Goal: Transaction & Acquisition: Download file/media

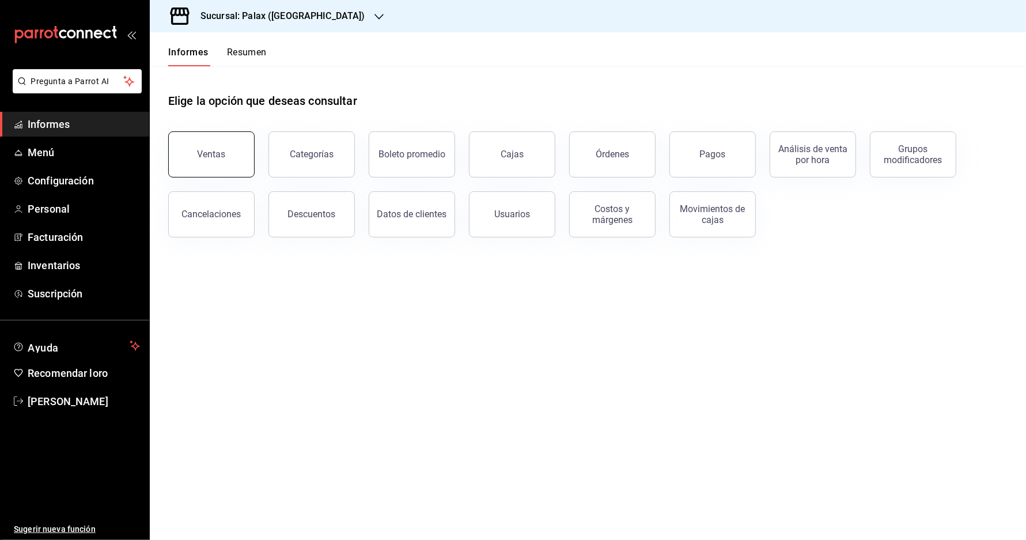
click at [214, 160] on font "Ventas" at bounding box center [212, 154] width 28 height 11
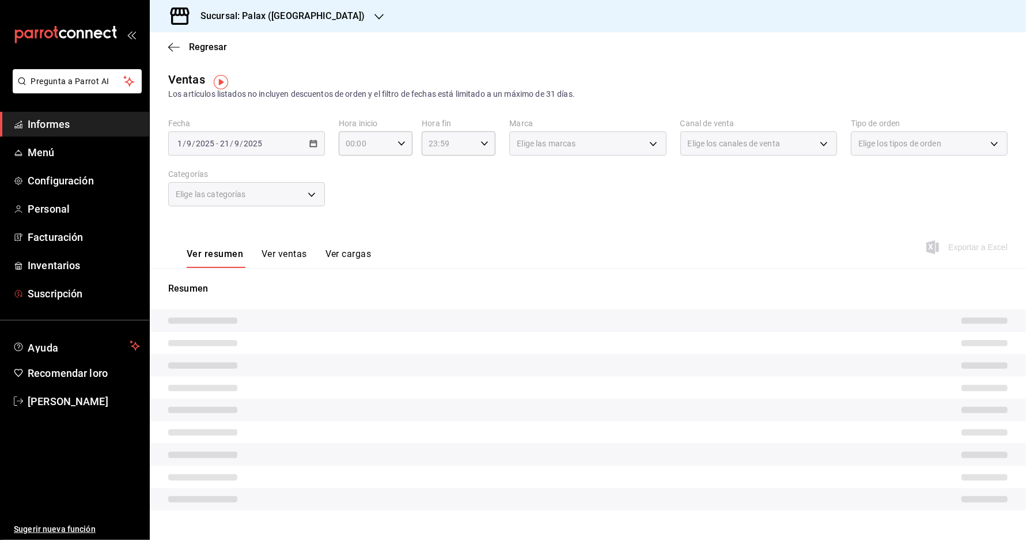
click at [65, 300] on font "Suscripción" at bounding box center [55, 293] width 55 height 12
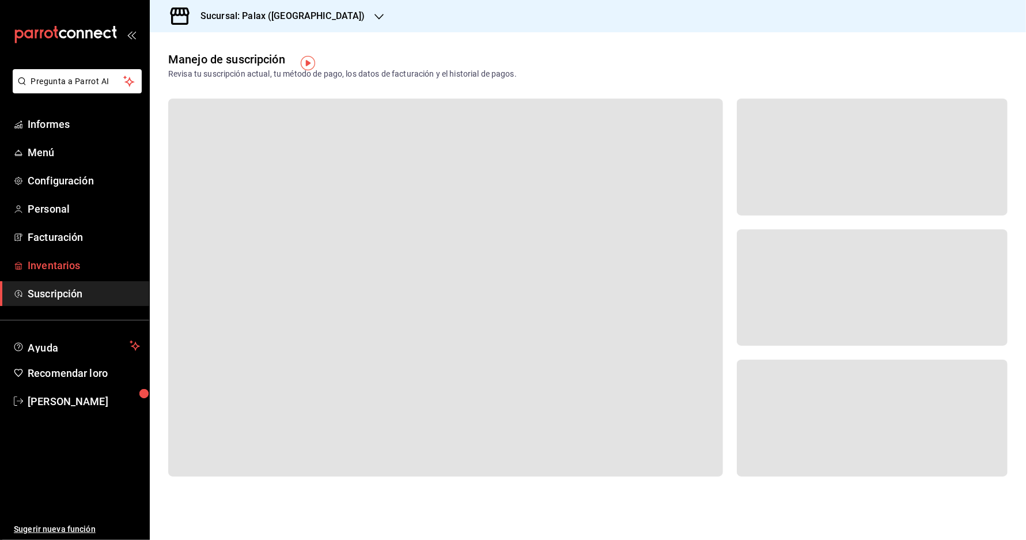
click at [54, 271] on font "Inventarios" at bounding box center [54, 265] width 52 height 12
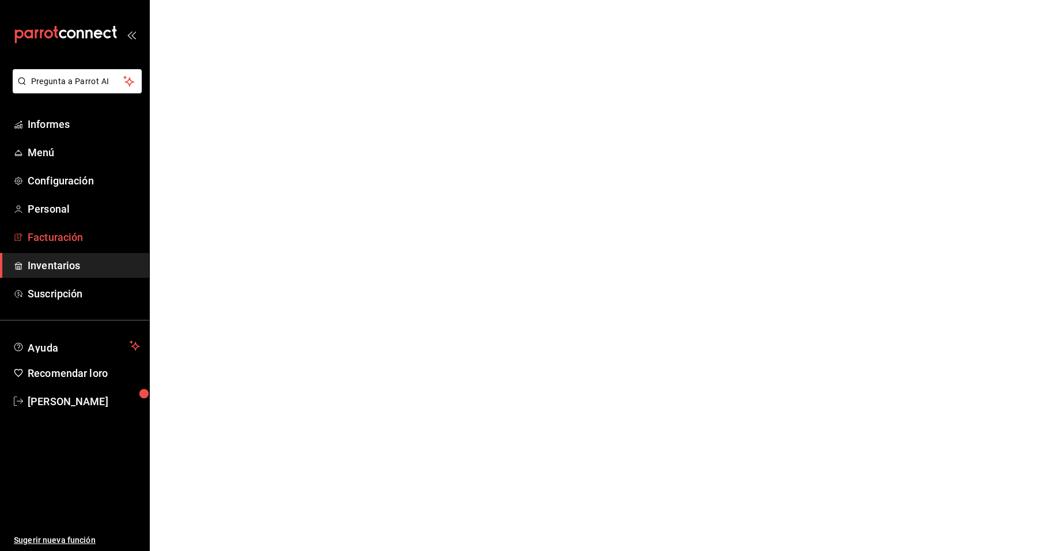
drag, startPoint x: 71, startPoint y: 255, endPoint x: 75, endPoint y: 249, distance: 6.9
click at [75, 243] on font "Facturación" at bounding box center [55, 237] width 55 height 12
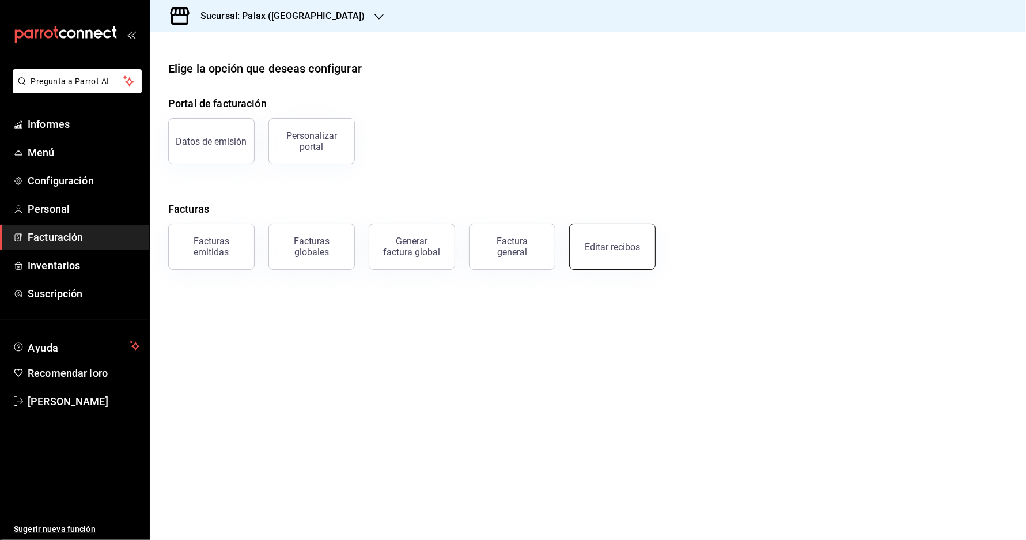
click at [608, 252] on font "Editar recibos" at bounding box center [612, 246] width 55 height 11
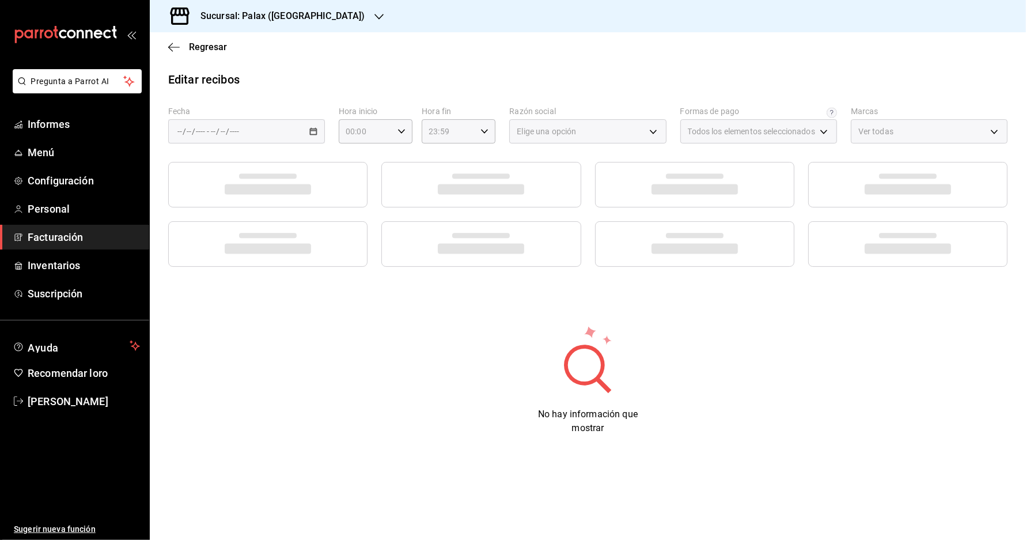
type input "439cb6e4-fba8-4346-9d47-18e1358d47ab"
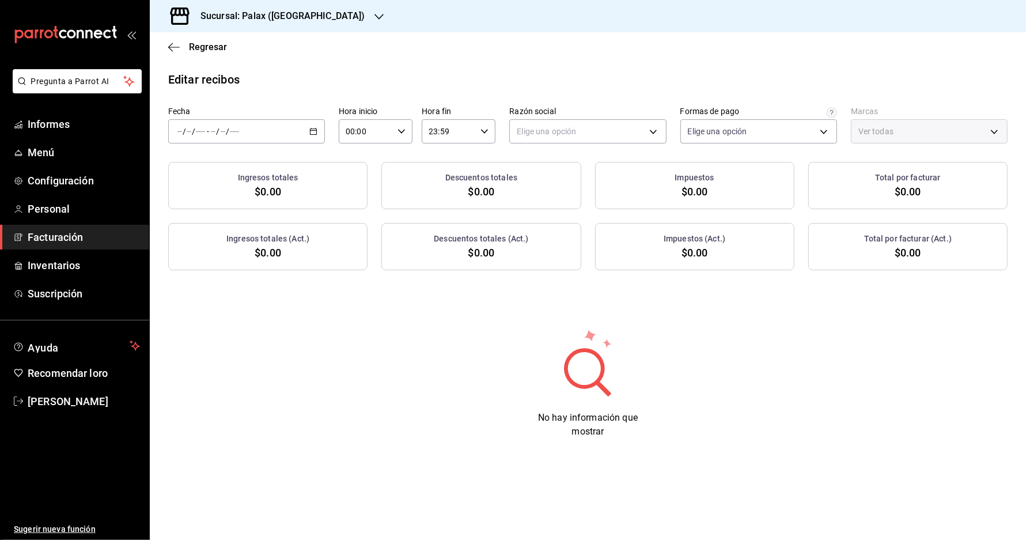
click at [225, 139] on div "/ / - / /" at bounding box center [246, 131] width 157 height 24
click at [200, 308] on li "Rango de fechas" at bounding box center [223, 296] width 108 height 26
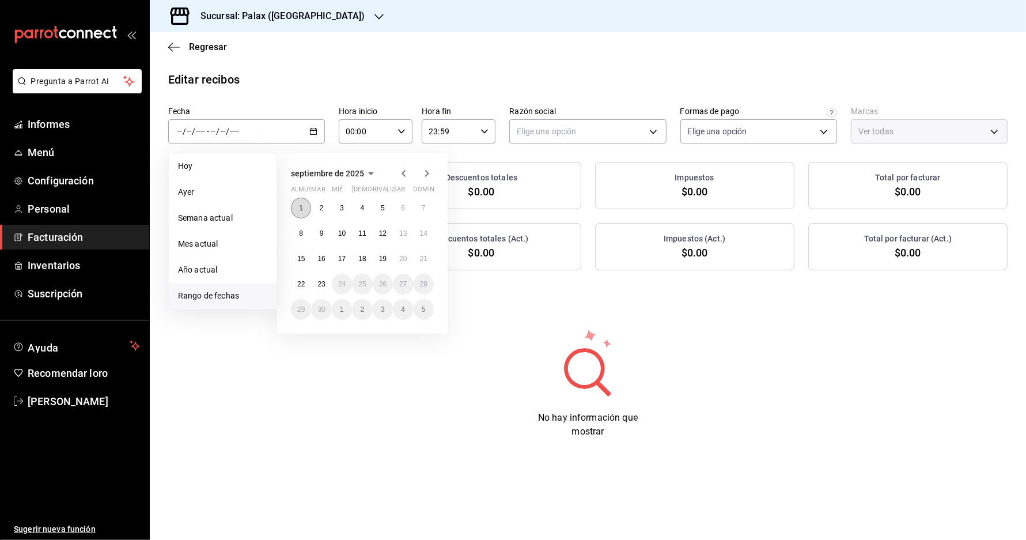
click at [305, 214] on button "1" at bounding box center [301, 208] width 20 height 21
click at [423, 218] on button "7" at bounding box center [424, 208] width 20 height 21
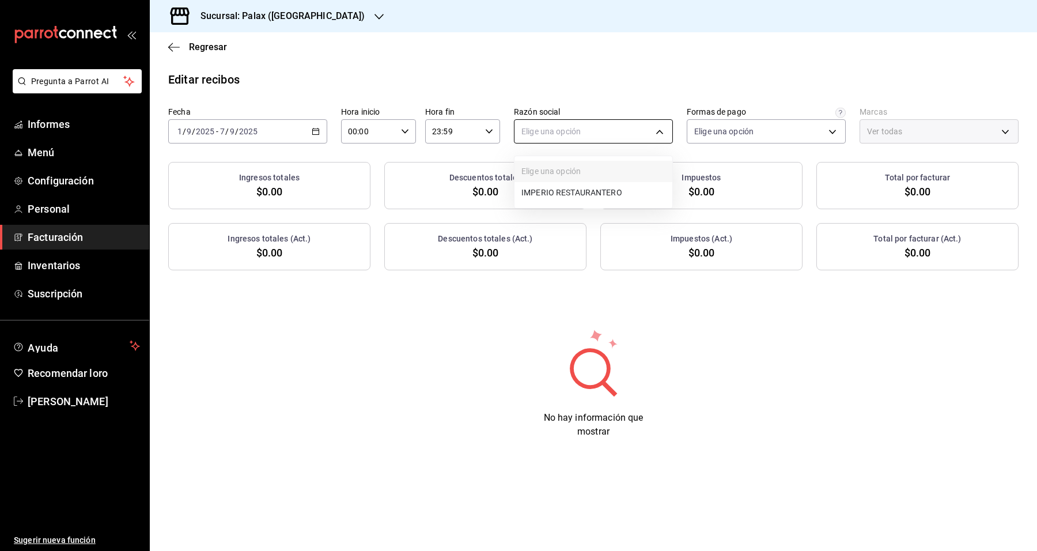
click at [561, 135] on body "Pregunta a Parrot AI Informes Menú Configuración Personal Facturación Inventari…" at bounding box center [518, 275] width 1037 height 551
click at [571, 196] on font "RESTAURANTE IMPERIO" at bounding box center [566, 193] width 90 height 9
type input "1a038ec1-b669-4d13-b02e-e8ce73968e76"
type input "8510d572-c45f-4696-9a08-afbf2d111022"
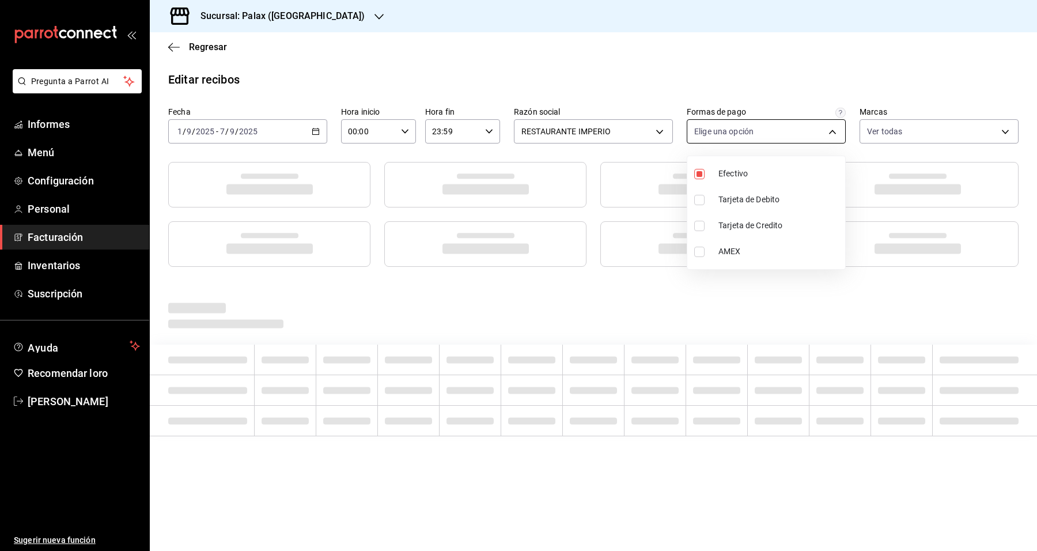
click at [747, 138] on body "Pregunta a Parrot AI Informes Menú Configuración Personal Facturación Inventari…" at bounding box center [518, 275] width 1037 height 551
drag, startPoint x: 755, startPoint y: 171, endPoint x: 827, endPoint y: 156, distance: 74.1
click at [755, 169] on span "Efectivo" at bounding box center [779, 174] width 122 height 12
checkbox input "false"
click at [906, 134] on div at bounding box center [518, 275] width 1037 height 551
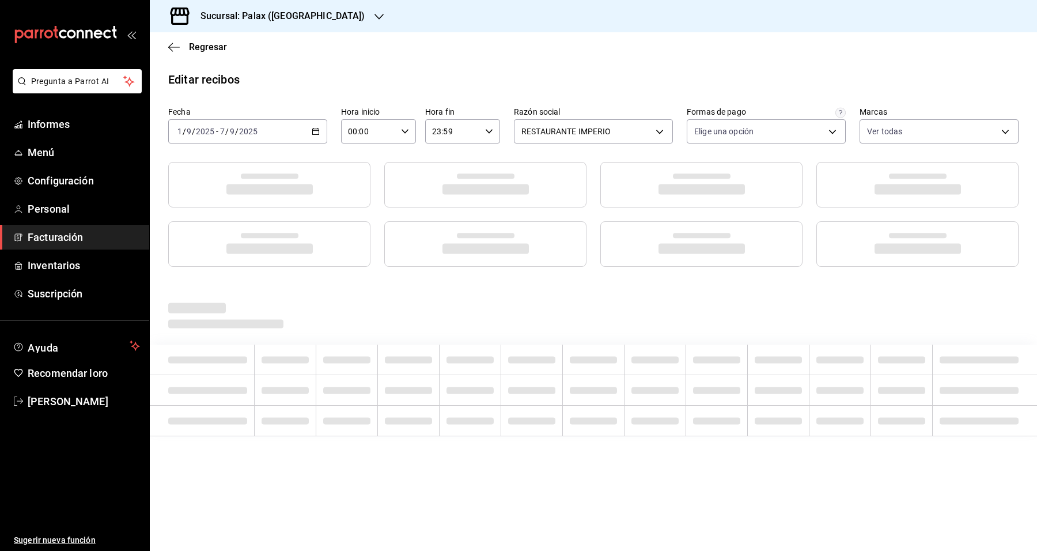
click at [906, 134] on body "Pregunta a Parrot AI Informes Menú Configuración Personal Facturación Inventari…" at bounding box center [518, 275] width 1037 height 551
click at [906, 166] on div "Ver todas" at bounding box center [896, 177] width 59 height 25
checkbox input "false"
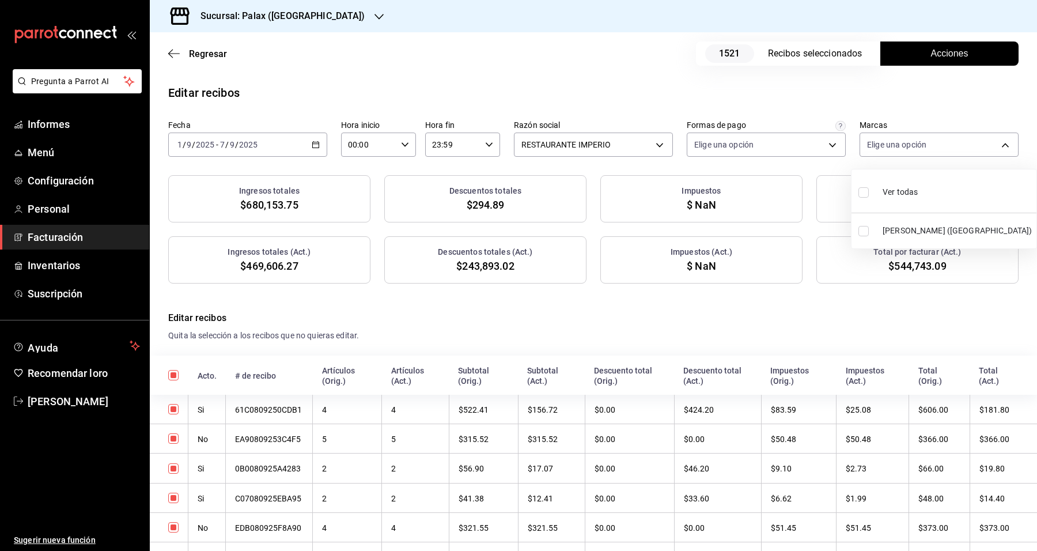
click at [775, 55] on div at bounding box center [518, 275] width 1037 height 551
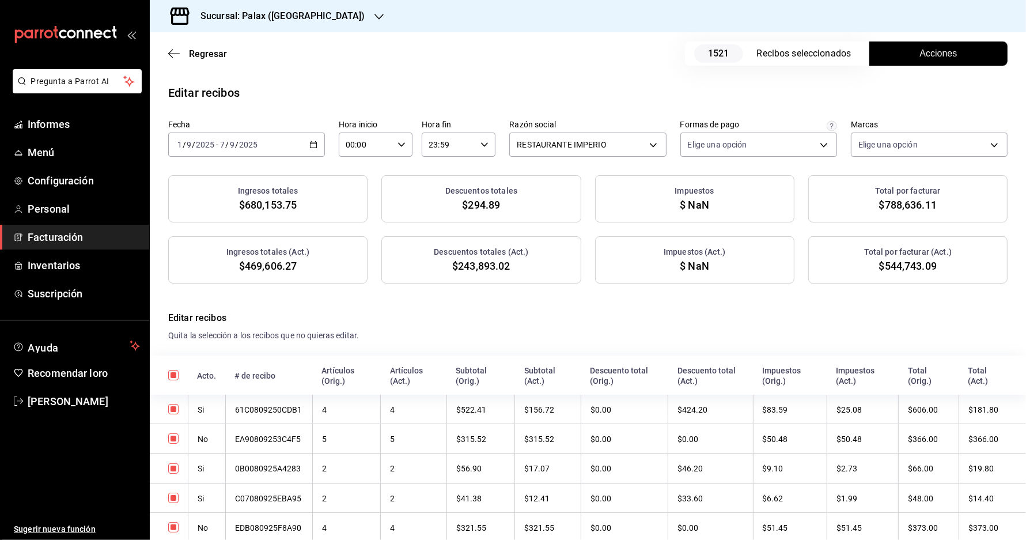
click at [773, 52] on font "Recibos seleccionados" at bounding box center [804, 53] width 94 height 11
click at [902, 39] on div "Regresar 1521 Recibos seleccionados Acciones" at bounding box center [588, 53] width 876 height 43
click at [899, 49] on button "Acciones" at bounding box center [938, 53] width 138 height 24
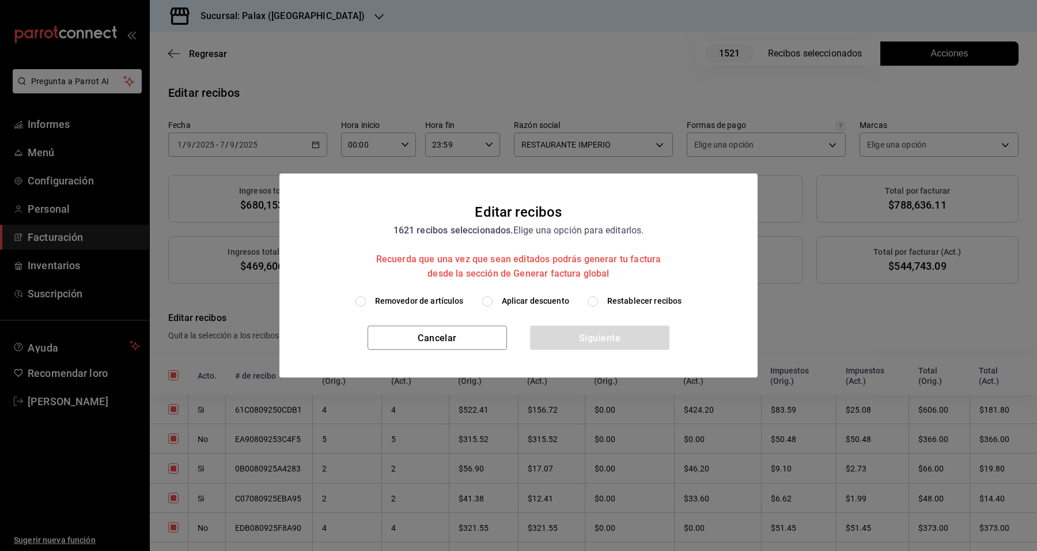
click at [494, 301] on label "Aplicar descuento" at bounding box center [525, 301] width 87 height 12
click at [493, 301] on input "Aplicar descuento" at bounding box center [487, 301] width 10 height 10
radio input "true"
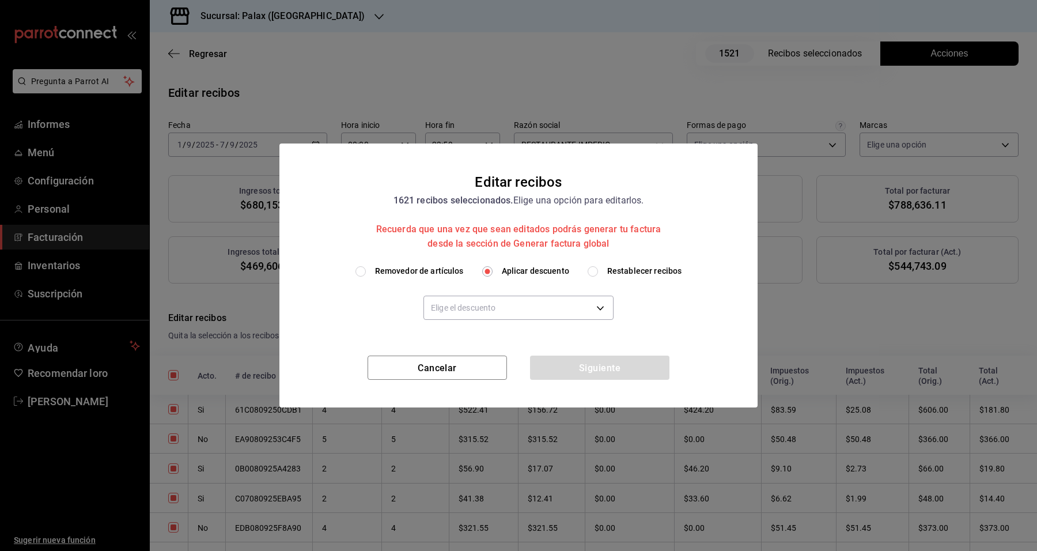
click at [491, 268] on input "Aplicar descuento" at bounding box center [487, 271] width 10 height 10
click at [488, 307] on body "Pregunta a Parrot AI Informes Menú Configuración Personal Facturación Inventari…" at bounding box center [518, 275] width 1037 height 551
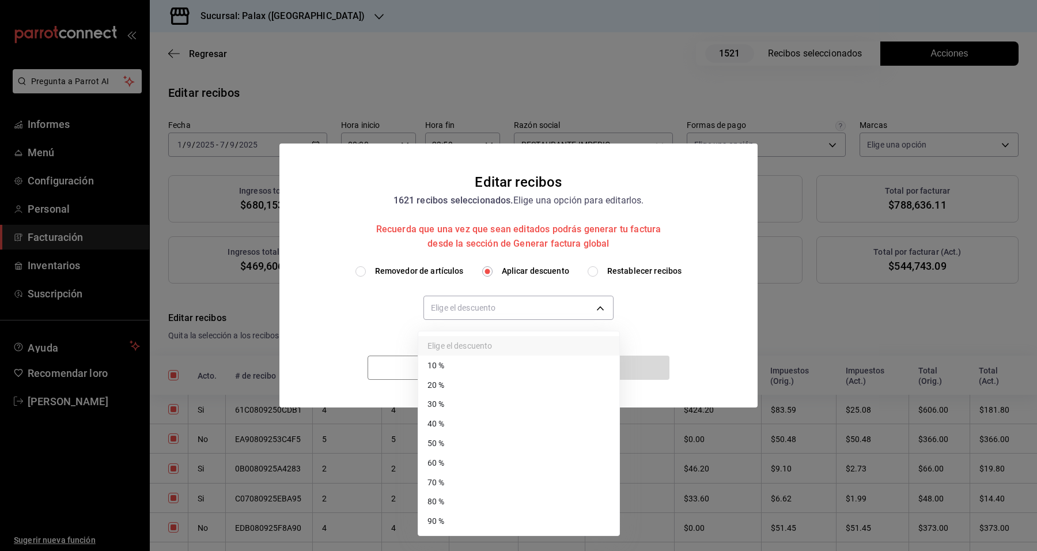
click at [475, 466] on li "60 %" at bounding box center [518, 463] width 201 height 20
type input "60"
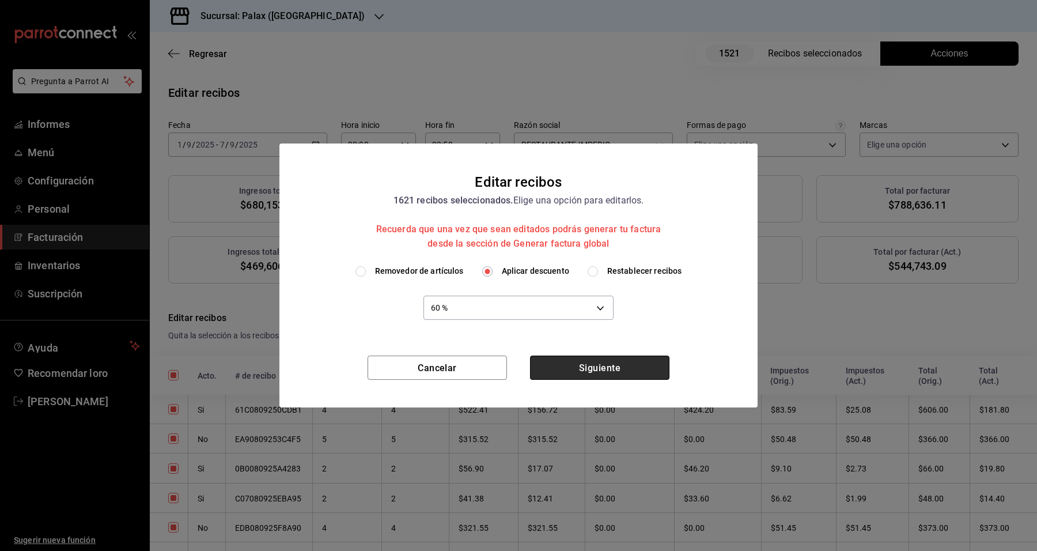
click at [615, 370] on font "Siguiente" at bounding box center [599, 367] width 41 height 11
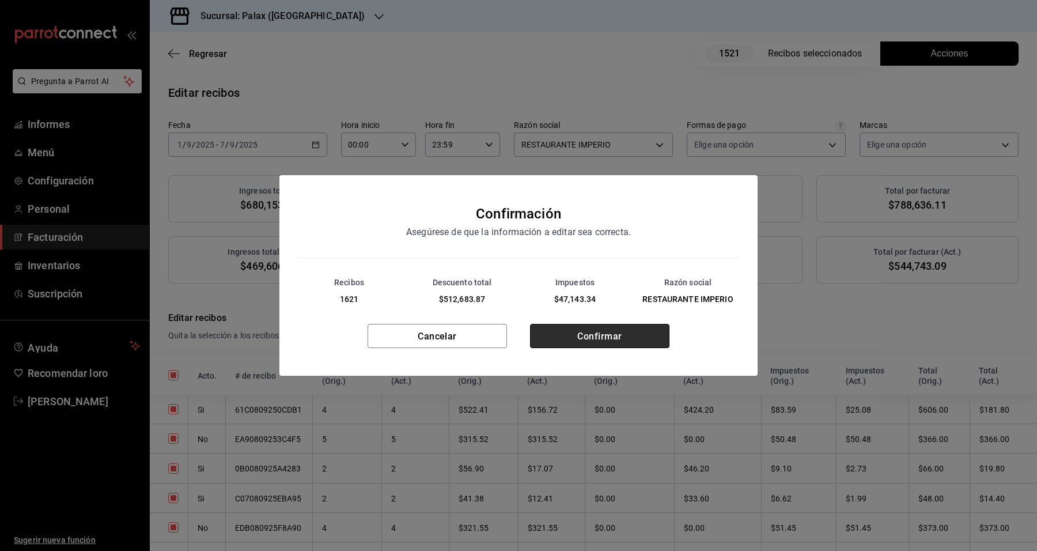
click at [617, 335] on font "Confirmar" at bounding box center [599, 336] width 44 height 11
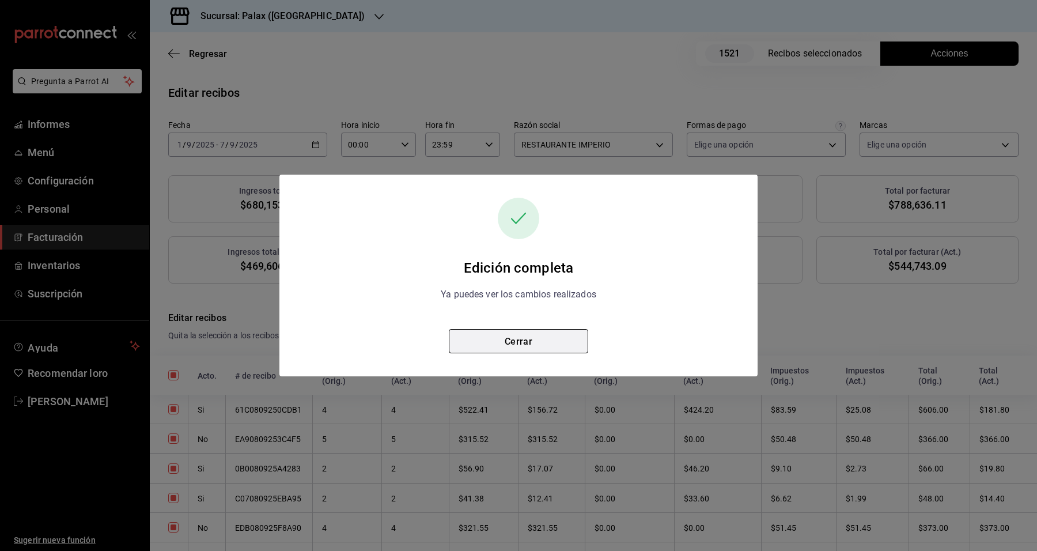
click at [500, 335] on button "Cerrar" at bounding box center [518, 341] width 139 height 24
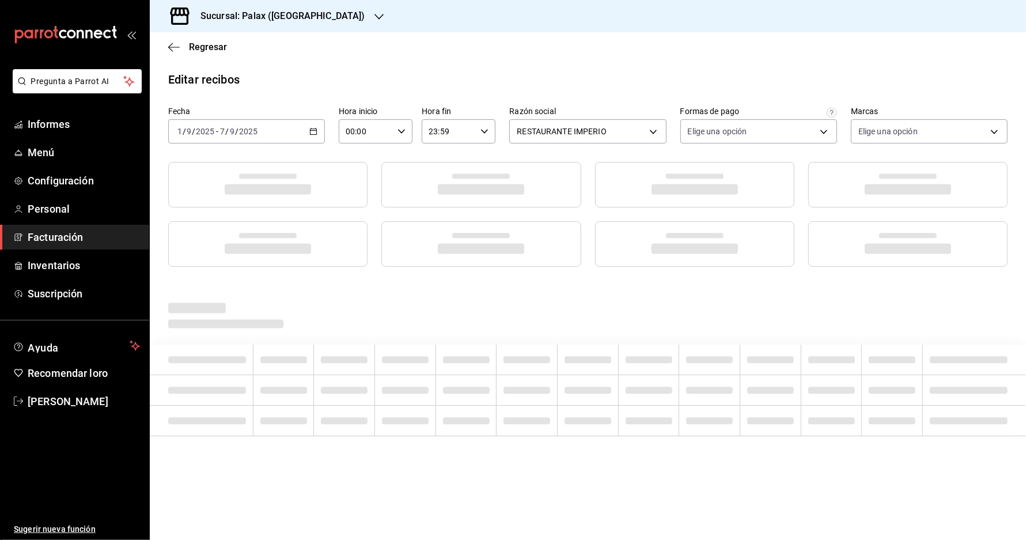
drag, startPoint x: 68, startPoint y: 258, endPoint x: 78, endPoint y: 255, distance: 10.4
click at [68, 245] on span "Facturación" at bounding box center [84, 237] width 112 height 16
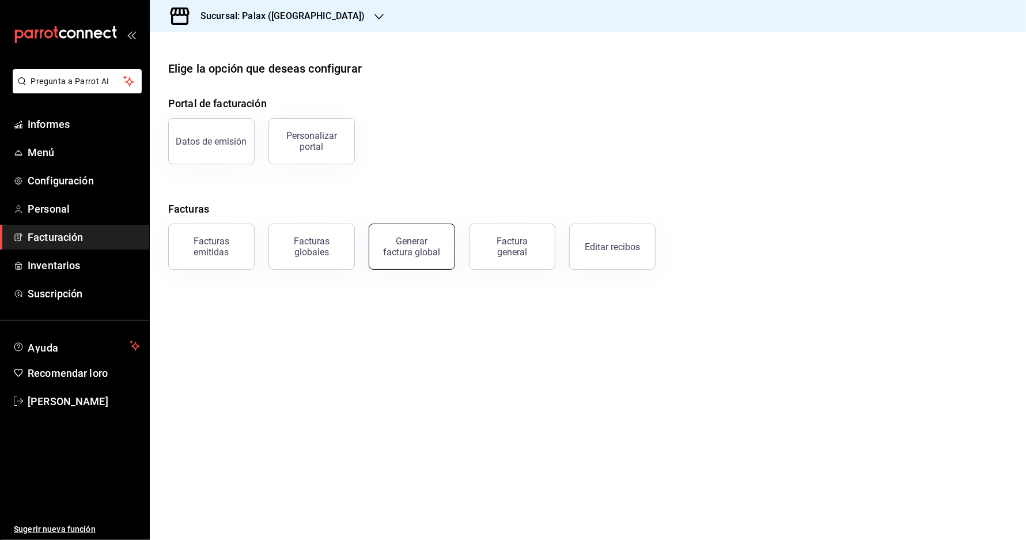
click at [395, 258] on div "Generar factura global" at bounding box center [412, 247] width 58 height 22
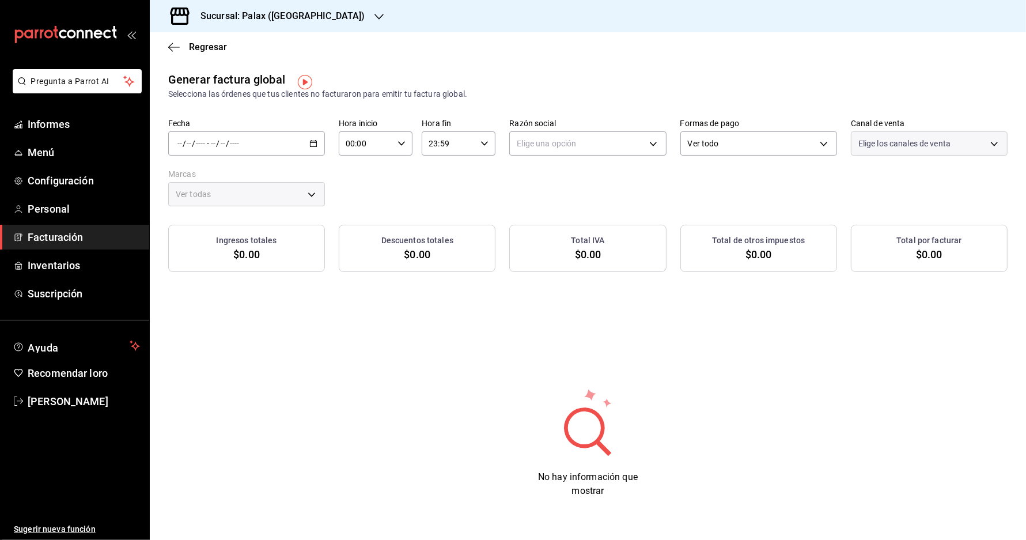
type input "PARROT,UBER_EATS,RAPPI,DIDI_FOOD,ONLINE"
click at [289, 145] on div "/ / - / /" at bounding box center [246, 143] width 157 height 24
click at [206, 175] on li "Rango de fechas" at bounding box center [223, 178] width 108 height 26
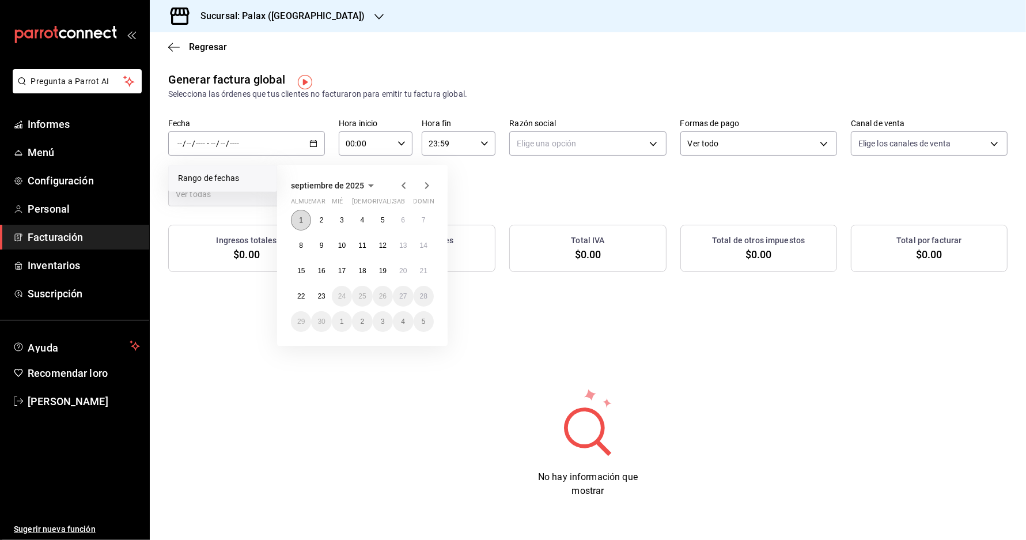
click at [301, 230] on button "1" at bounding box center [301, 220] width 20 height 21
click at [427, 226] on button "7" at bounding box center [424, 220] width 20 height 21
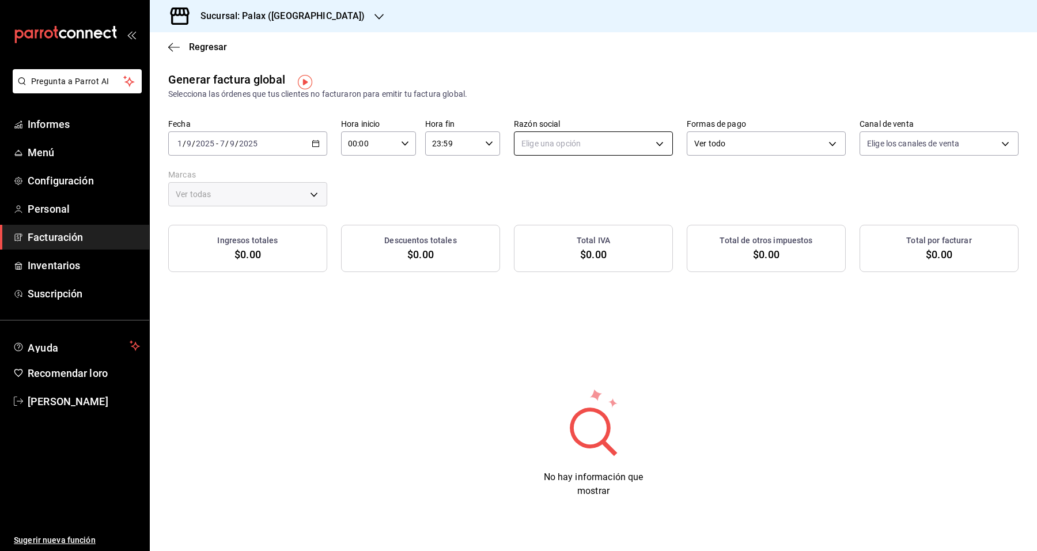
click at [630, 140] on body "Pregunta a Parrot AI Informes Menú Configuración Personal Facturación Inventari…" at bounding box center [518, 275] width 1037 height 551
click at [608, 222] on div at bounding box center [518, 275] width 1037 height 551
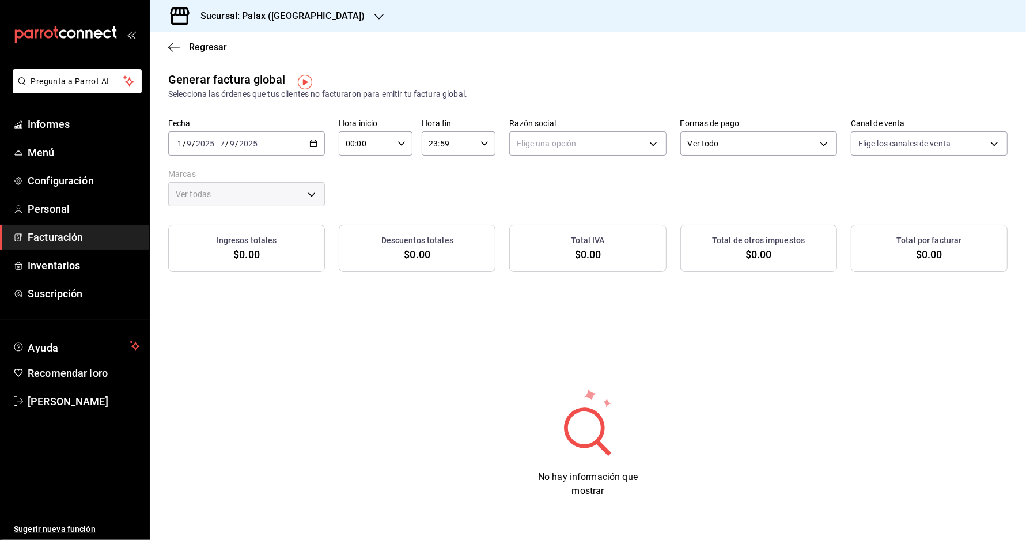
click at [612, 217] on div "Generar factura global Selecciona las órdenes que tus clientes no facturaron pa…" at bounding box center [588, 171] width 876 height 201
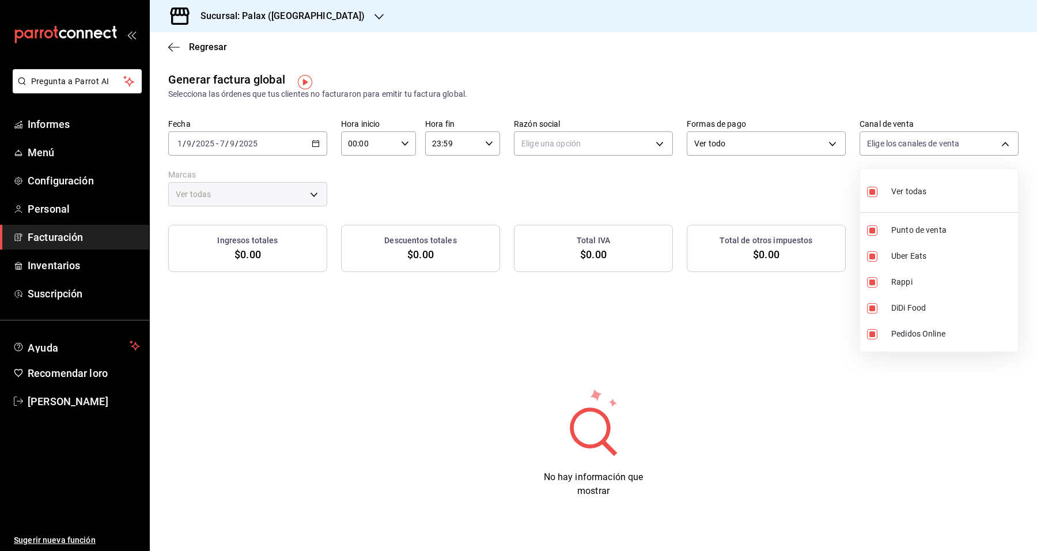
click at [960, 145] on body "Pregunta a Parrot AI Informes Menú Configuración Personal Facturación Inventari…" at bounding box center [518, 275] width 1037 height 551
click at [960, 145] on div at bounding box center [518, 275] width 1037 height 551
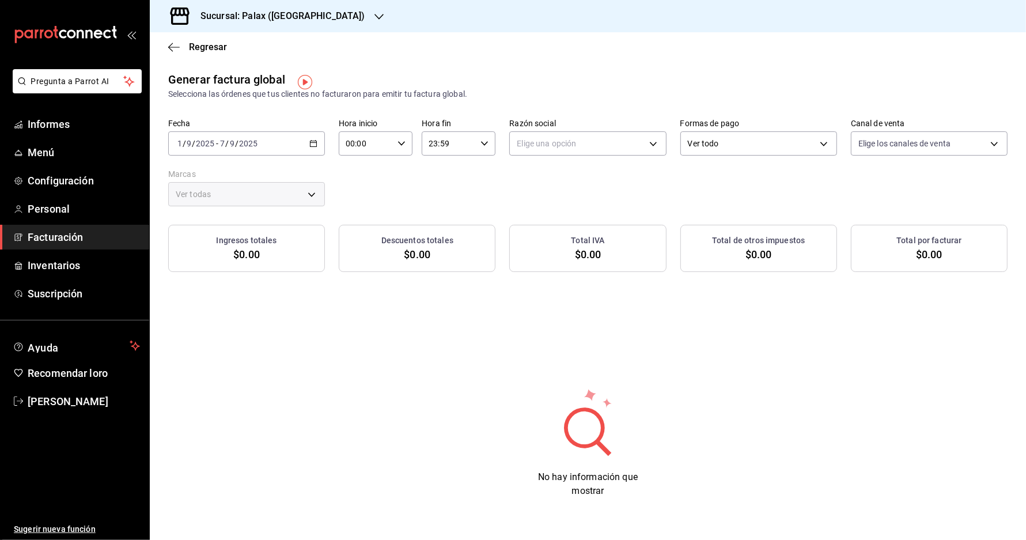
click at [837, 133] on div "Ver todo ALL" at bounding box center [758, 141] width 157 height 29
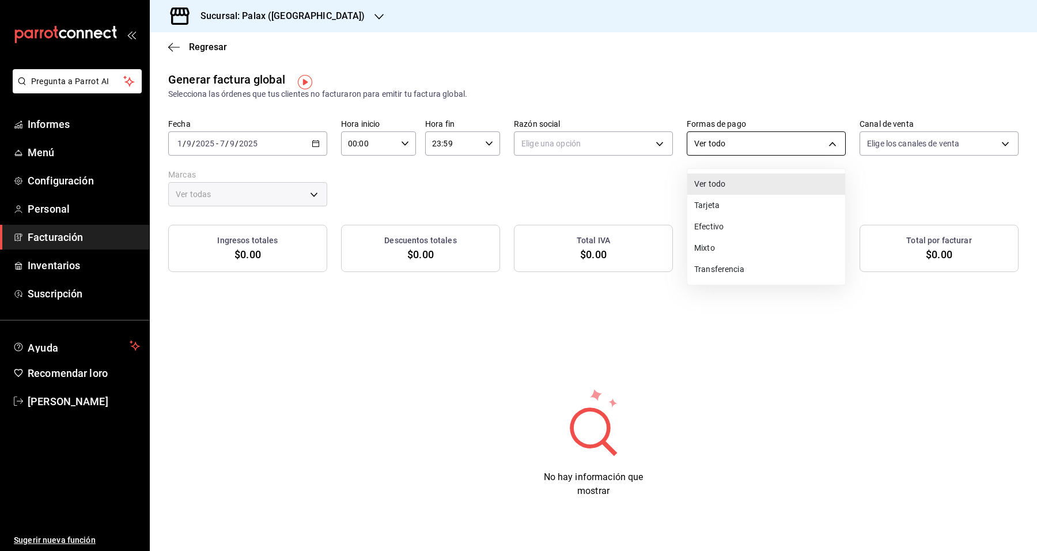
click at [834, 137] on body "Pregunta a Parrot AI Informes Menú Configuración Personal Facturación Inventari…" at bounding box center [518, 275] width 1037 height 551
click at [834, 137] on div at bounding box center [518, 275] width 1037 height 551
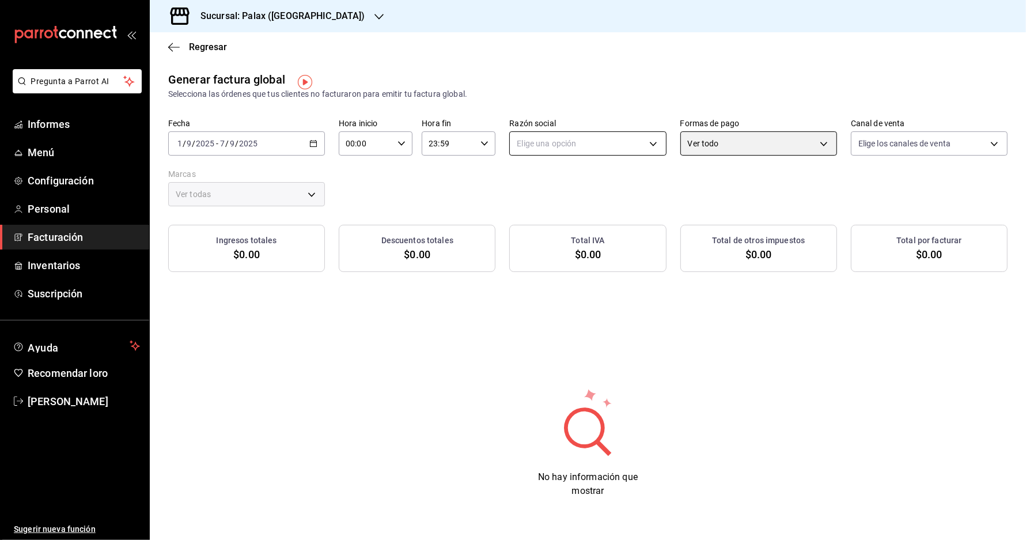
scroll to position [13, 0]
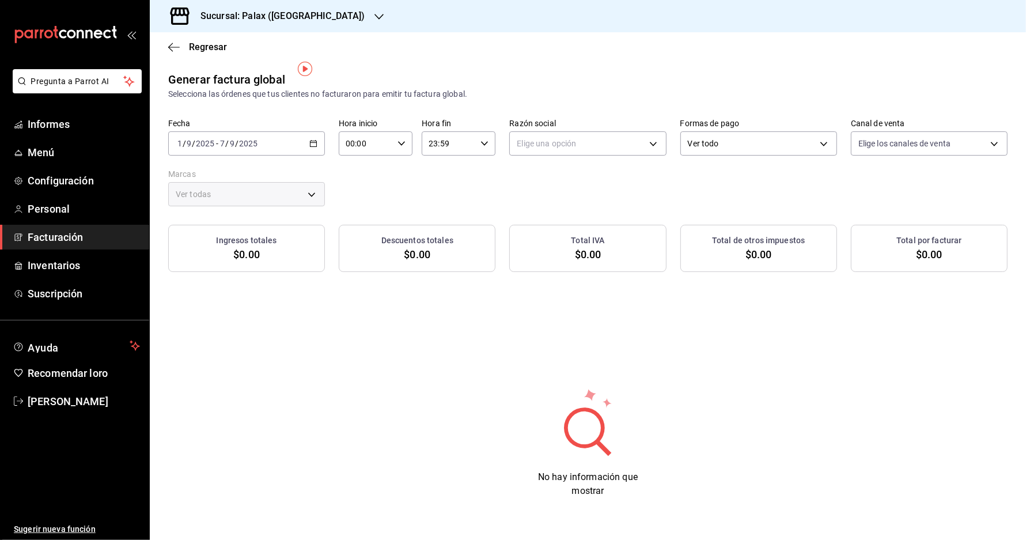
click at [303, 177] on div "Ver todas" at bounding box center [246, 191] width 157 height 29
click at [297, 148] on div "2025-09-01 1 / 9 / 2025 - 2025-09-07 7 / 9 / 2025" at bounding box center [246, 143] width 157 height 24
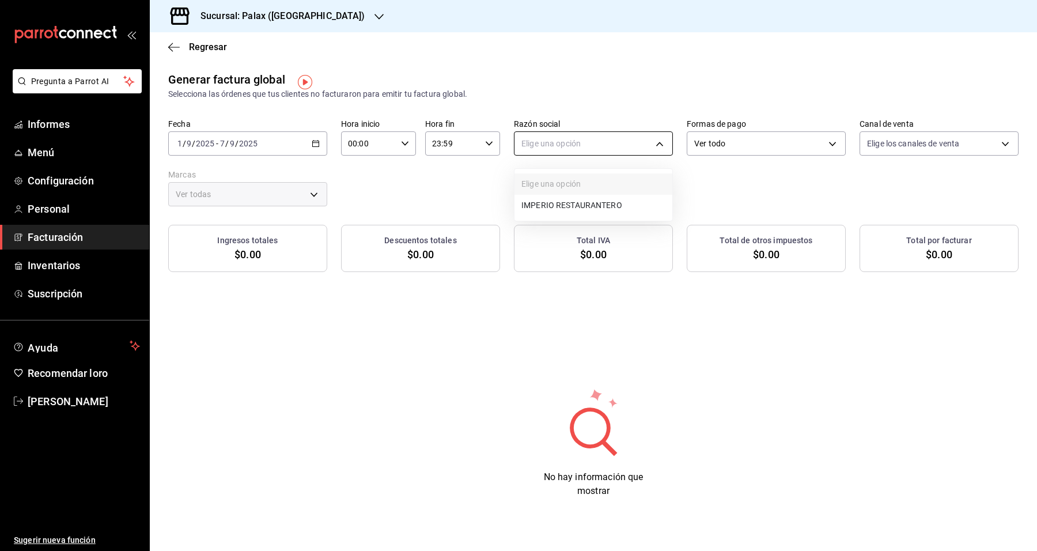
click at [581, 149] on body "Pregunta a Parrot AI Informes Menú Configuración Personal Facturación Inventari…" at bounding box center [518, 275] width 1037 height 551
click at [584, 202] on font "RESTAURANTE IMPERIO" at bounding box center [566, 206] width 90 height 9
type input "1a038ec1-b669-4d13-b02e-e8ce73968e76"
type input "8510d572-c45f-4696-9a08-afbf2d111022"
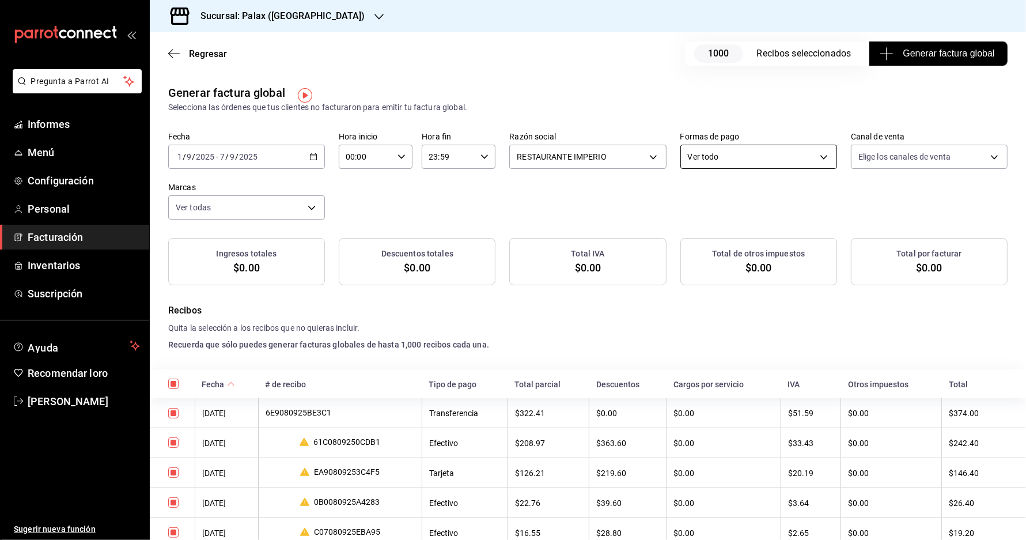
click at [701, 163] on body "Pregunta a Parrot AI Informes Menú Configuración Personal Facturación Inventari…" at bounding box center [513, 270] width 1026 height 540
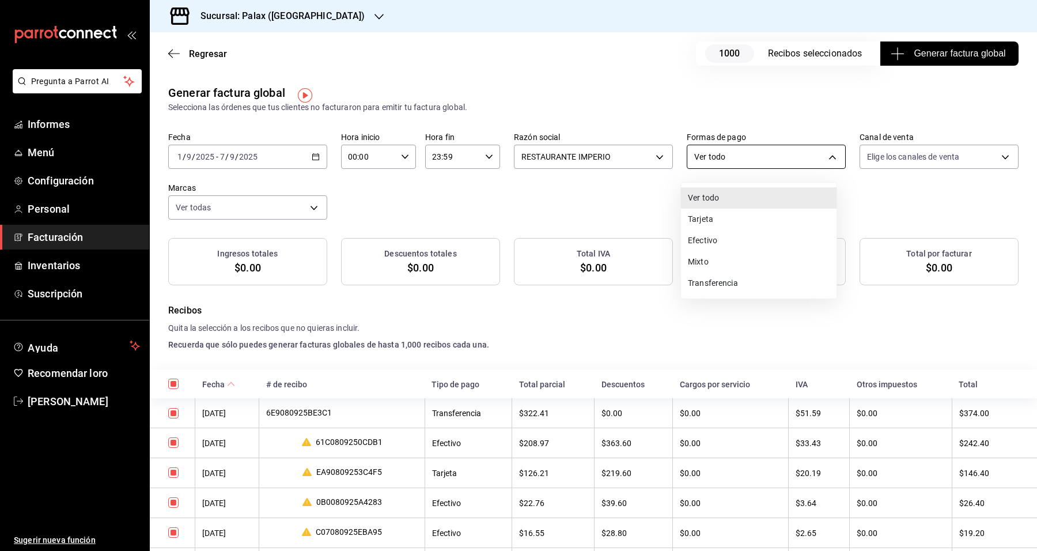
click at [701, 163] on div at bounding box center [518, 275] width 1037 height 551
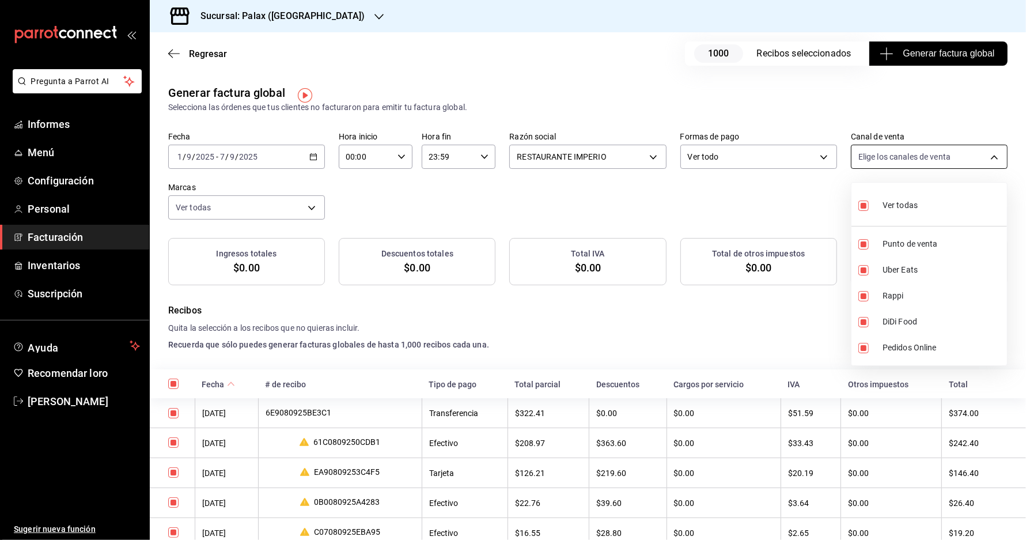
click at [863, 170] on body "Pregunta a Parrot AI Informes Menú Configuración Personal Facturación Inventari…" at bounding box center [513, 270] width 1026 height 540
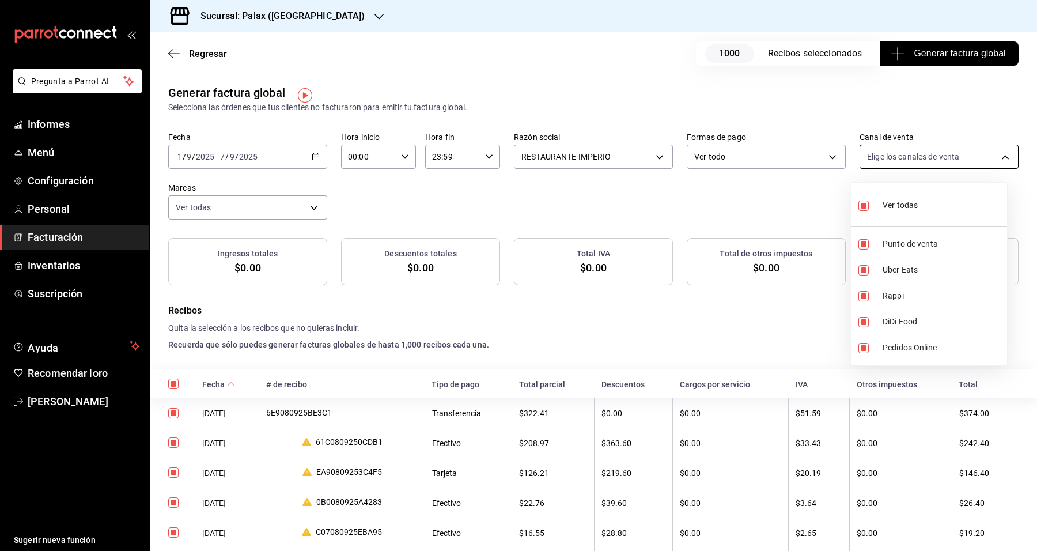
click at [863, 170] on div at bounding box center [518, 275] width 1037 height 551
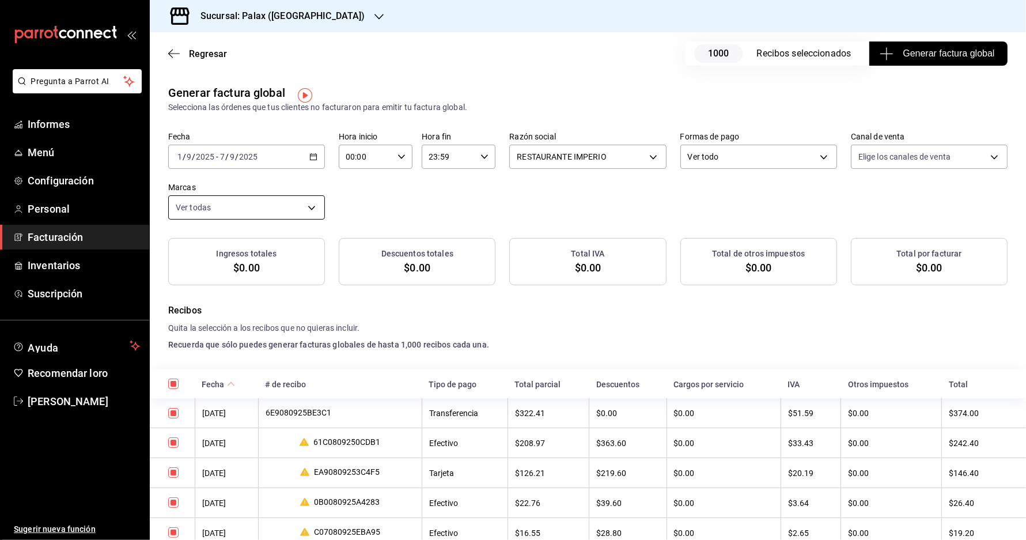
click at [277, 214] on body "Pregunta a Parrot AI Informes Menú Configuración Personal Facturación Inventari…" at bounding box center [513, 270] width 1026 height 540
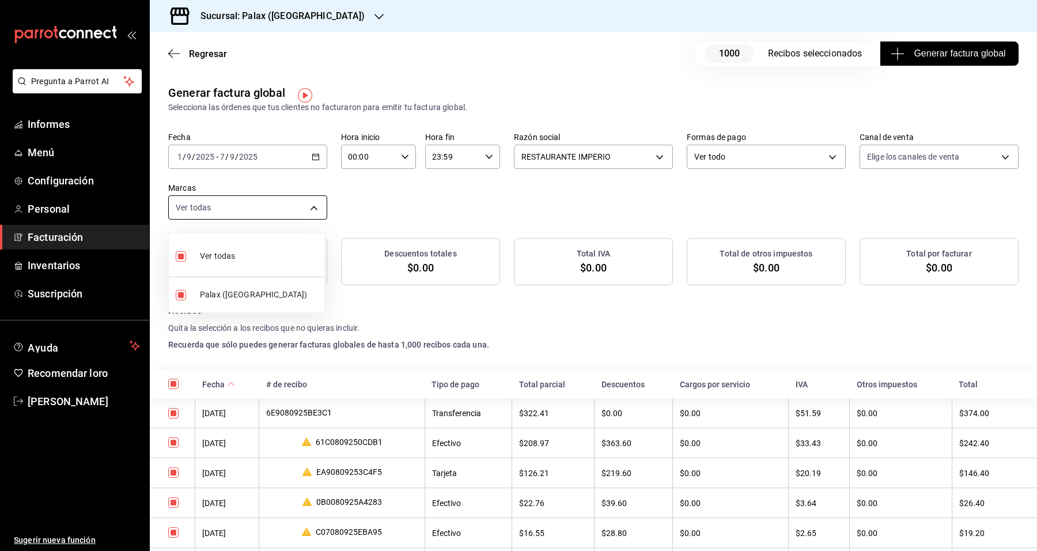
click at [277, 214] on div at bounding box center [518, 275] width 1037 height 551
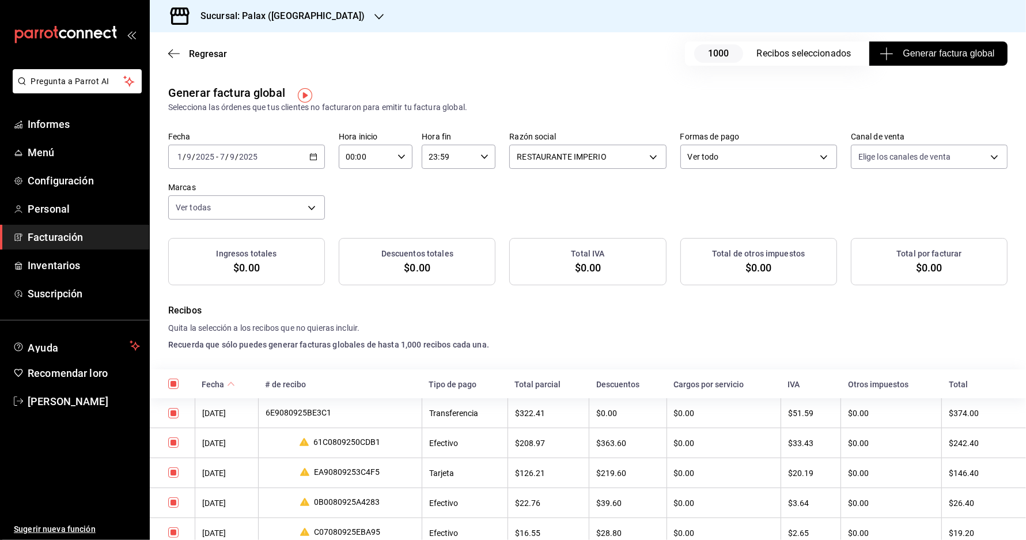
click at [971, 65] on button "Generar factura global" at bounding box center [938, 53] width 138 height 24
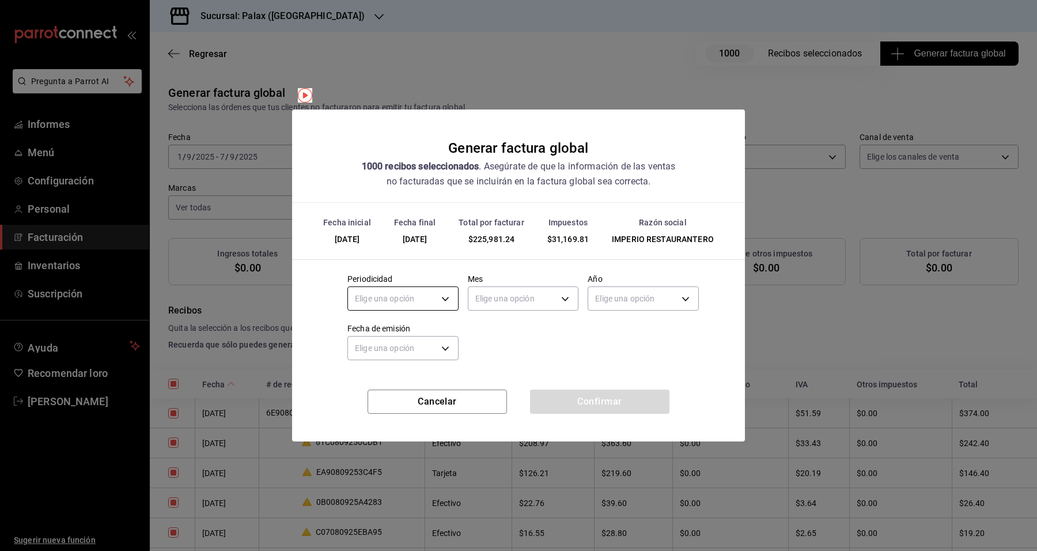
click at [386, 290] on body "Pregunta a Parrot AI Informes Menú Configuración Personal Facturación Inventari…" at bounding box center [518, 275] width 1037 height 551
click at [403, 354] on li "Semanal" at bounding box center [403, 354] width 110 height 20
type input "WEEKLY"
click at [558, 301] on body "Pregunta a Parrot AI Informes Menú Configuración Personal Facturación Inventari…" at bounding box center [518, 275] width 1037 height 551
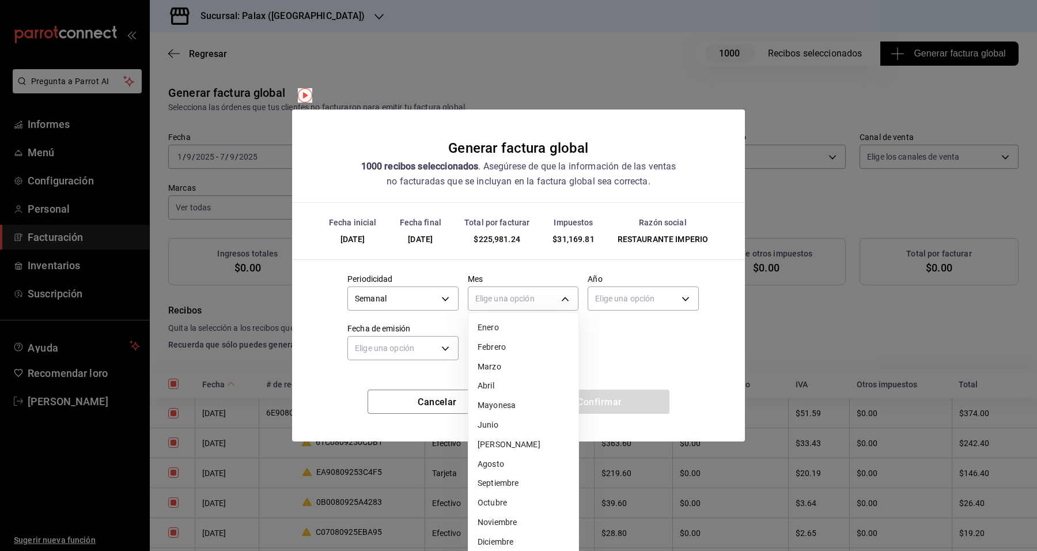
click at [520, 484] on li "Septiembre" at bounding box center [523, 483] width 110 height 20
type input "9"
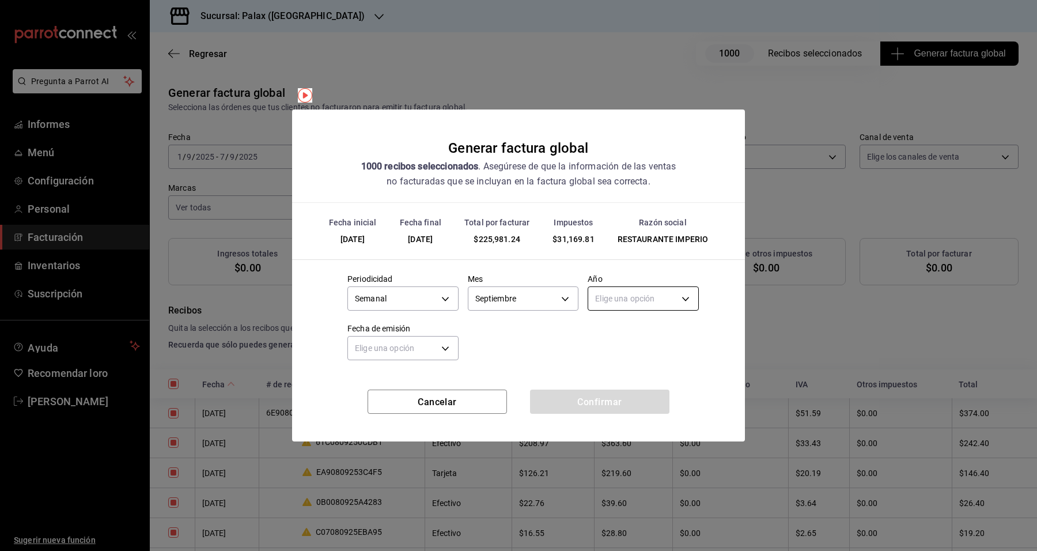
click at [656, 294] on body "Pregunta a Parrot AI Informes Menú Configuración Personal Facturación Inventari…" at bounding box center [518, 275] width 1037 height 551
click at [643, 343] on li "2025" at bounding box center [643, 334] width 110 height 20
type input "2025"
click at [385, 351] on body "Pregunta a Parrot AI Informes Menú Configuración Personal Facturación Inventari…" at bounding box center [518, 275] width 1037 height 551
click at [398, 387] on li "Hoy" at bounding box center [403, 384] width 110 height 20
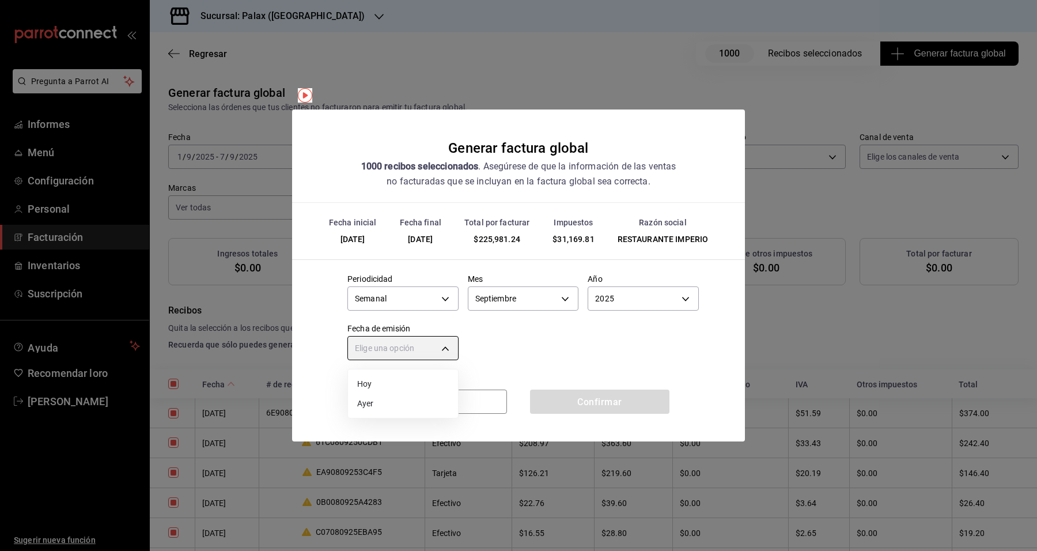
type input "[DATE]"
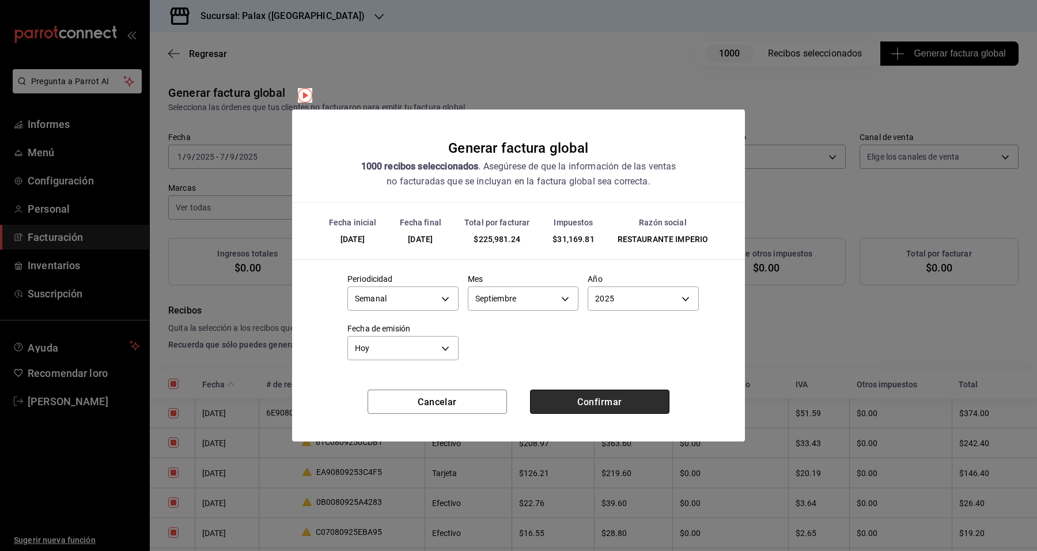
click at [600, 410] on button "Confirmar" at bounding box center [599, 401] width 139 height 24
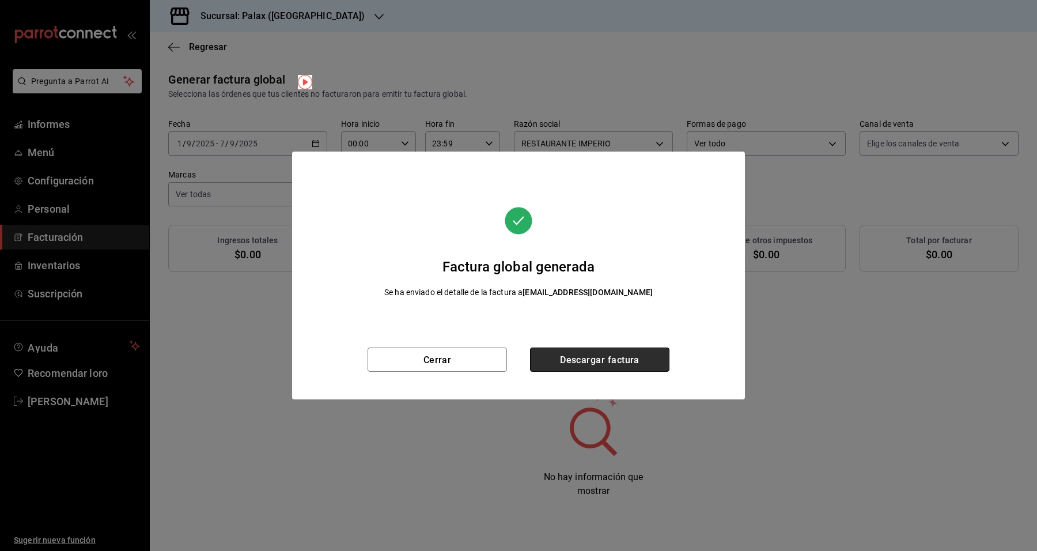
click at [582, 358] on font "Descargar factura" at bounding box center [600, 359] width 80 height 11
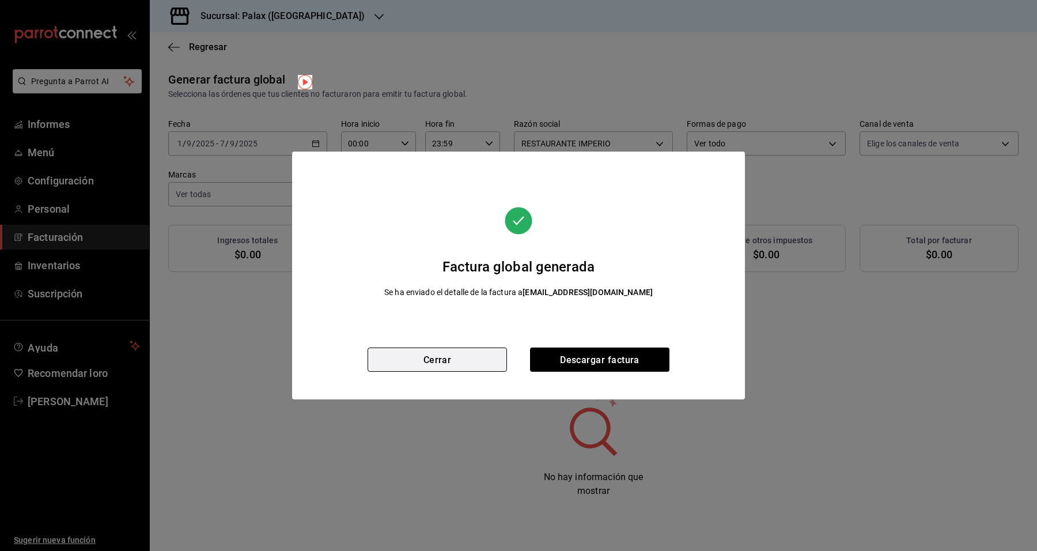
click at [455, 362] on button "Cerrar" at bounding box center [437, 359] width 139 height 24
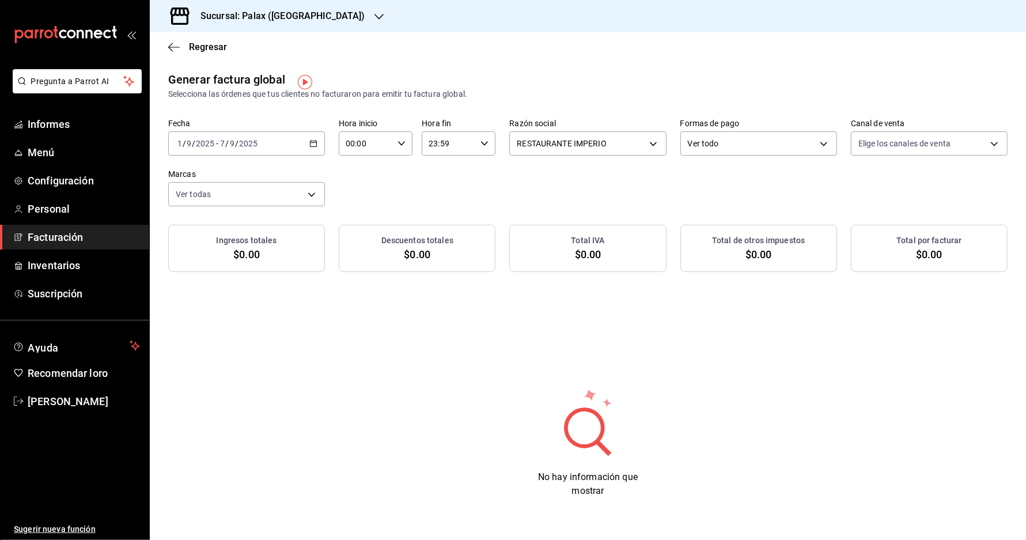
click at [251, 148] on input "2025" at bounding box center [249, 143] width 20 height 9
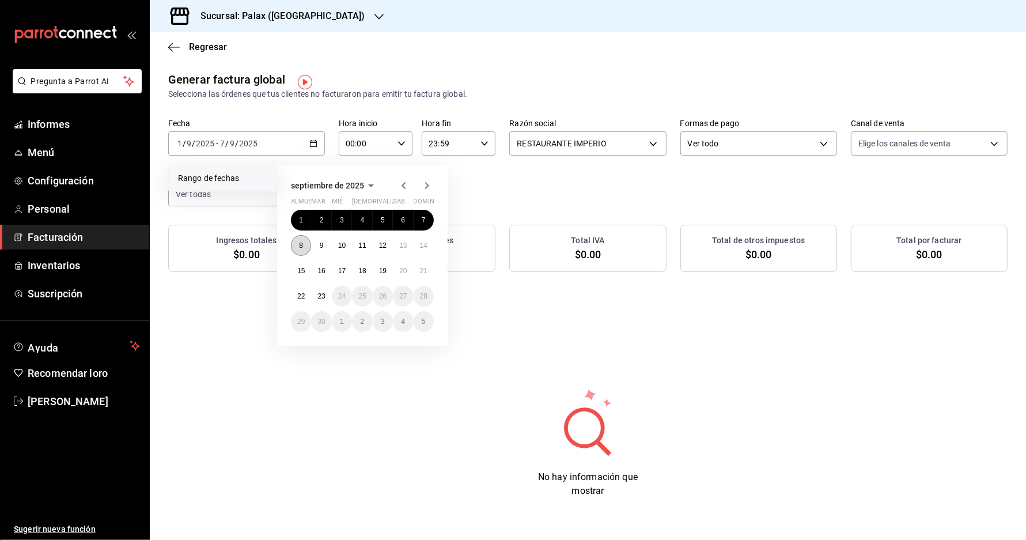
click at [304, 251] on button "8" at bounding box center [301, 245] width 20 height 21
click at [430, 249] on button "14" at bounding box center [424, 245] width 20 height 21
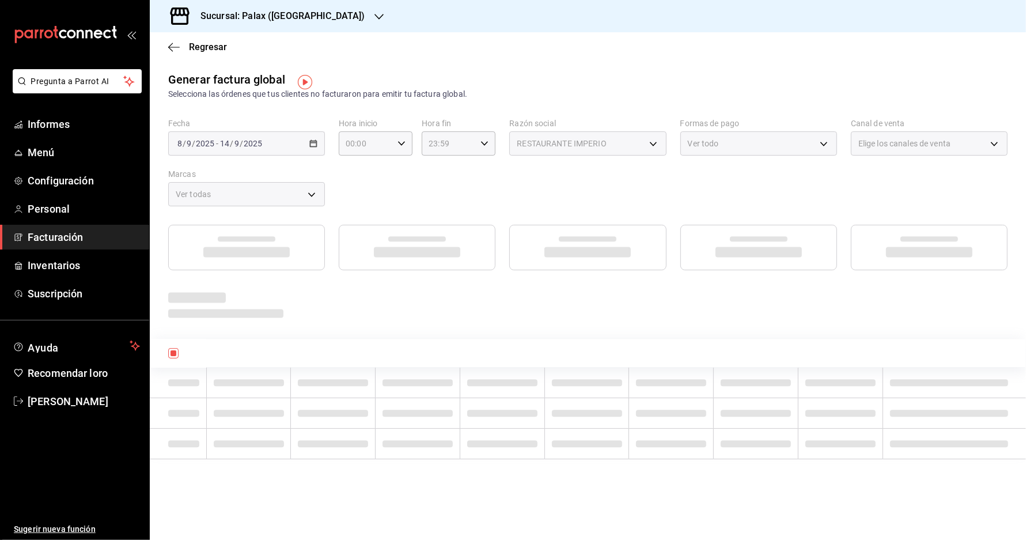
click at [531, 146] on font "RESTAURANTE IMPERIO" at bounding box center [562, 143] width 90 height 9
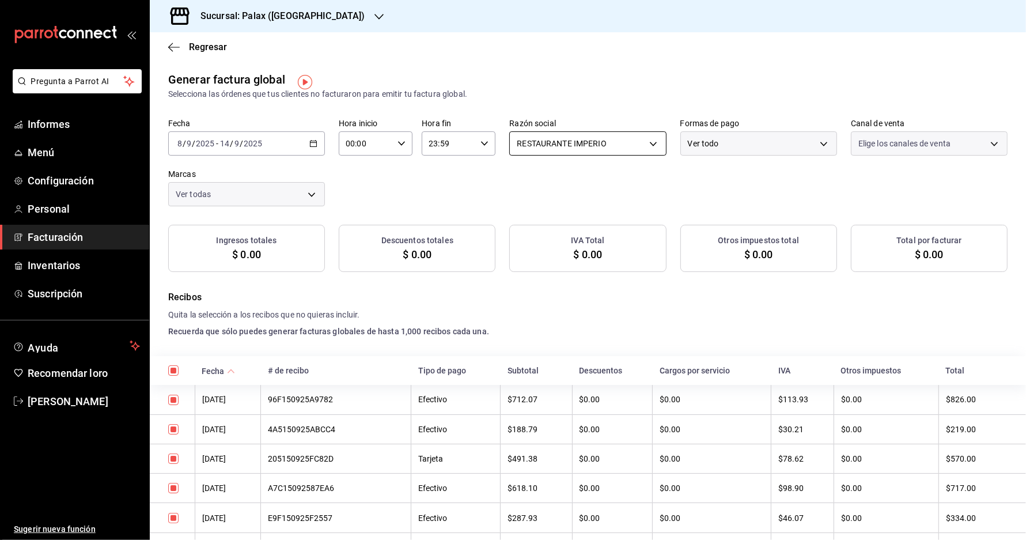
checkbox input "true"
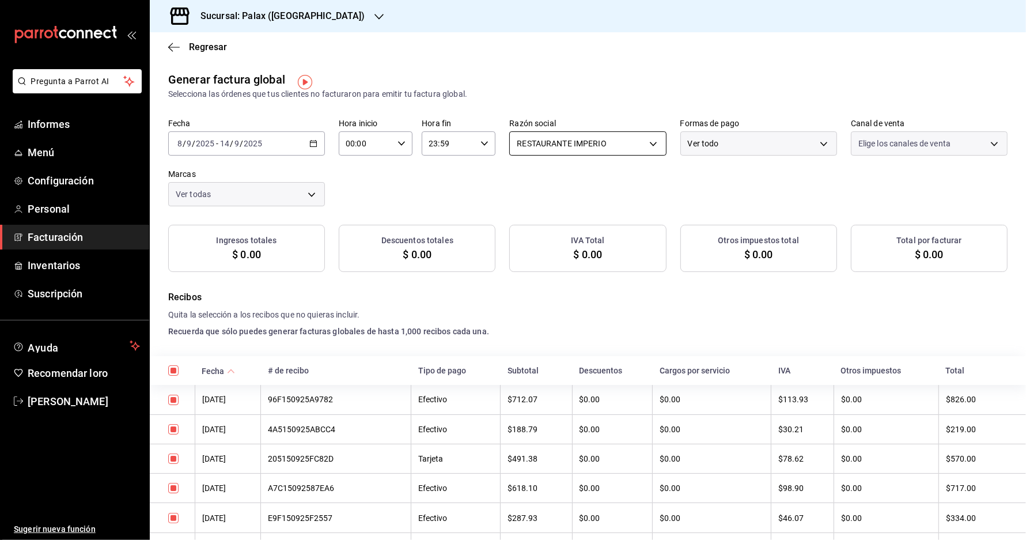
checkbox input "true"
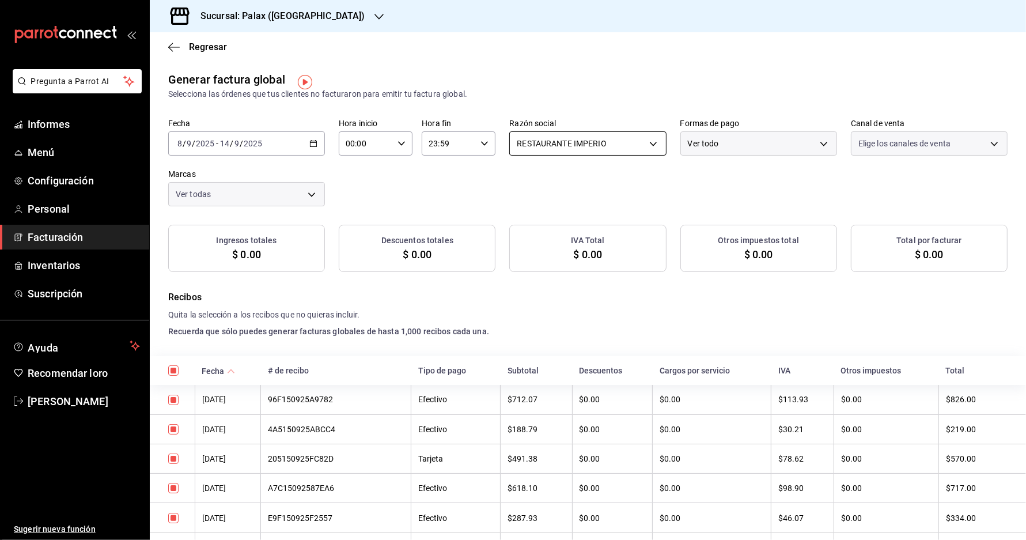
checkbox input "true"
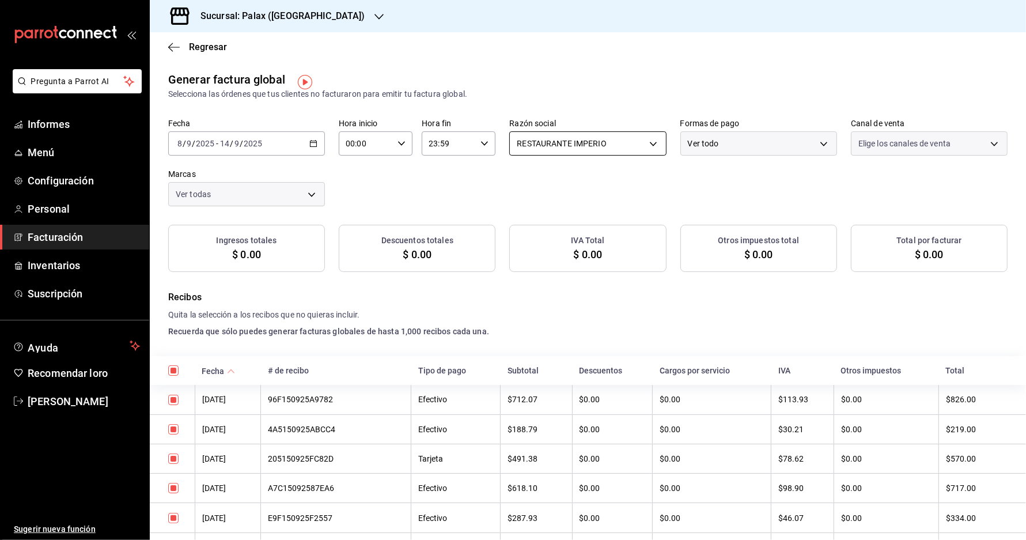
checkbox input "true"
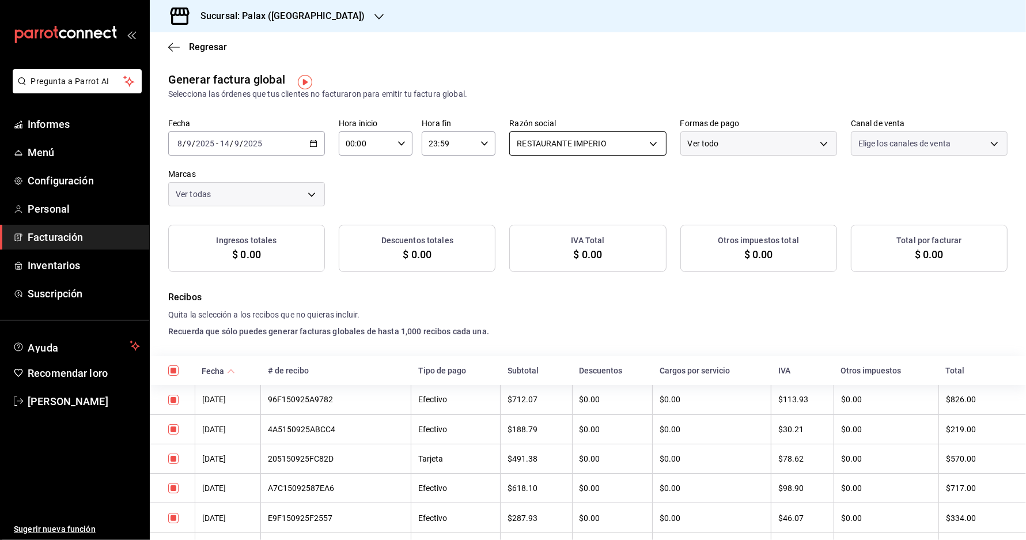
checkbox input "true"
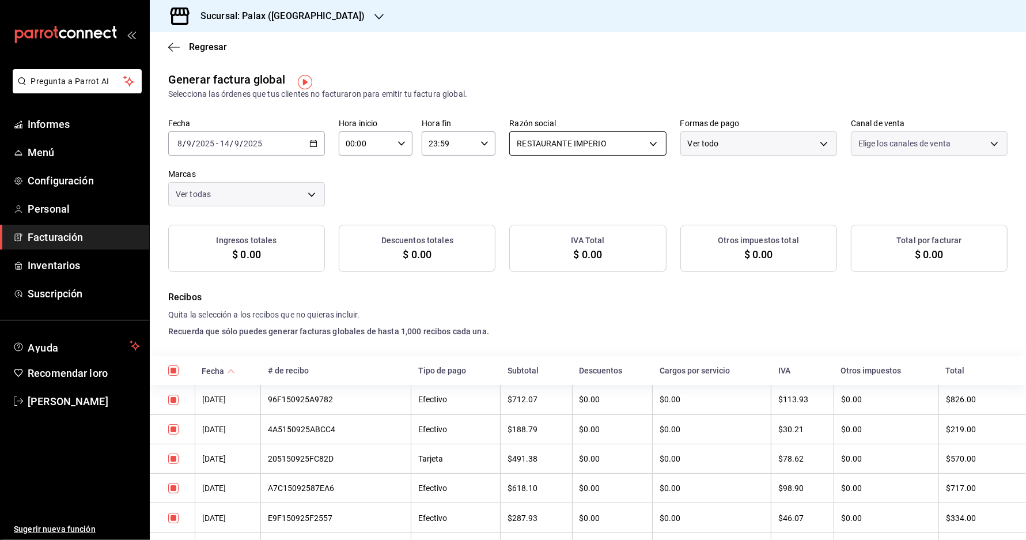
checkbox input "true"
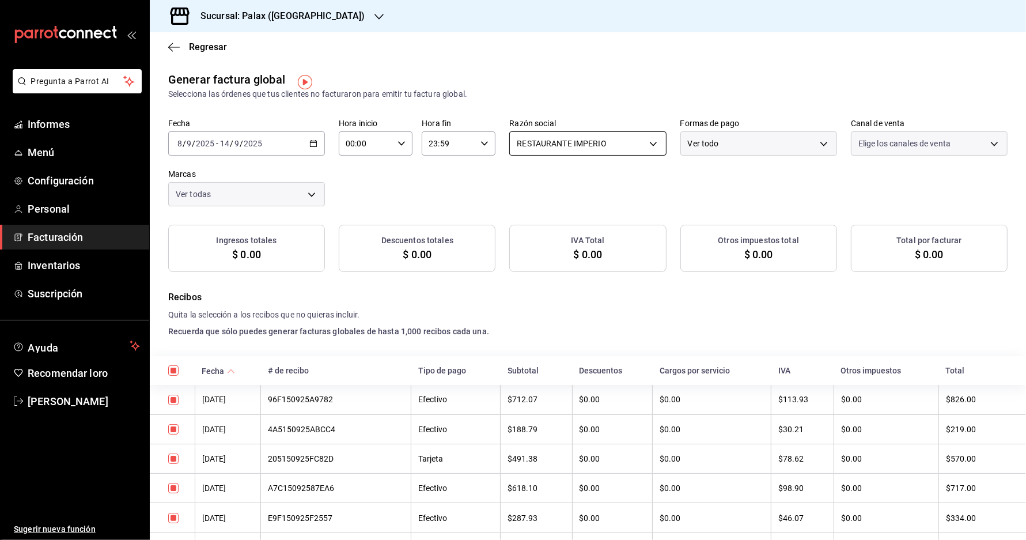
checkbox input "true"
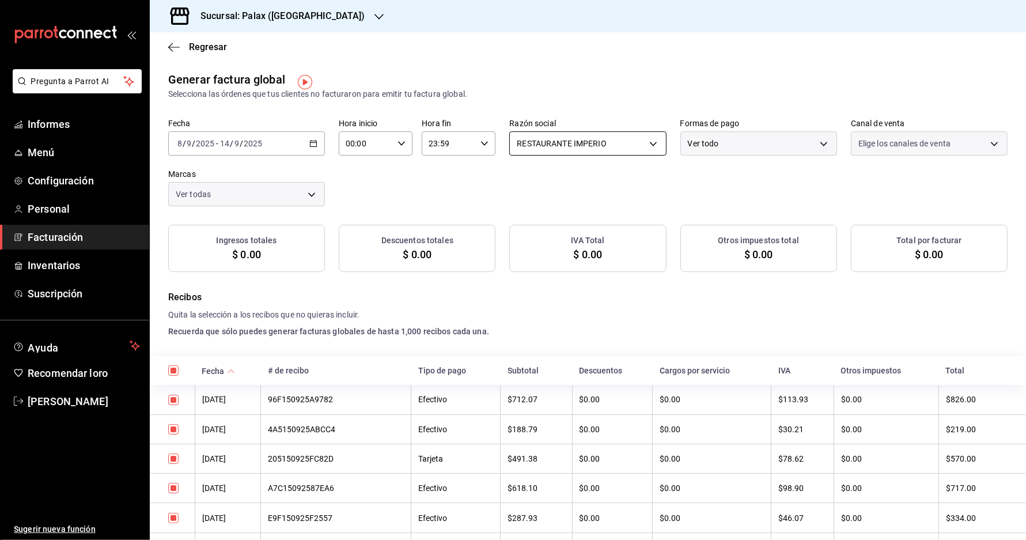
checkbox input "true"
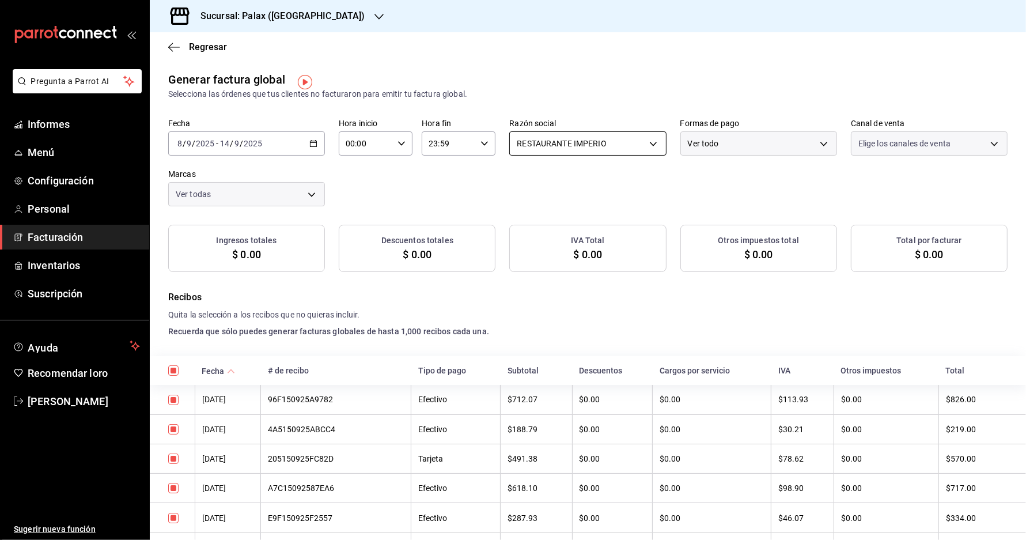
checkbox input "true"
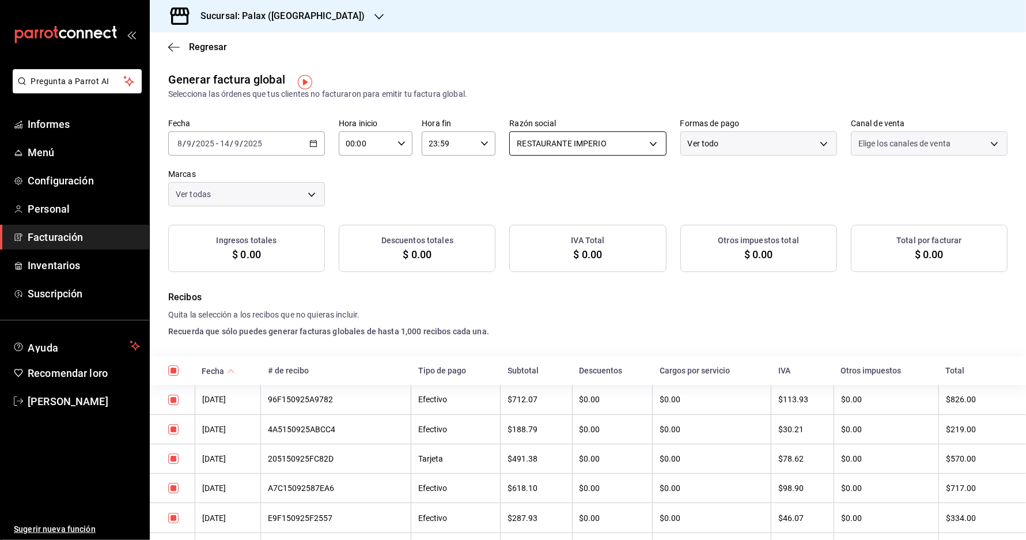
checkbox input "true"
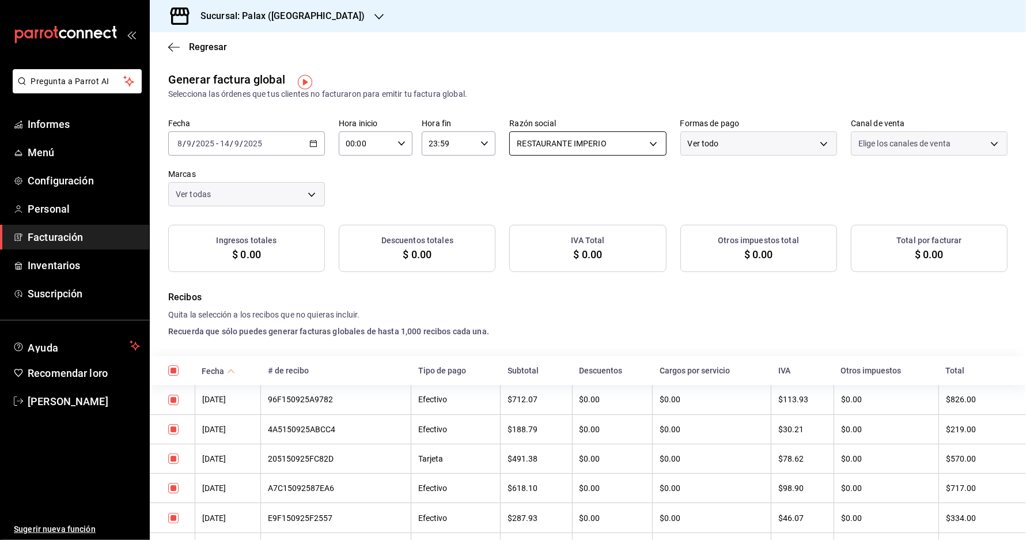
checkbox input "true"
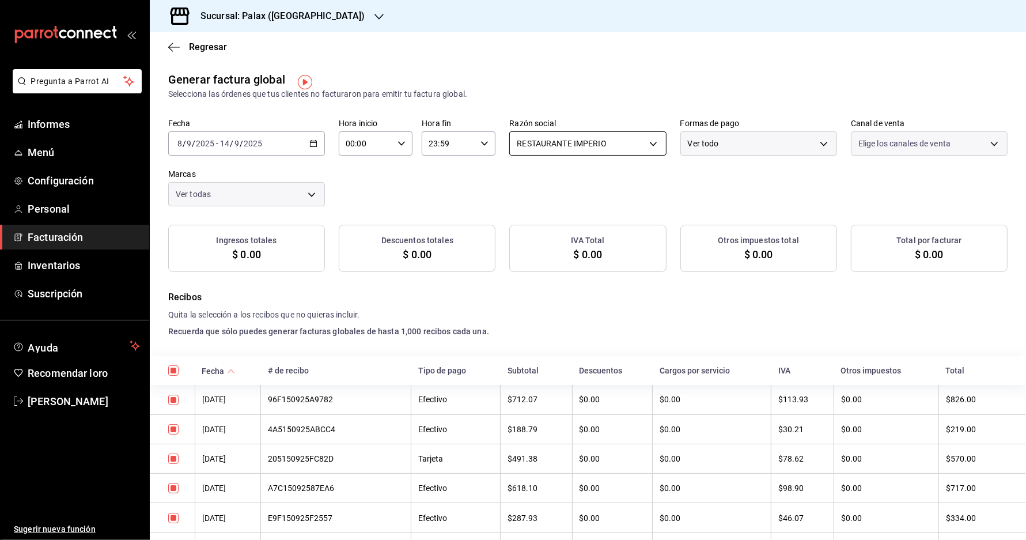
checkbox input "true"
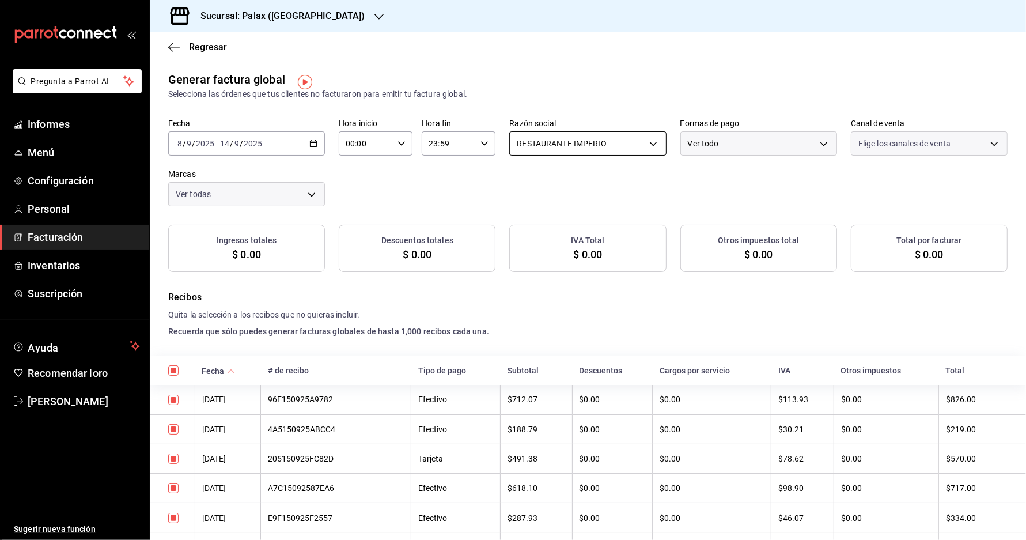
checkbox input "true"
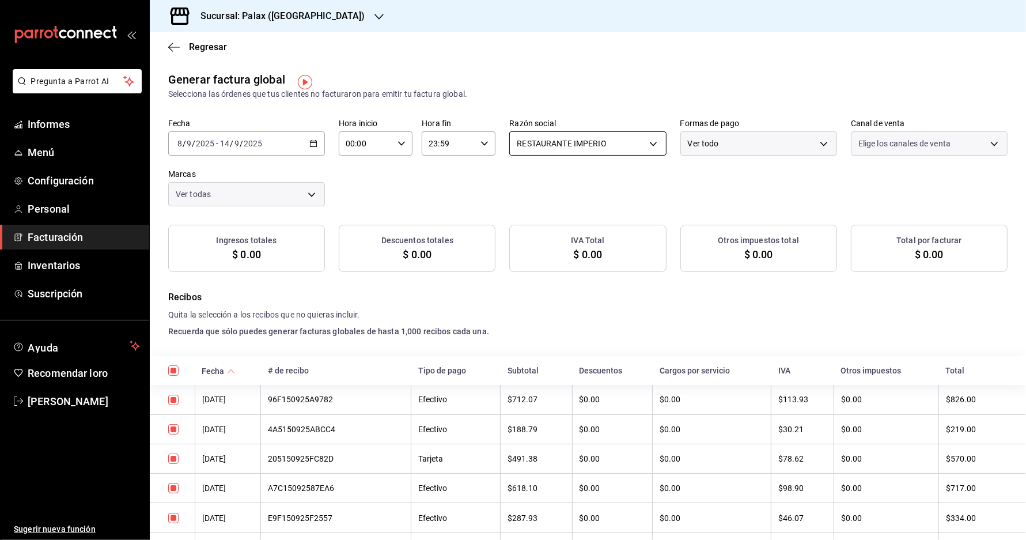
checkbox input "true"
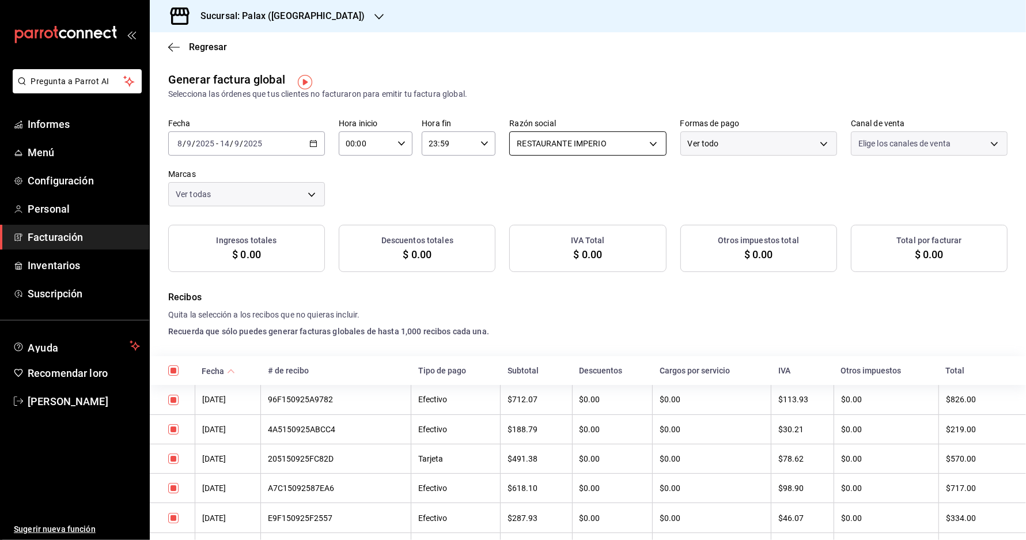
checkbox input "true"
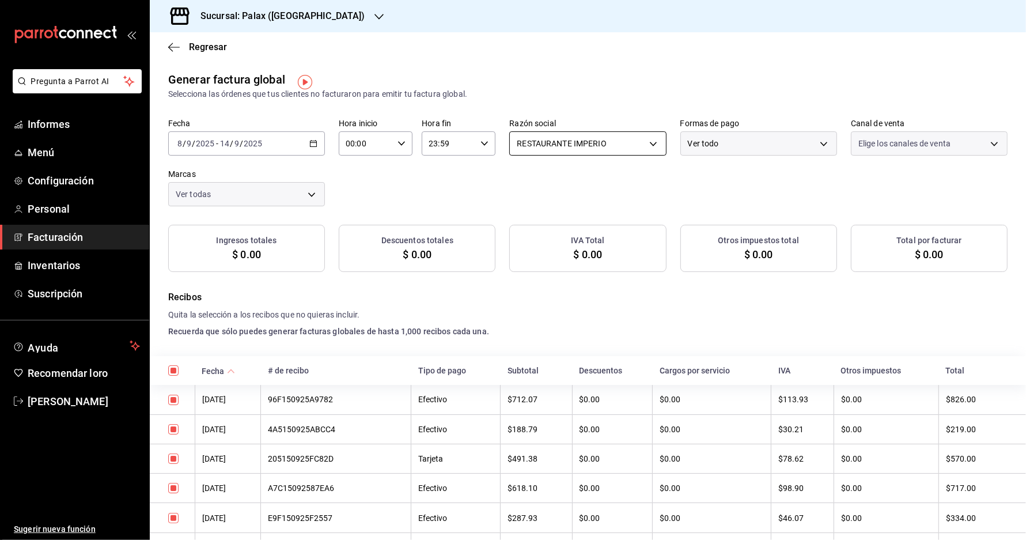
checkbox input "true"
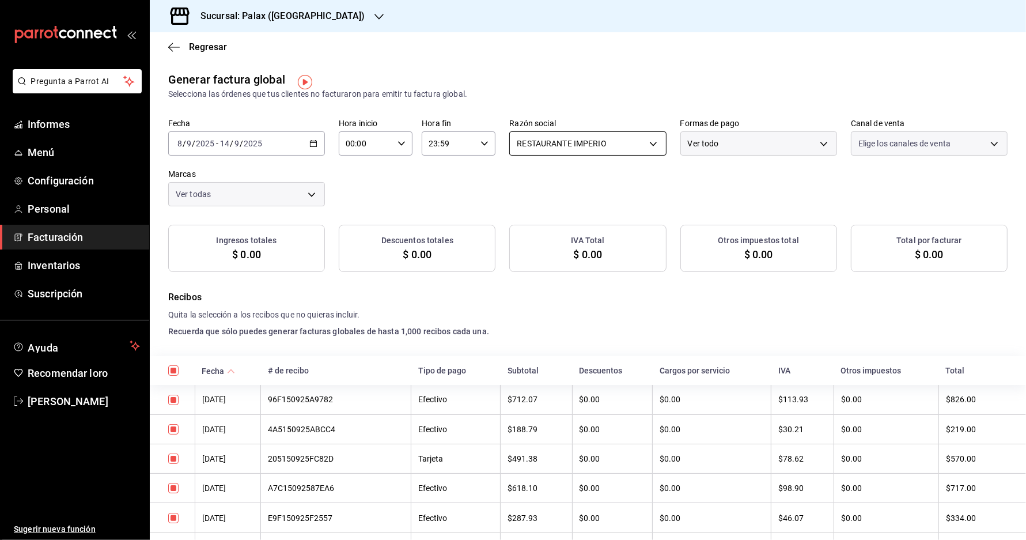
checkbox input "true"
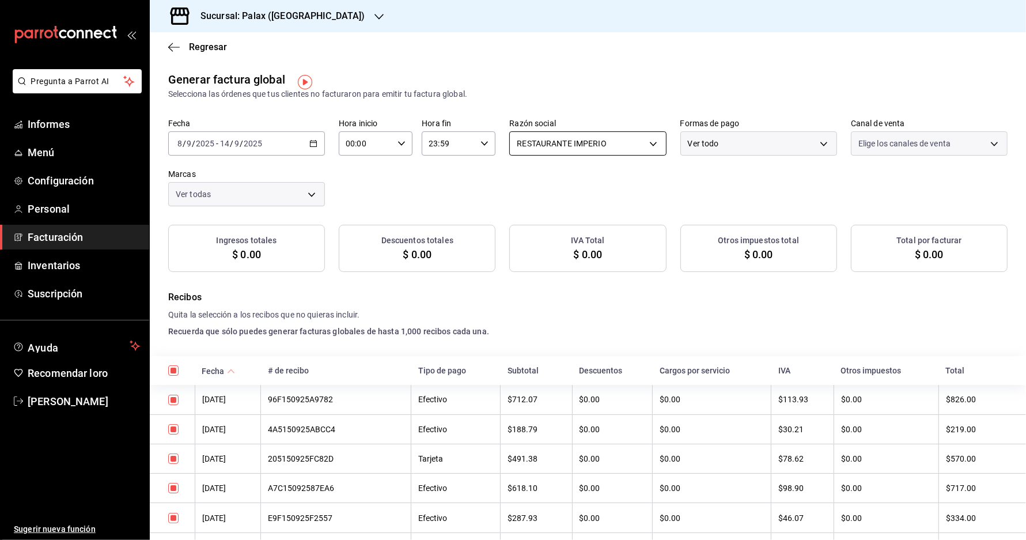
checkbox input "true"
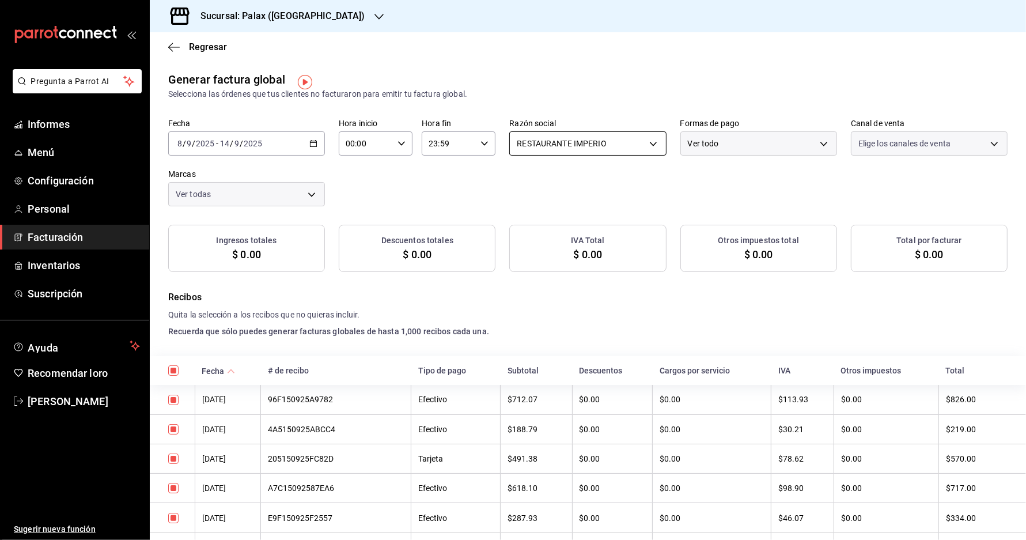
checkbox input "true"
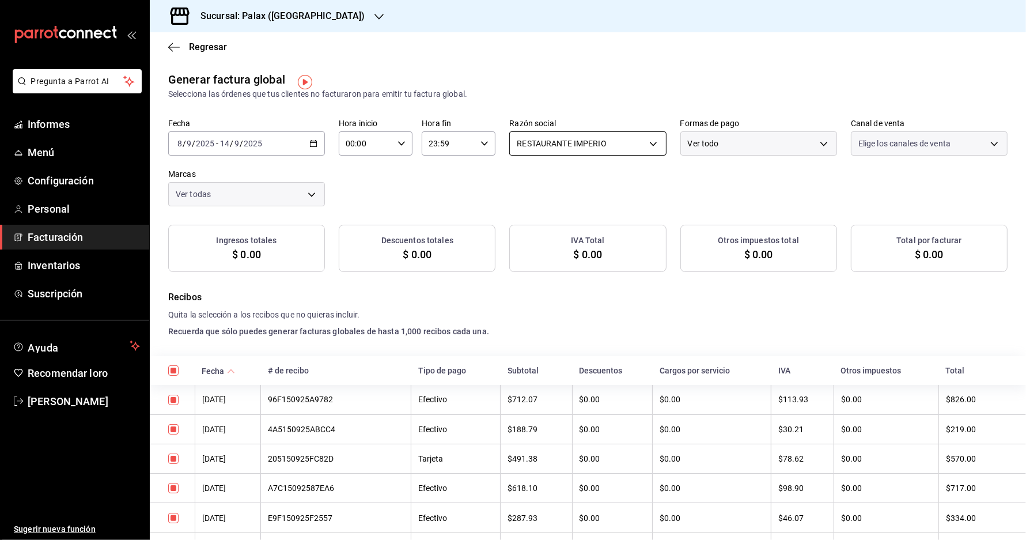
checkbox input "true"
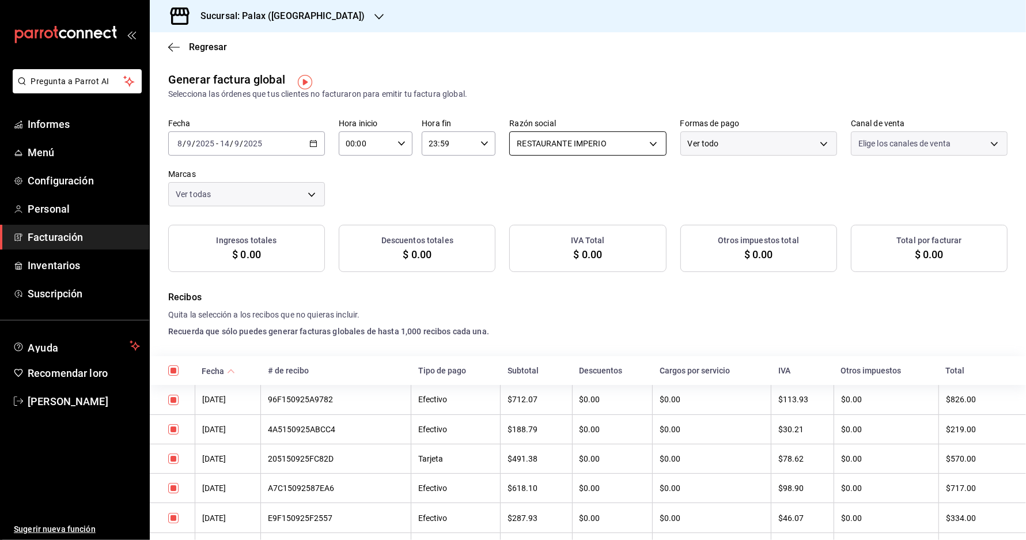
checkbox input "true"
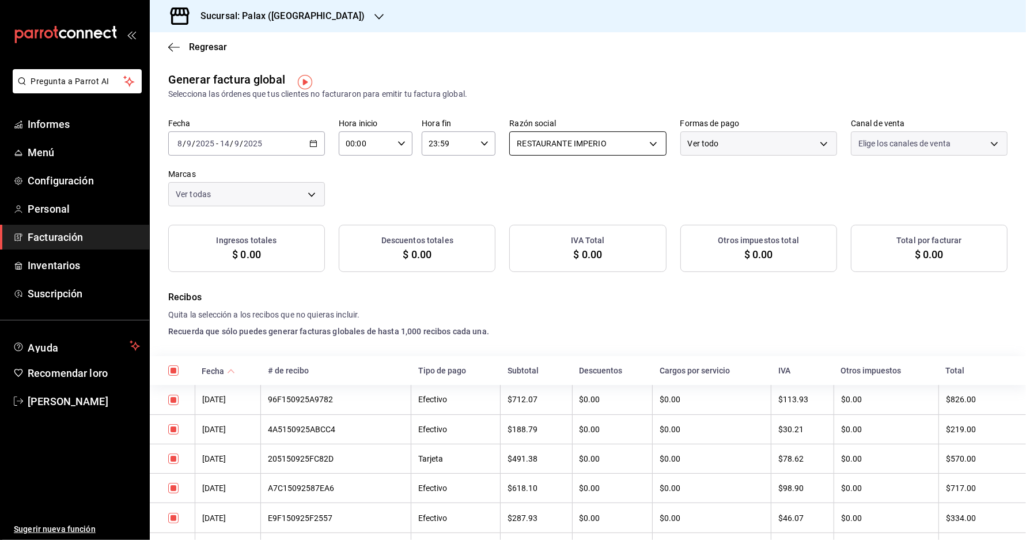
checkbox input "true"
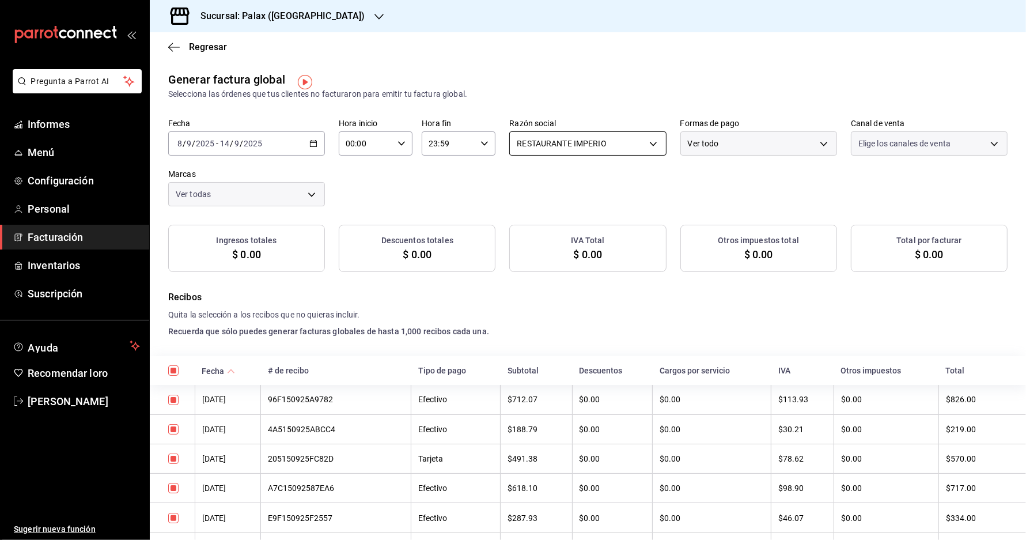
checkbox input "true"
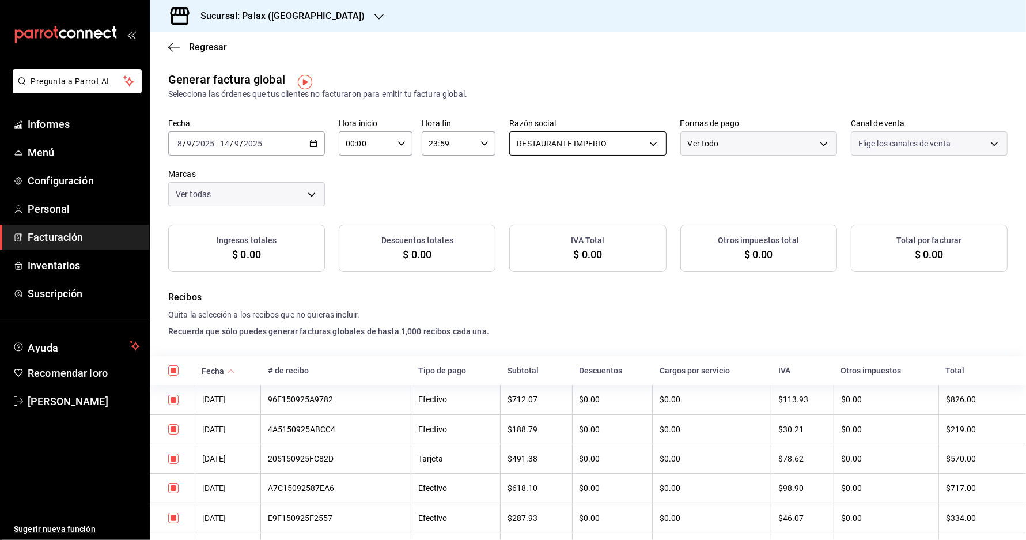
checkbox input "true"
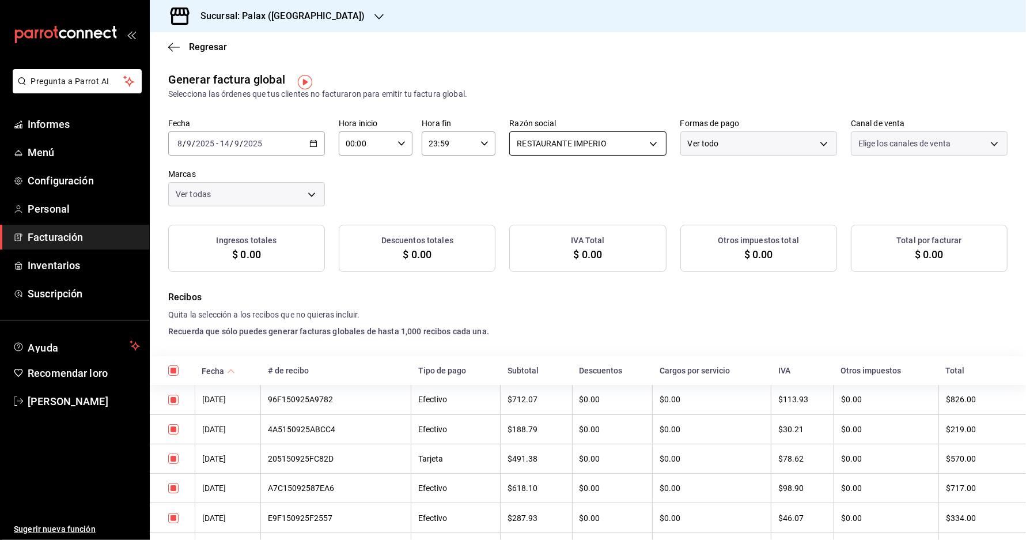
checkbox input "true"
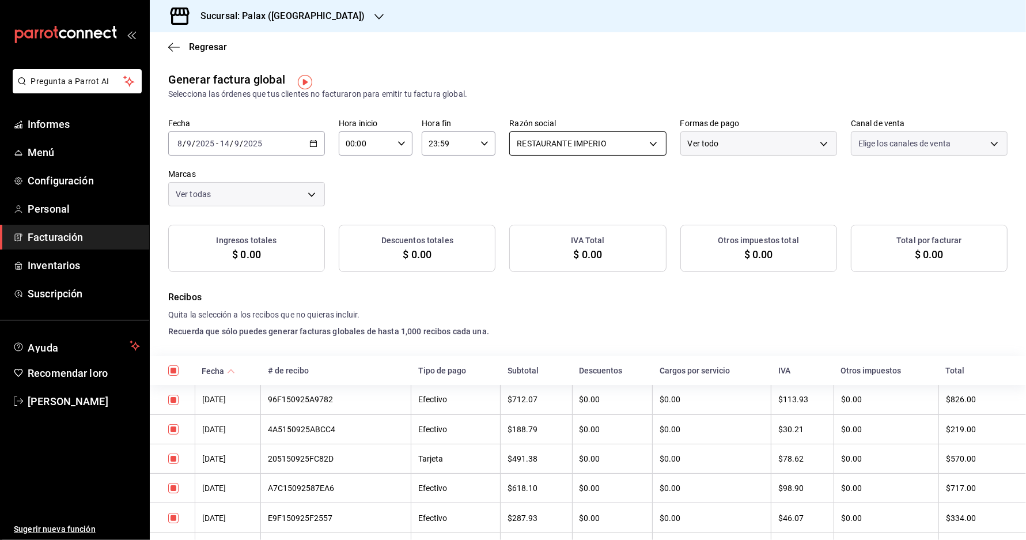
checkbox input "true"
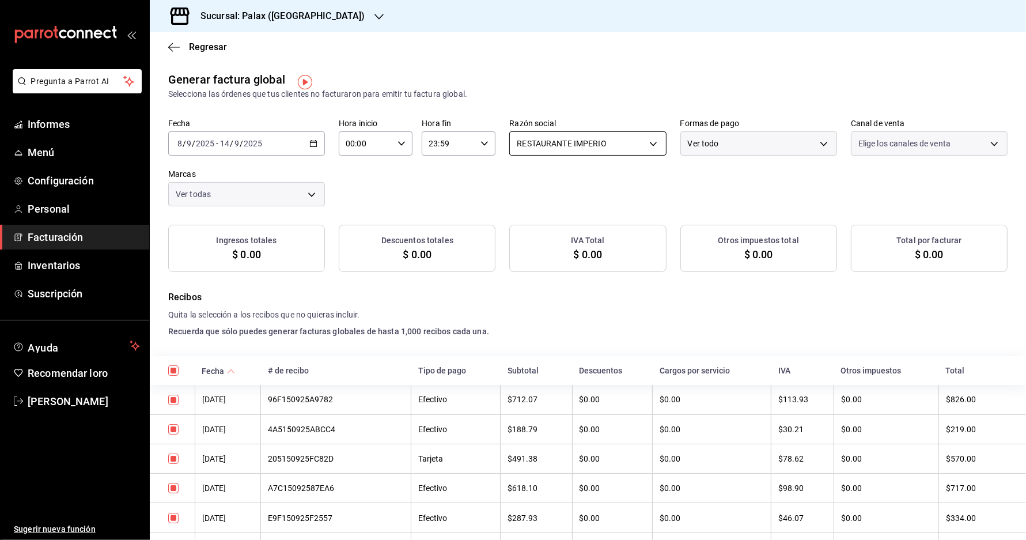
checkbox input "true"
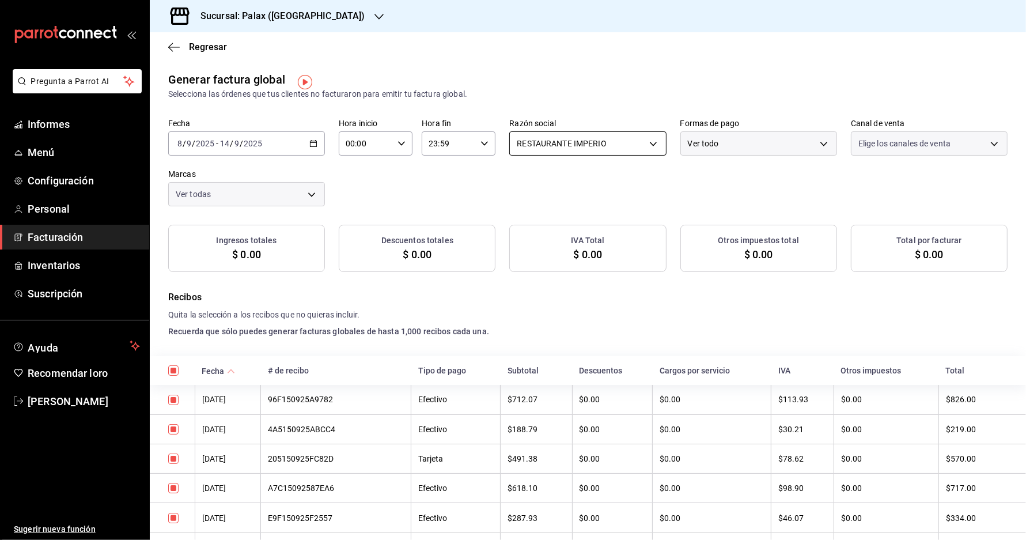
checkbox input "true"
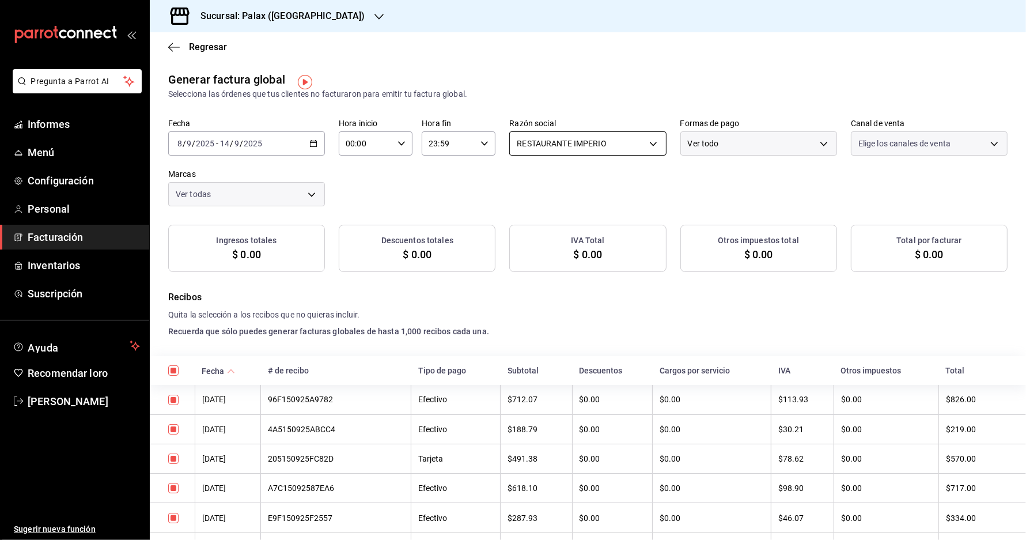
checkbox input "true"
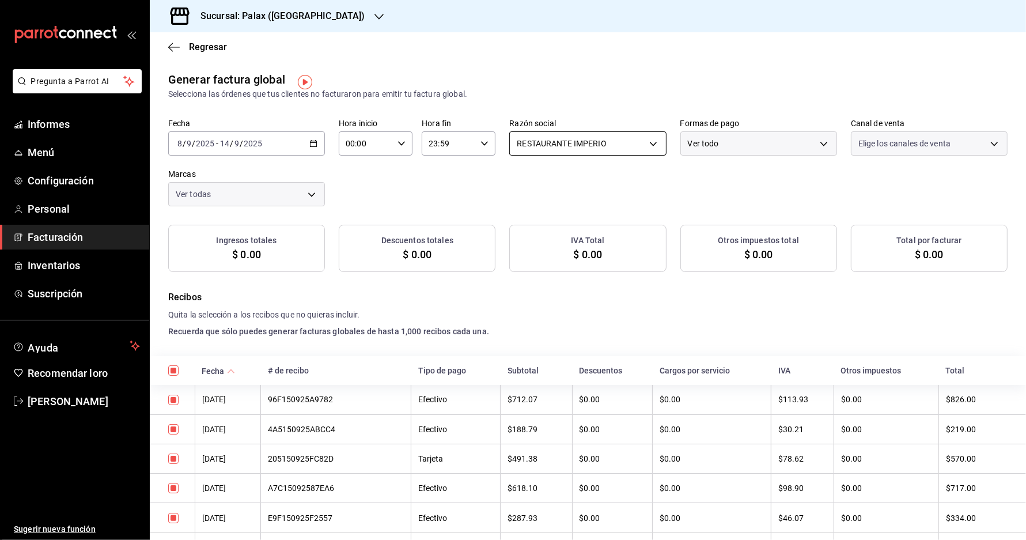
checkbox input "true"
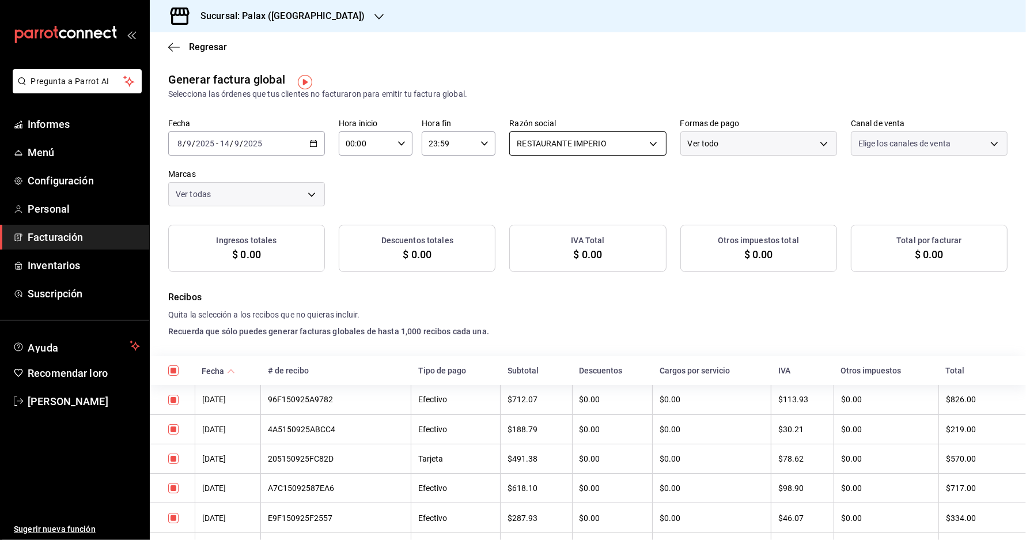
checkbox input "true"
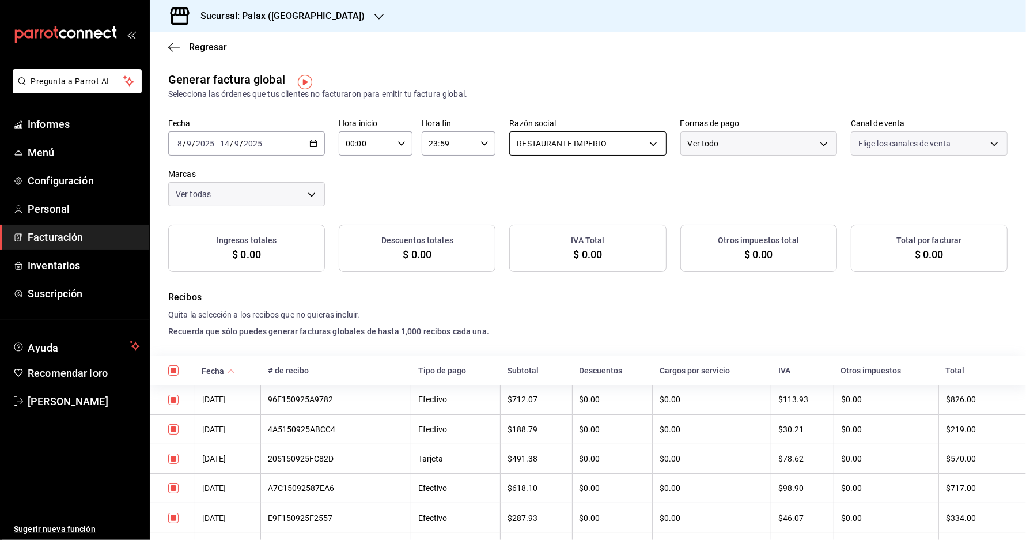
checkbox input "true"
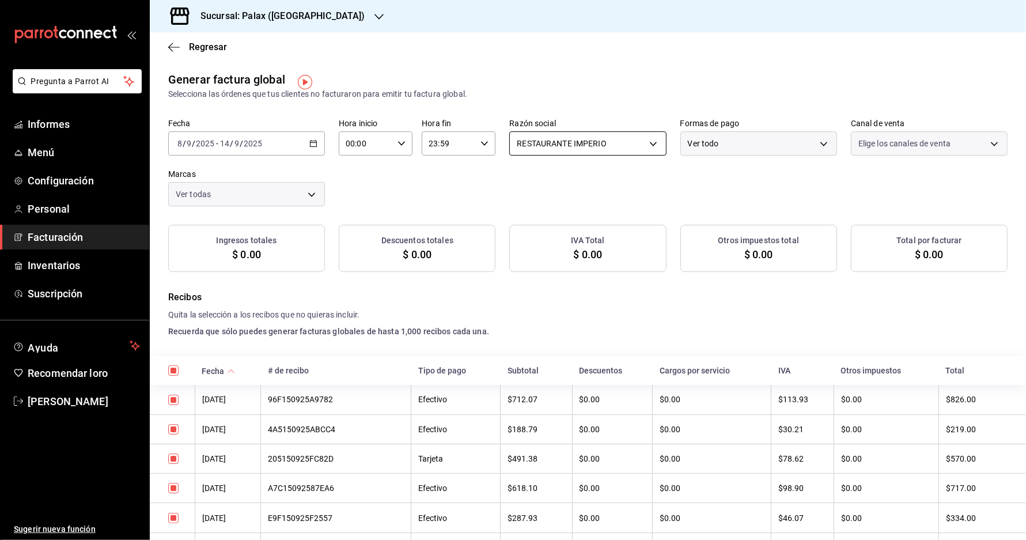
checkbox input "true"
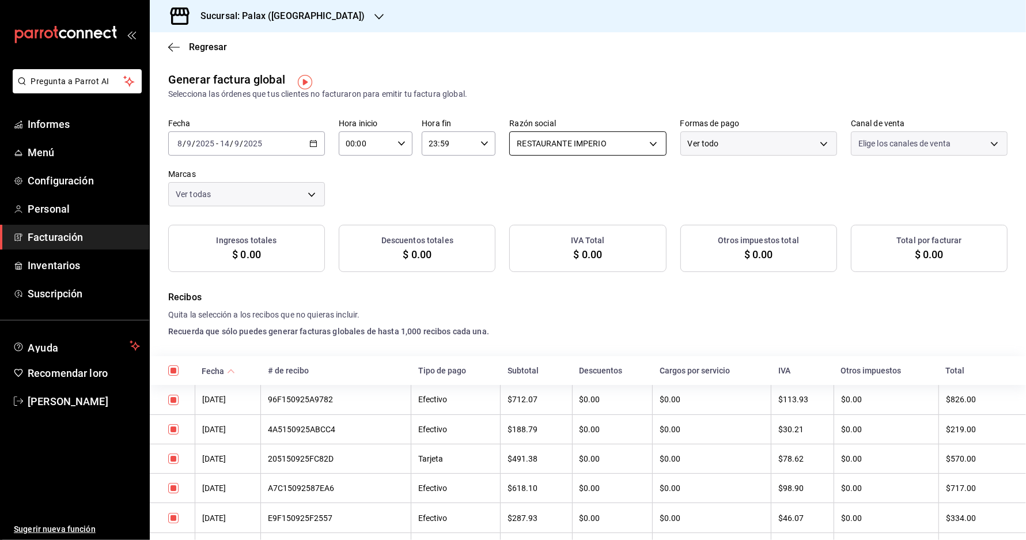
checkbox input "true"
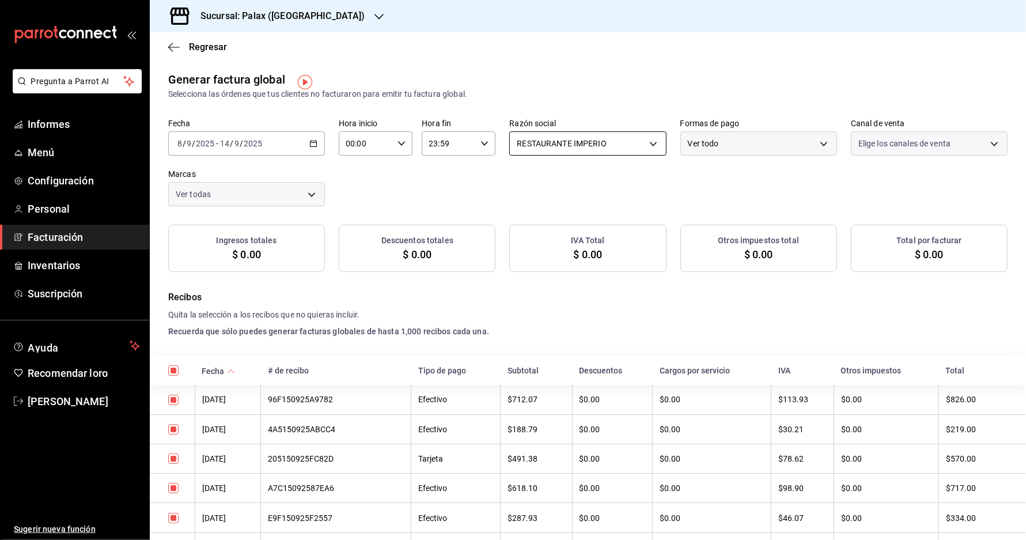
checkbox input "true"
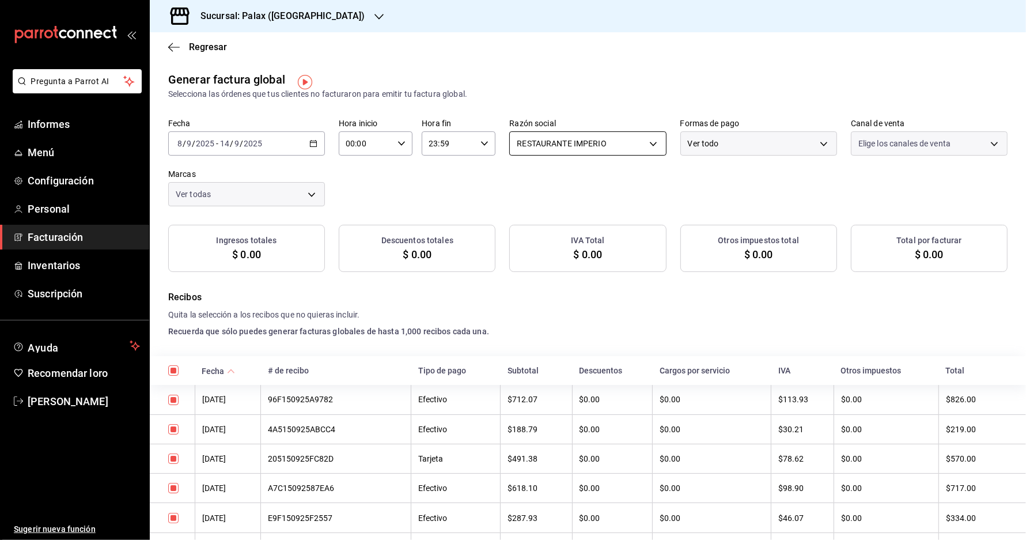
checkbox input "true"
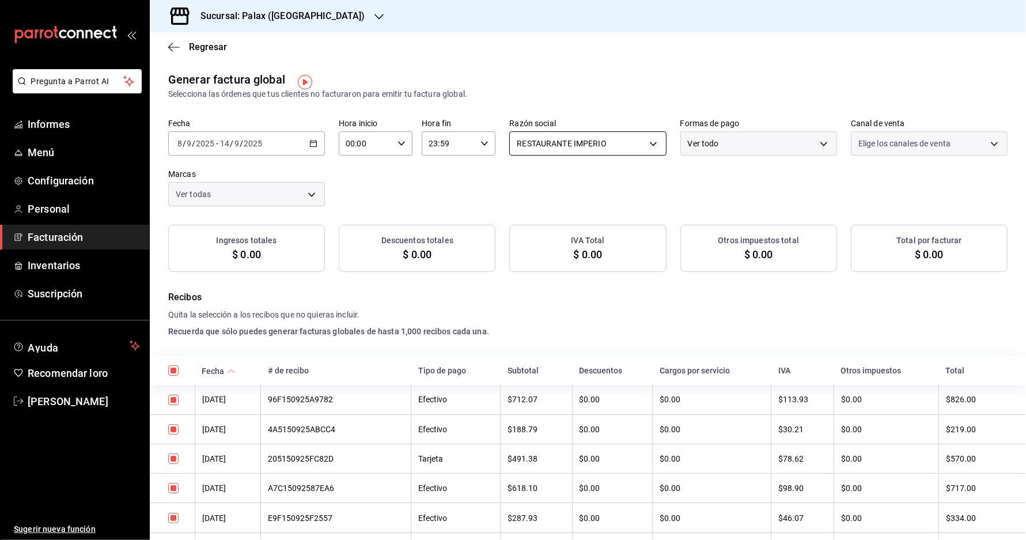
checkbox input "true"
click at [539, 146] on body "Pregunta a Parrot AI Informes Menú Configuración Personal Facturación Inventari…" at bounding box center [513, 270] width 1026 height 540
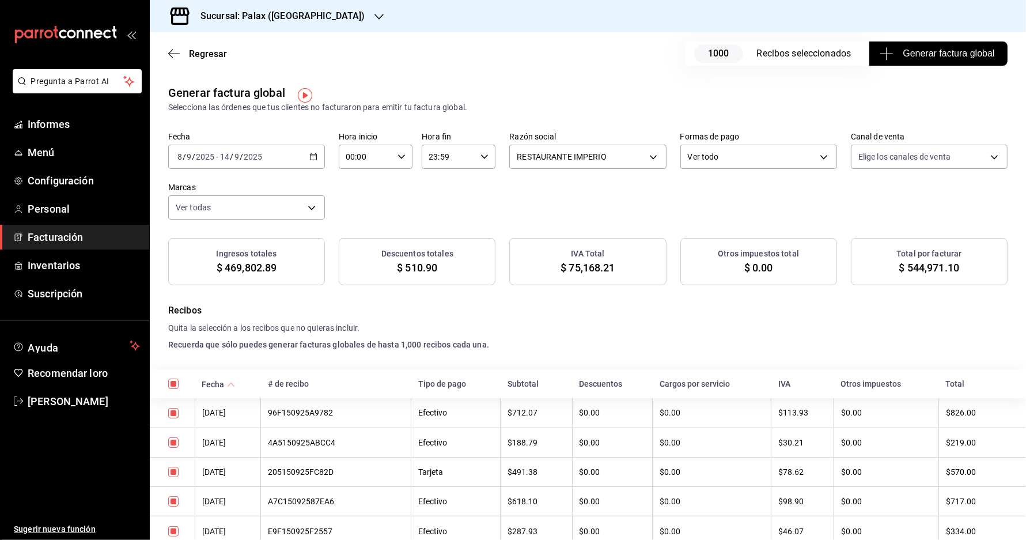
click at [612, 208] on div "Fecha 2025-09-08 8 / 9 / 2025 - 2025-09-14 14 / 9 / 2025 Hora inicio 00:00 Hora…" at bounding box center [587, 176] width 839 height 88
click at [71, 221] on link "Personal" at bounding box center [74, 208] width 149 height 25
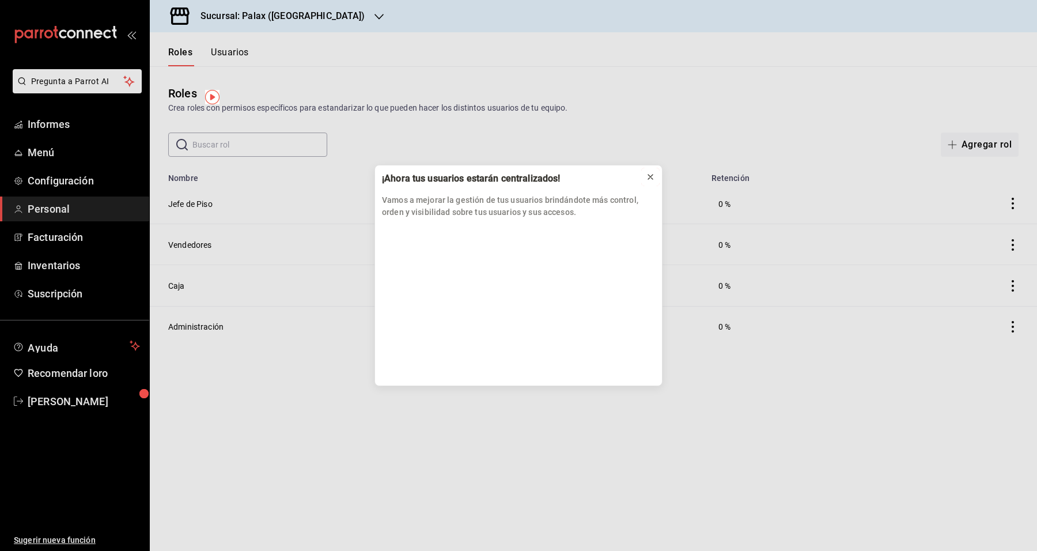
click at [646, 179] on icon at bounding box center [650, 176] width 9 height 9
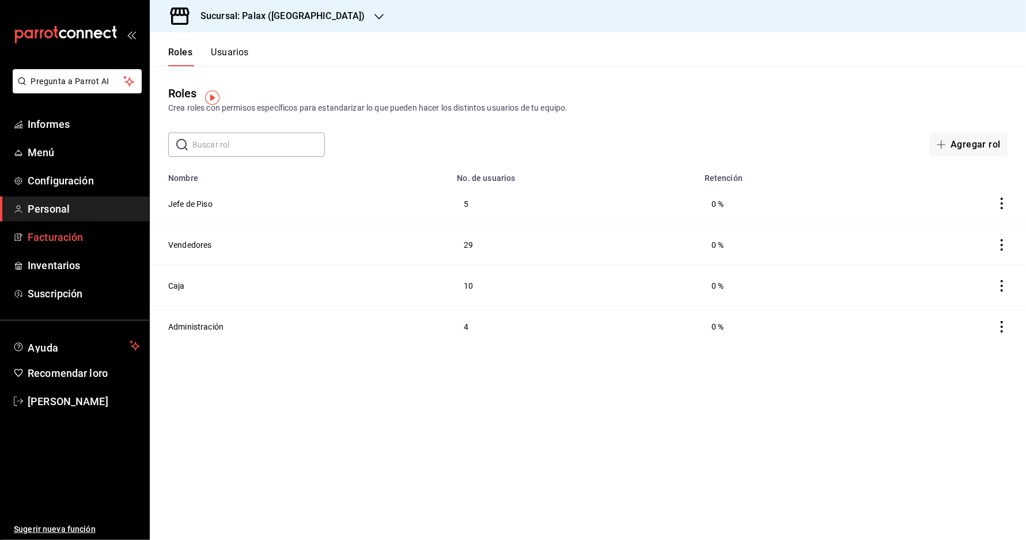
click at [71, 239] on link "Facturación" at bounding box center [74, 237] width 149 height 25
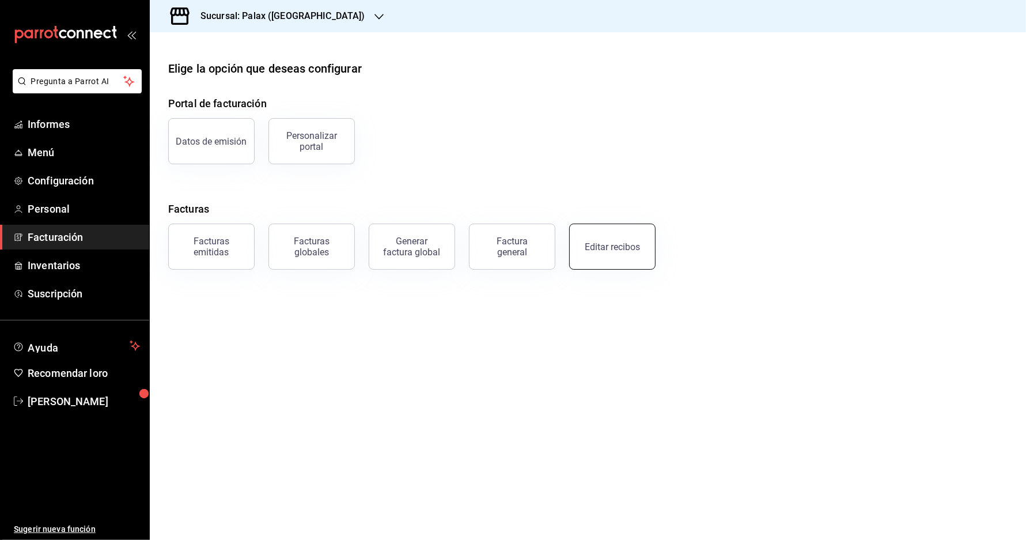
click at [586, 271] on main "Elige la opción que deseas configurar Portal de facturación Datos de emisión Pe…" at bounding box center [588, 286] width 876 height 508
click at [598, 261] on button "Editar recibos" at bounding box center [612, 247] width 86 height 46
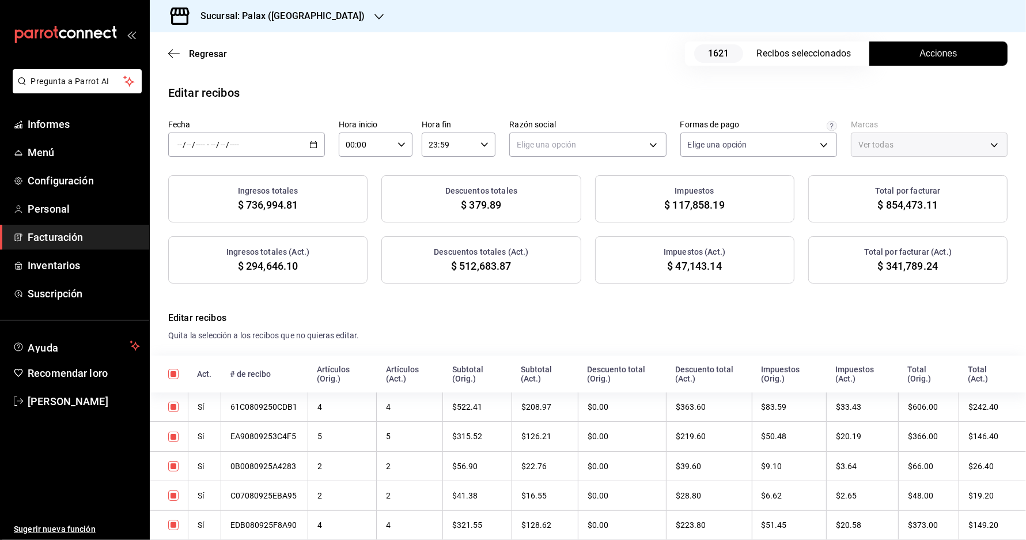
click at [282, 146] on div "/ / - / /" at bounding box center [246, 145] width 157 height 24
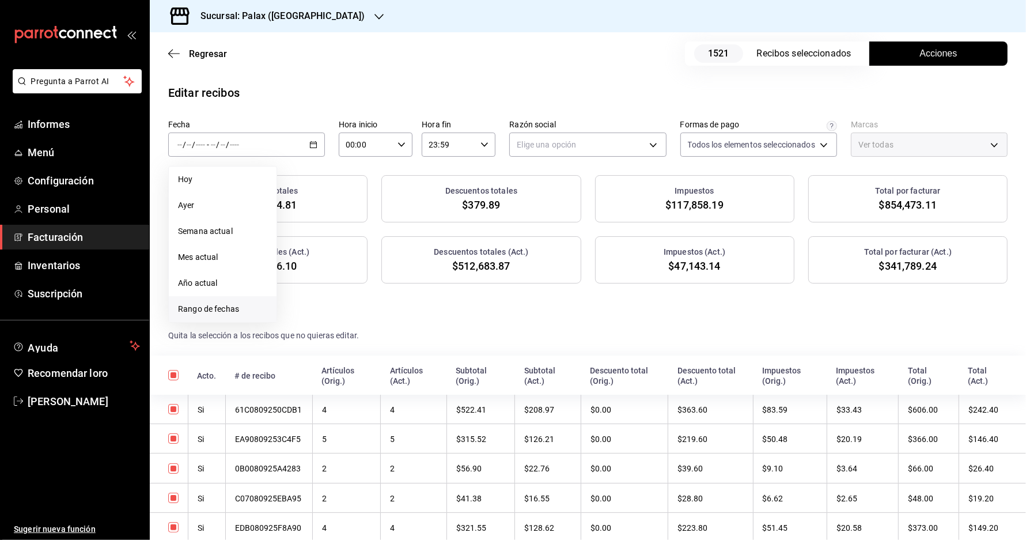
click at [203, 304] on li "Rango de fechas" at bounding box center [223, 309] width 108 height 26
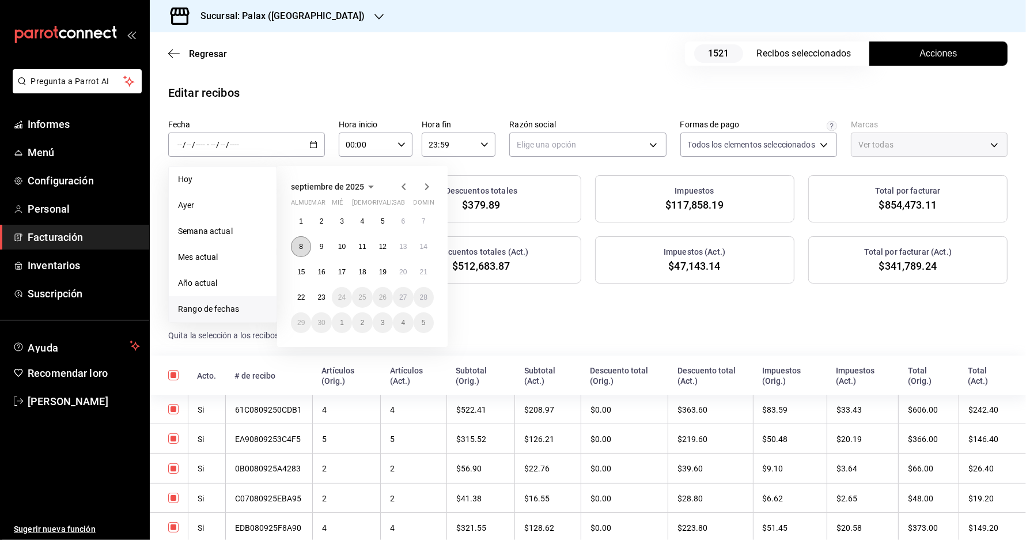
click at [304, 252] on button "8" at bounding box center [301, 246] width 20 height 21
click at [422, 244] on button "14" at bounding box center [424, 246] width 20 height 21
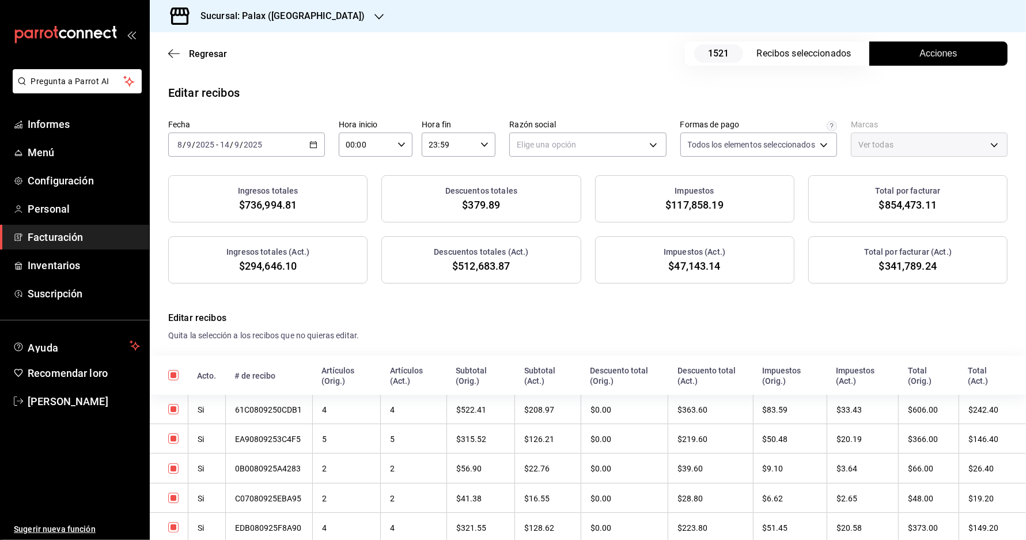
click at [558, 160] on div "Fecha 2025-09-08 8 / 9 / 2025 - 2025-09-14 14 / 9 / 2025 Hora inicio 00:00 Hora…" at bounding box center [588, 202] width 876 height 164
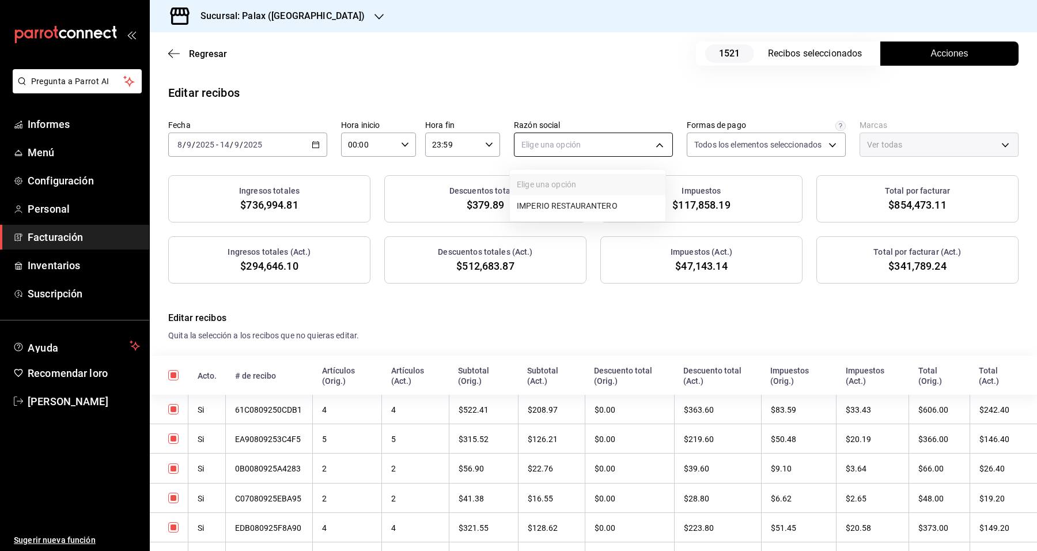
click at [569, 150] on body "Pregunta a Parrot AI Informes Menú Configuración Personal Facturación Inventari…" at bounding box center [518, 275] width 1037 height 551
click at [581, 206] on font "RESTAURANTE IMPERIO" at bounding box center [562, 206] width 90 height 9
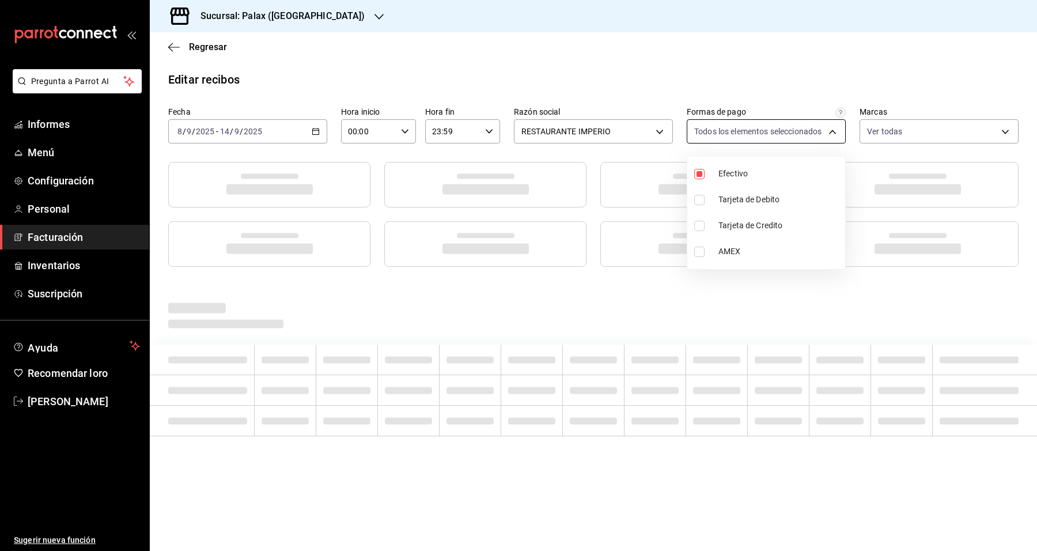
click at [814, 134] on body "Pregunta a Parrot AI Informes Menú Configuración Personal Facturación Inventari…" at bounding box center [518, 275] width 1037 height 551
click at [815, 168] on span "Efectivo" at bounding box center [779, 174] width 122 height 12
click at [886, 133] on div at bounding box center [518, 275] width 1037 height 551
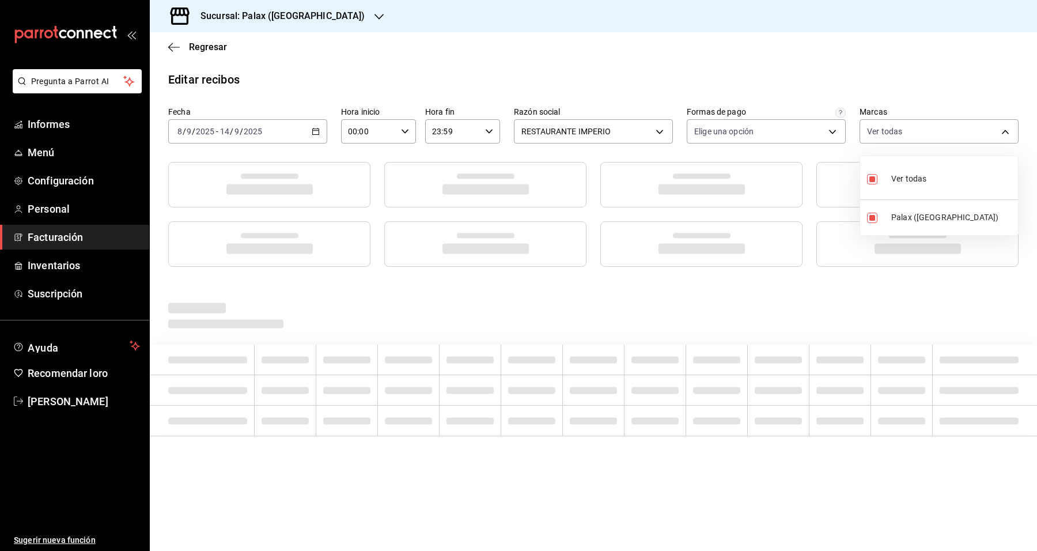
click at [886, 133] on body "Pregunta a Parrot AI Informes Menú Configuración Personal Facturación Inventari…" at bounding box center [518, 275] width 1037 height 551
click at [886, 133] on div at bounding box center [518, 275] width 1037 height 551
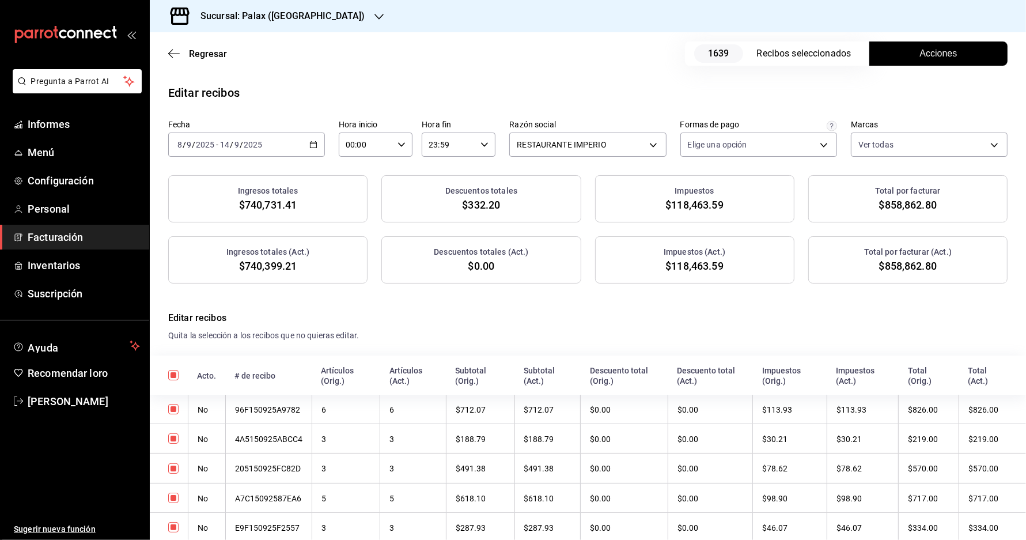
click at [853, 60] on div "Recibos seleccionados" at bounding box center [809, 54] width 104 height 14
click at [848, 60] on font "Recibos seleccionados" at bounding box center [804, 54] width 94 height 14
click at [808, 44] on div "1639 Recibos seleccionados" at bounding box center [777, 53] width 184 height 24
click at [805, 49] on font "Recibos seleccionados" at bounding box center [804, 54] width 94 height 14
click at [895, 58] on button "Acciones" at bounding box center [938, 53] width 138 height 24
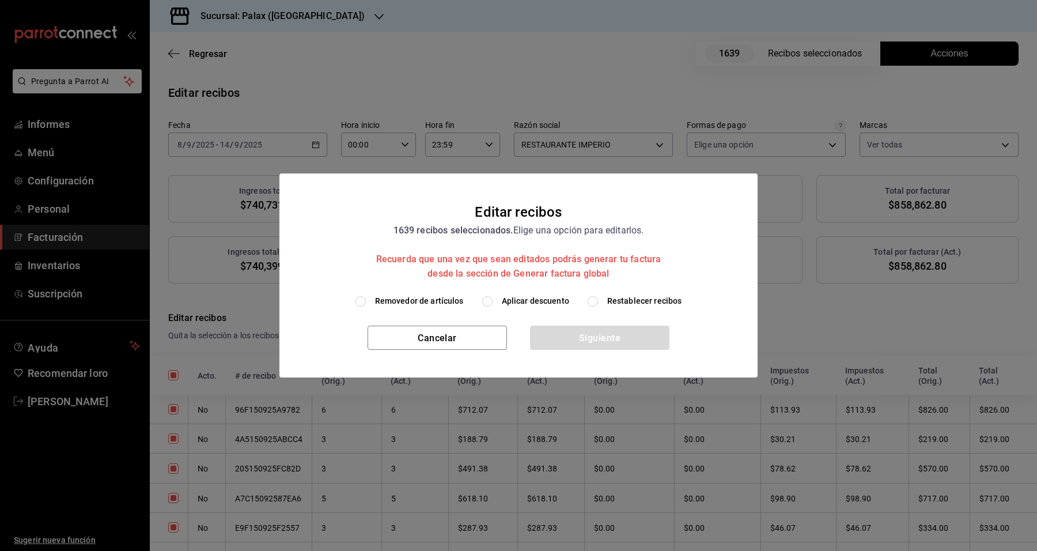
click at [507, 310] on div "Removedor de artículos Aplicar descuento Restablecer recibos" at bounding box center [518, 310] width 478 height 31
click at [479, 300] on div "Removedor de artículos Aplicar descuento Restablecer recibos" at bounding box center [518, 301] width 451 height 12
click at [487, 302] on input "Aplicar descuento" at bounding box center [487, 301] width 10 height 10
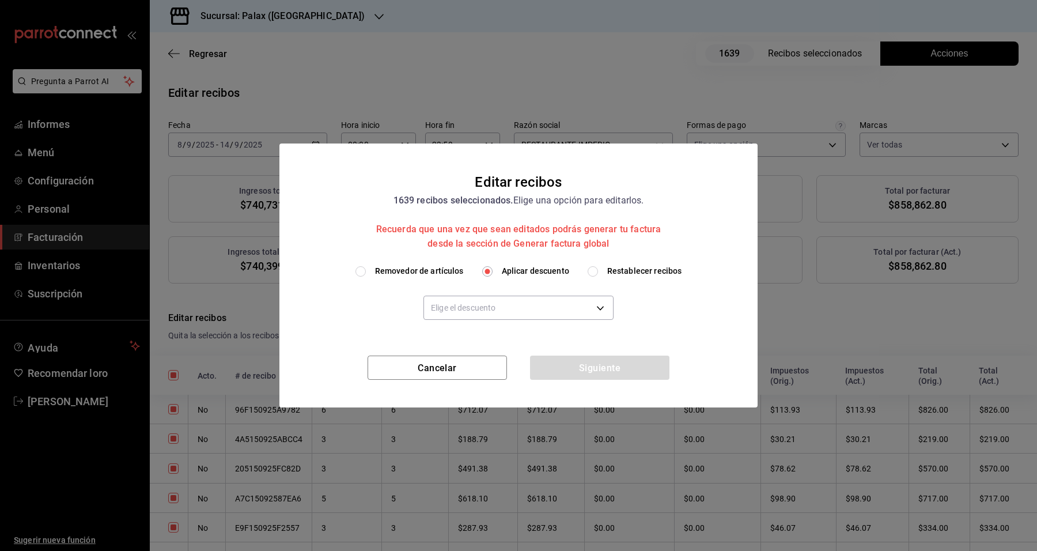
click at [487, 302] on body "Pregunta a Parrot AI Informes Menú Configuración Personal Facturación Inventari…" at bounding box center [518, 275] width 1037 height 551
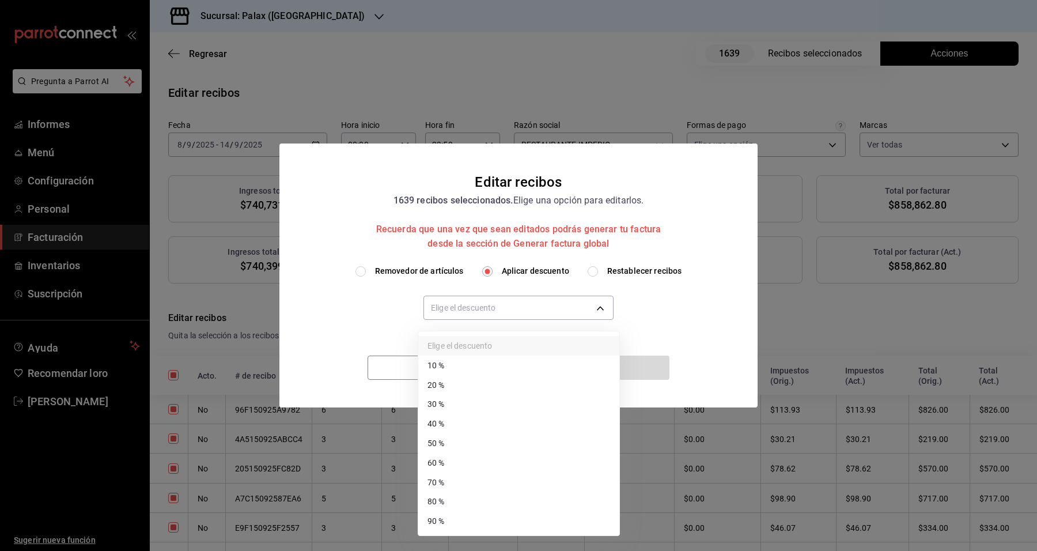
click at [447, 493] on li "80 %" at bounding box center [518, 501] width 201 height 20
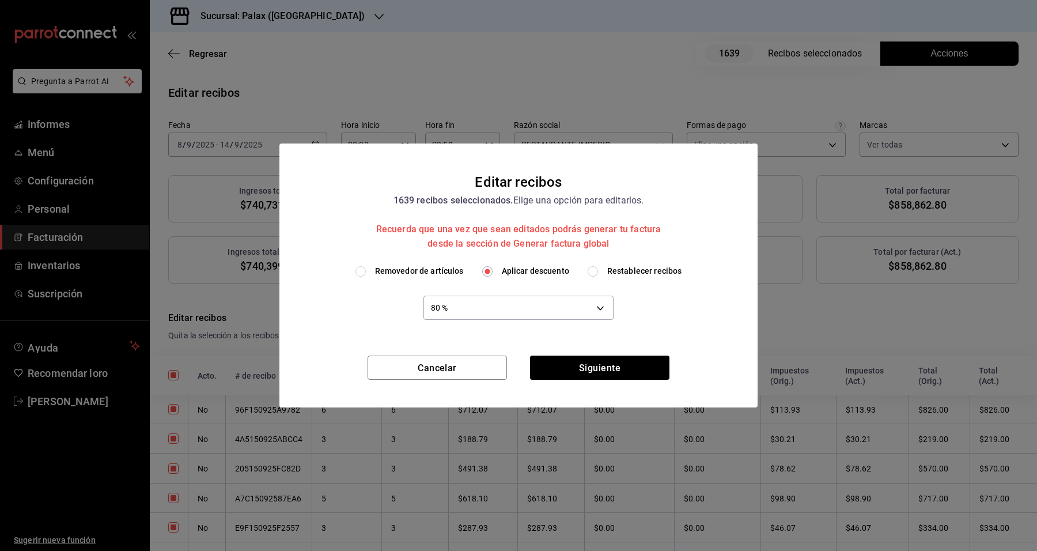
click at [459, 293] on div "80 % 80" at bounding box center [518, 306] width 190 height 31
click at [461, 307] on body "Pregunta a Parrot AI Informes Menú Configuración Personal Facturación Inventari…" at bounding box center [518, 275] width 1037 height 551
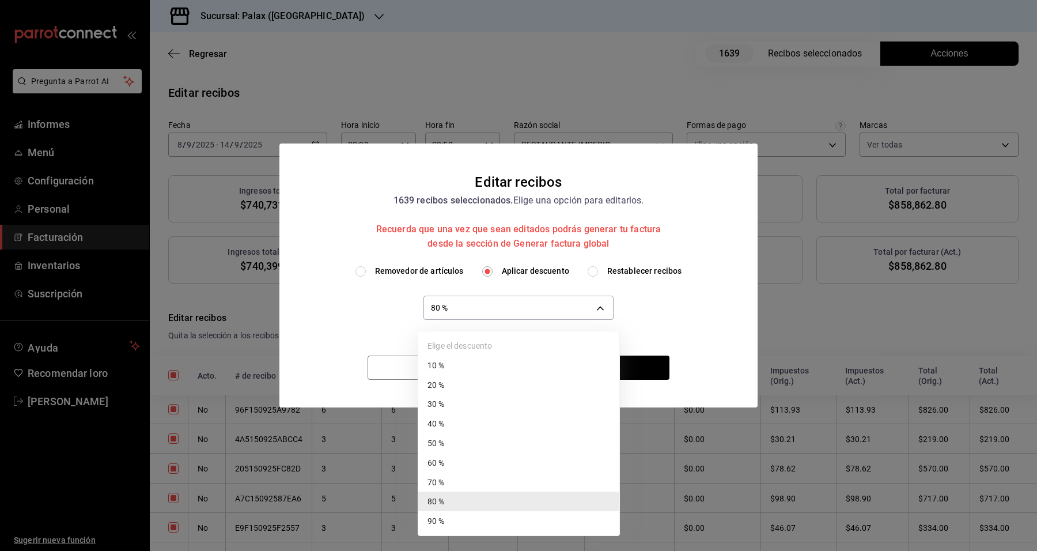
click at [470, 467] on li "60 %" at bounding box center [518, 463] width 201 height 20
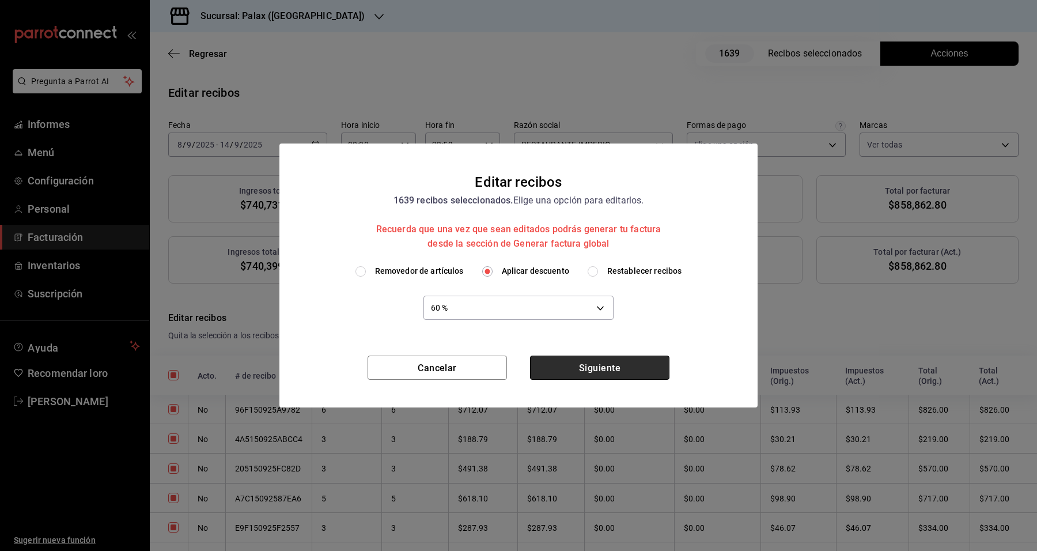
click at [603, 372] on font "Siguiente" at bounding box center [599, 367] width 41 height 11
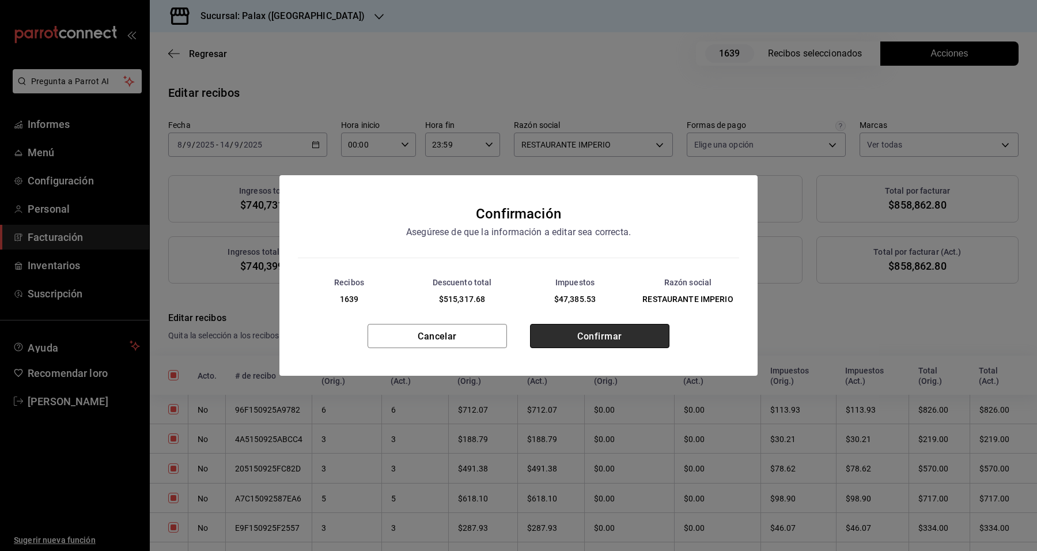
click at [551, 343] on button "Confirmar" at bounding box center [599, 336] width 139 height 24
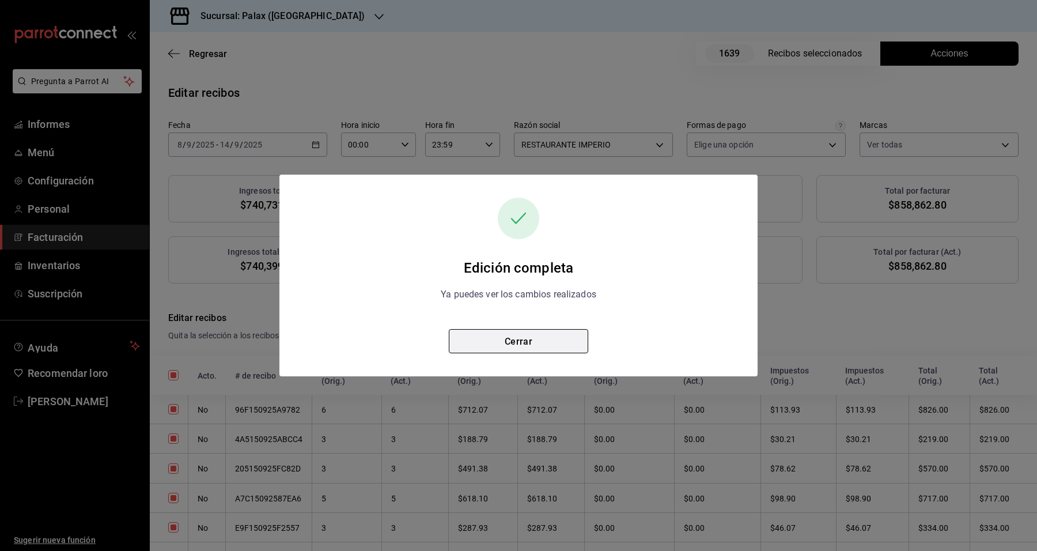
click at [551, 344] on button "Cerrar" at bounding box center [518, 341] width 139 height 24
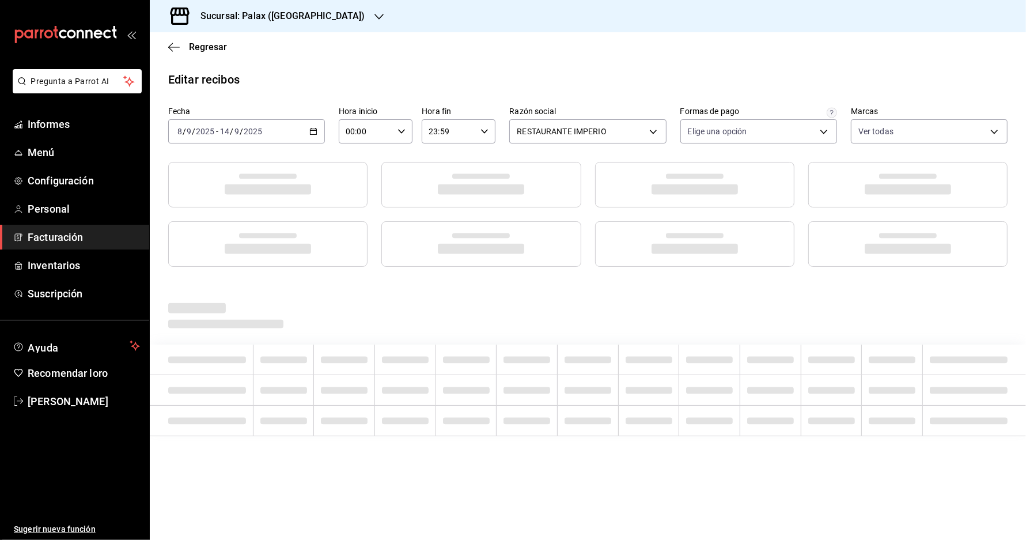
click at [179, 56] on div "Regresar" at bounding box center [588, 46] width 876 height 29
click at [179, 51] on icon "button" at bounding box center [174, 47] width 12 height 10
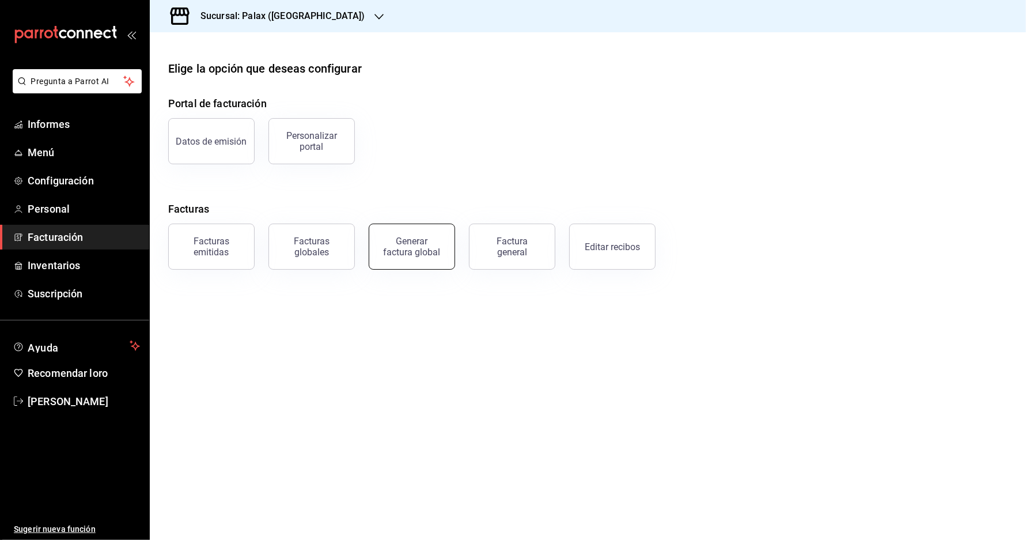
click at [426, 258] on div "Generar factura global" at bounding box center [412, 247] width 58 height 22
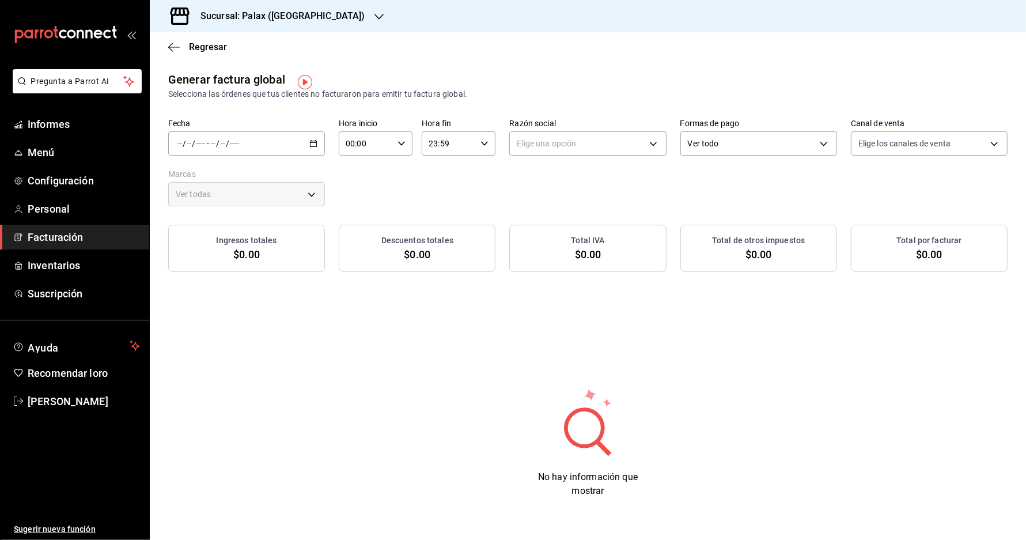
click at [321, 152] on div "/ / - / /" at bounding box center [246, 143] width 157 height 24
click at [232, 183] on font "Rango de fechas" at bounding box center [208, 177] width 61 height 9
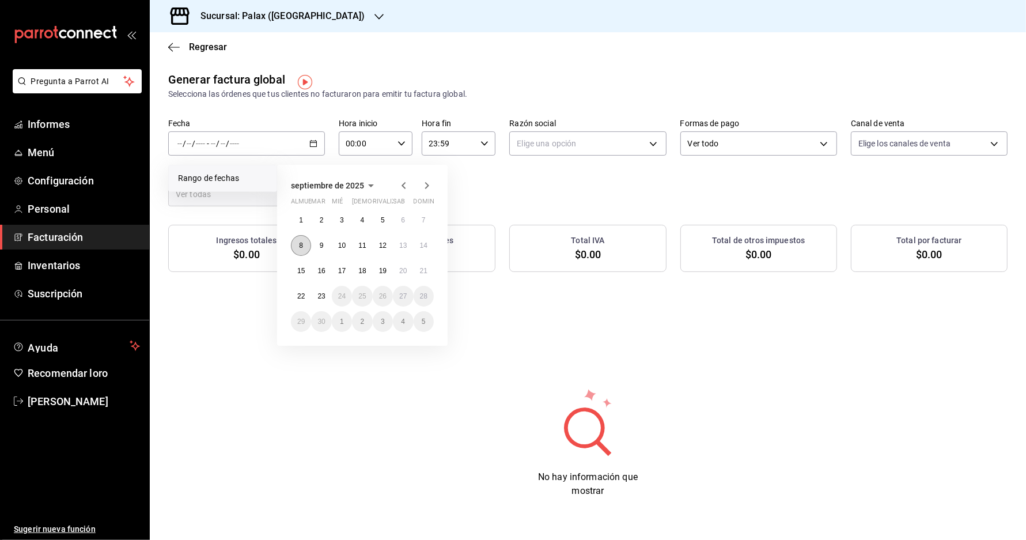
click at [304, 251] on button "8" at bounding box center [301, 245] width 20 height 21
click at [428, 245] on button "14" at bounding box center [424, 245] width 20 height 21
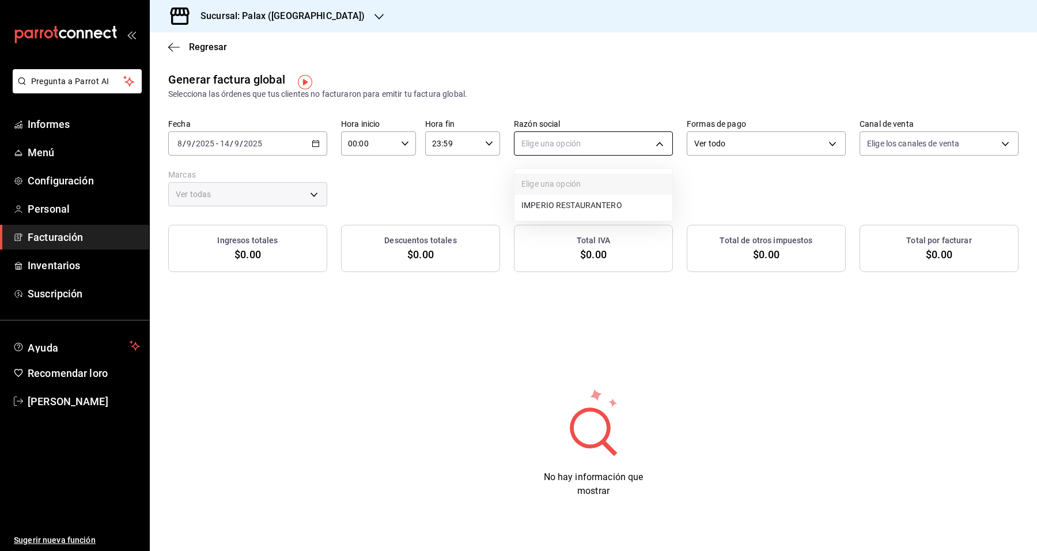
click at [569, 142] on body "Pregunta a Parrot AI Informes Menú Configuración Personal Facturación Inventari…" at bounding box center [518, 275] width 1037 height 551
click at [573, 197] on li "RESTAURANTE IMPERIO" at bounding box center [594, 206] width 158 height 22
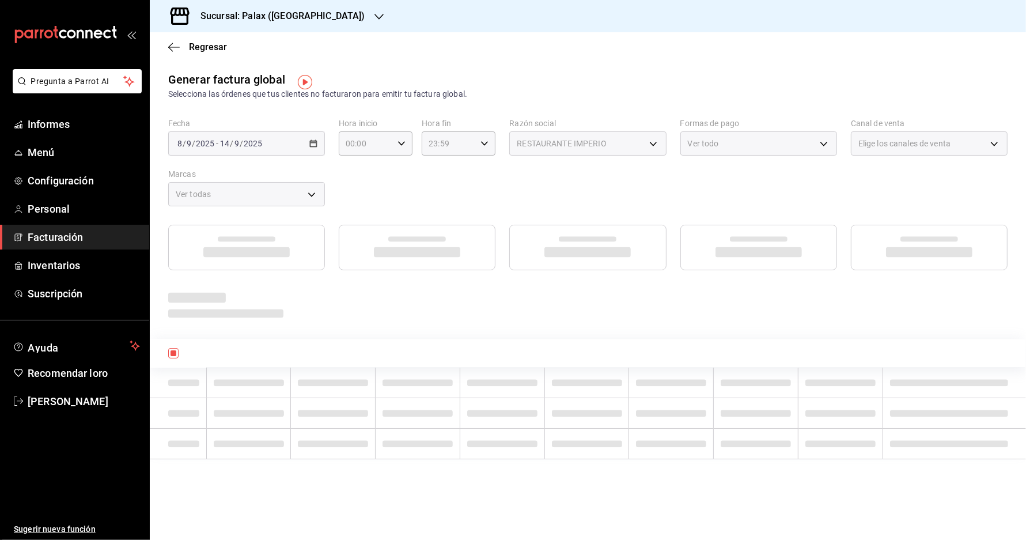
click at [719, 145] on font "Ver todo" at bounding box center [703, 143] width 31 height 9
click at [985, 153] on div "Elige los canales de venta" at bounding box center [929, 143] width 157 height 24
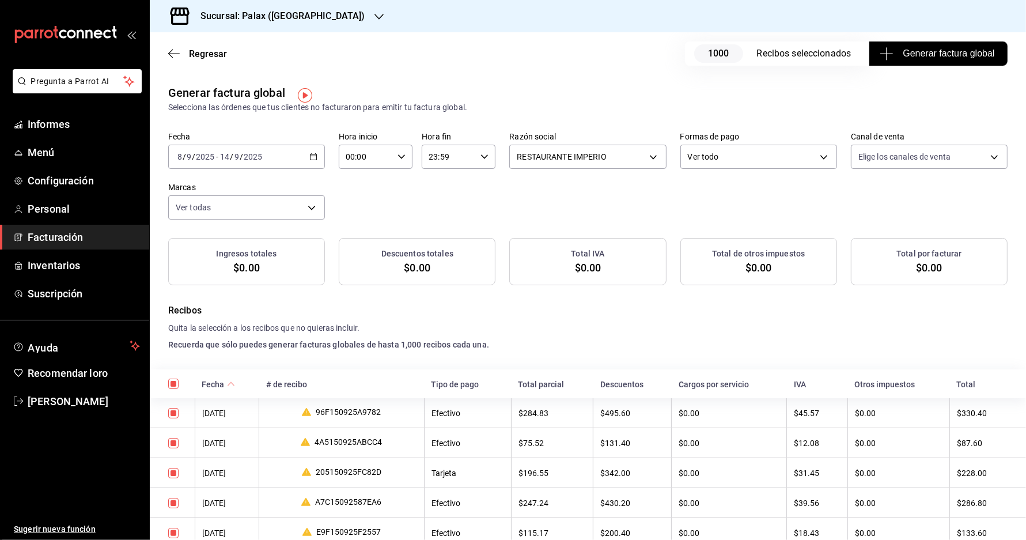
click at [948, 54] on font "Generar factura global" at bounding box center [949, 53] width 92 height 10
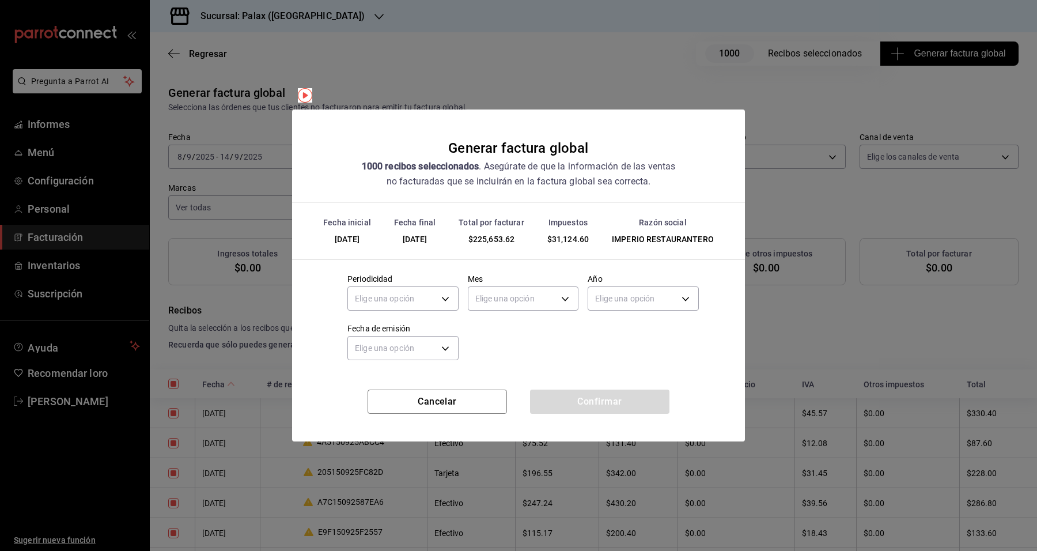
click at [398, 281] on div "Periodicidad Elige una opción" at bounding box center [402, 294] width 111 height 40
click at [402, 305] on body "Pregunta a Parrot AI Informes Menú Configuración Personal Facturación Inventari…" at bounding box center [518, 275] width 1037 height 551
click at [423, 353] on li "Semanal" at bounding box center [403, 354] width 110 height 20
click at [496, 306] on div "Elige una opción" at bounding box center [523, 297] width 111 height 31
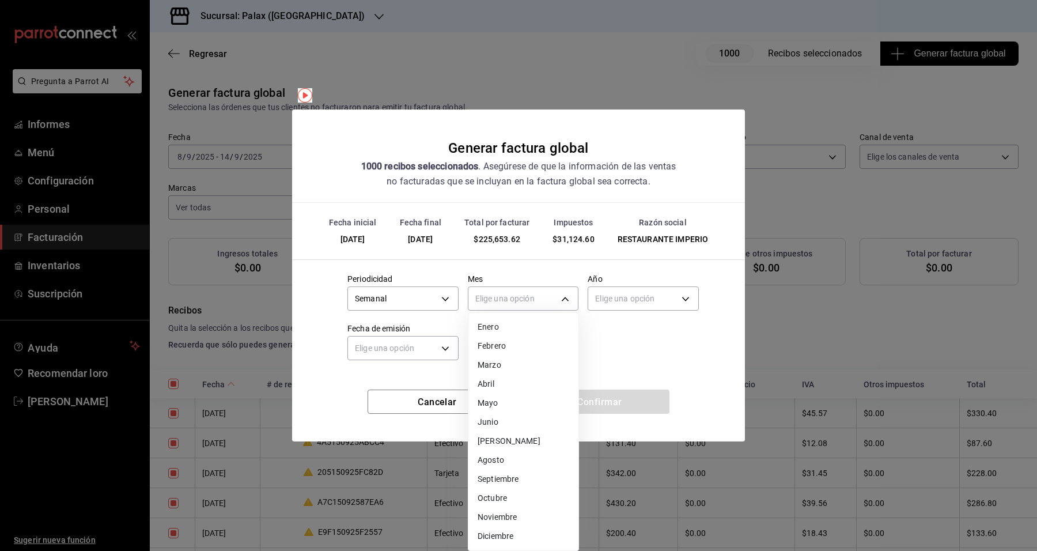
drag, startPoint x: 496, startPoint y: 304, endPoint x: 500, endPoint y: 298, distance: 7.5
click at [497, 304] on body "Pregunta a Parrot AI Informes Menú Configuración Personal Facturación Inventari…" at bounding box center [518, 275] width 1037 height 551
click at [500, 297] on div at bounding box center [518, 275] width 1037 height 551
click at [502, 288] on body "Pregunta a Parrot AI Informes Menú Configuración Personal Facturación Inventari…" at bounding box center [518, 275] width 1037 height 551
click at [511, 444] on li "[PERSON_NAME]" at bounding box center [523, 444] width 110 height 20
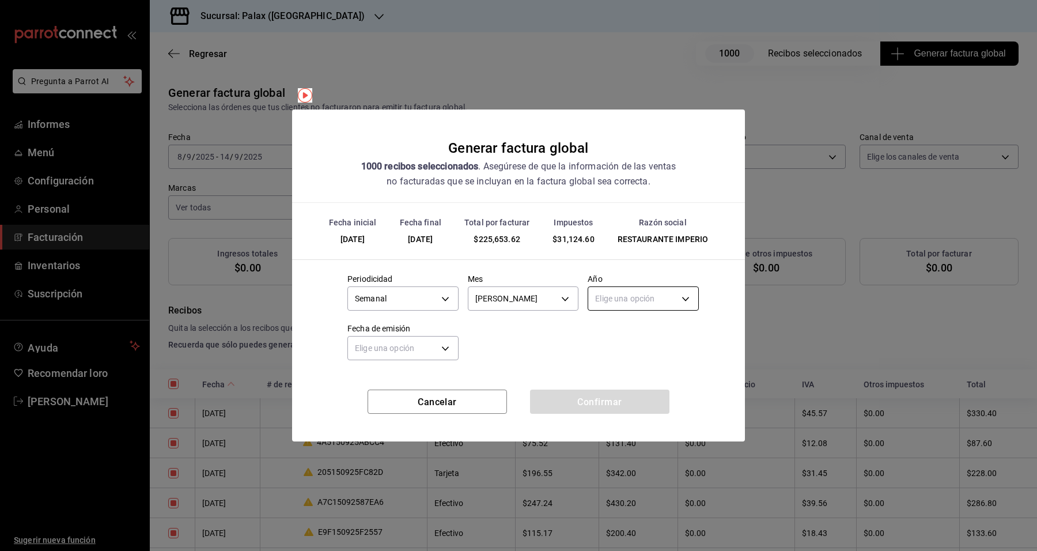
click at [476, 295] on body "Pregunta a Parrot AI Informes Menú Configuración Personal Facturación Inventari…" at bounding box center [518, 275] width 1037 height 551
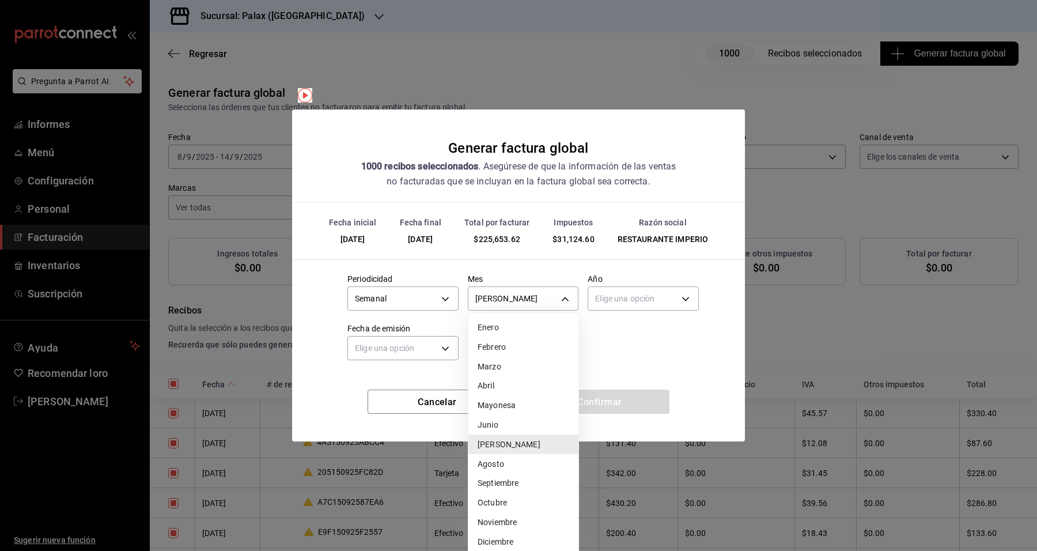
click at [510, 476] on li "Septiembre" at bounding box center [523, 483] width 110 height 20
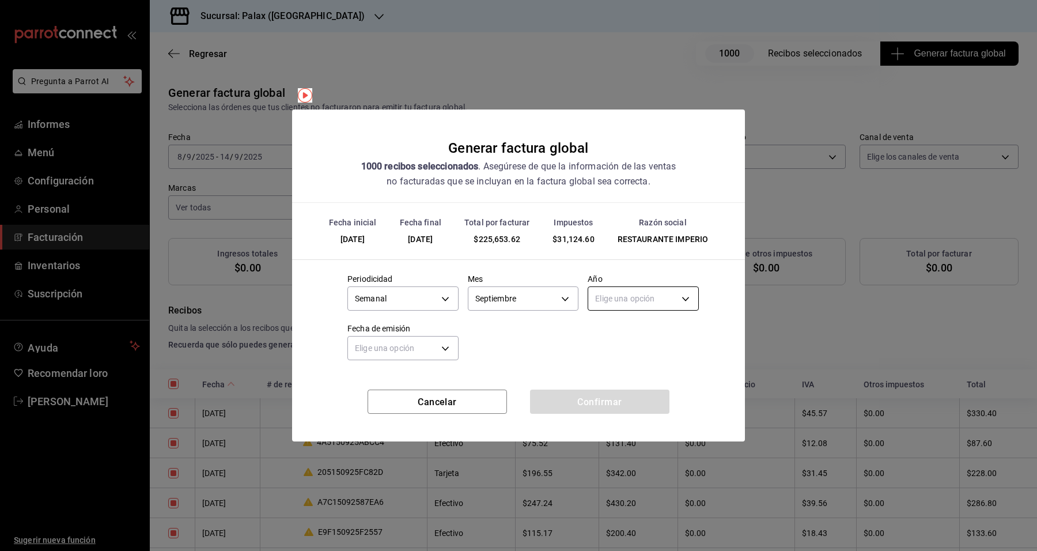
click at [617, 291] on body "Pregunta a Parrot AI Informes Menú Configuración Personal Facturación Inventari…" at bounding box center [518, 275] width 1037 height 551
click at [621, 338] on li "2025" at bounding box center [643, 334] width 110 height 20
click at [428, 346] on body "Pregunta a Parrot AI Informes Menú Configuración Personal Facturación Inventari…" at bounding box center [518, 275] width 1037 height 551
click at [419, 383] on li "Hoy" at bounding box center [403, 384] width 110 height 20
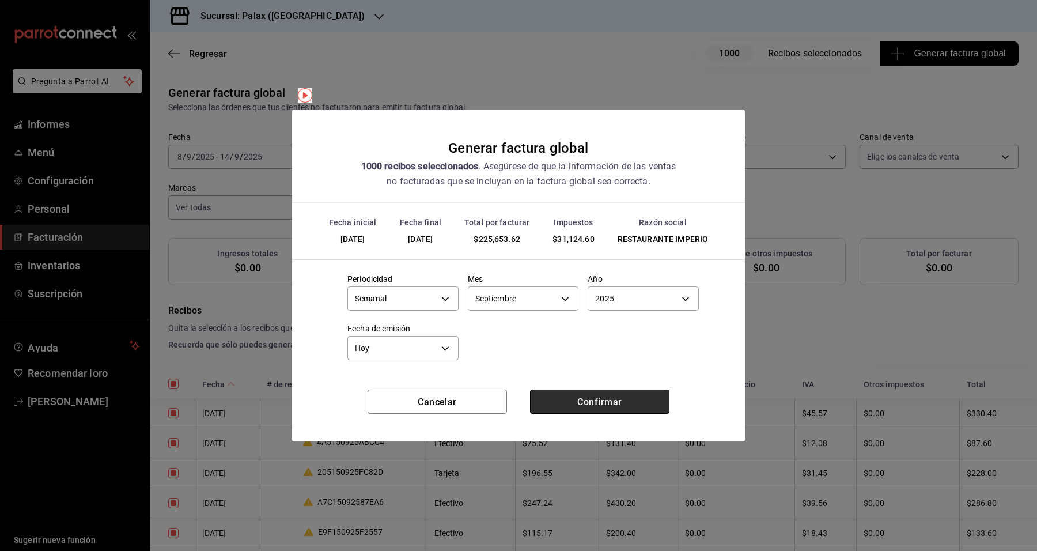
click at [563, 400] on button "Confirmar" at bounding box center [599, 401] width 139 height 24
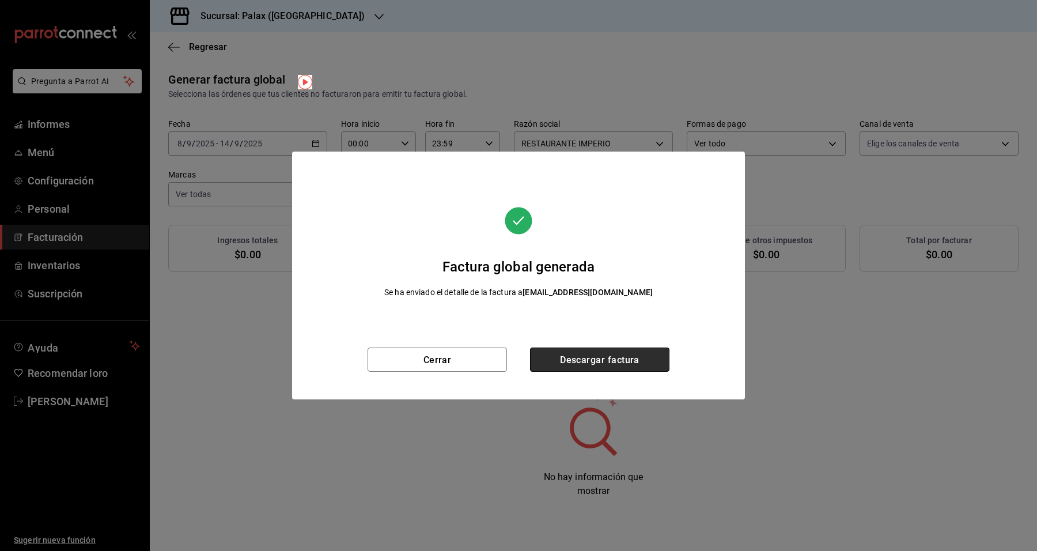
click at [604, 369] on button "Descargar factura" at bounding box center [599, 359] width 139 height 24
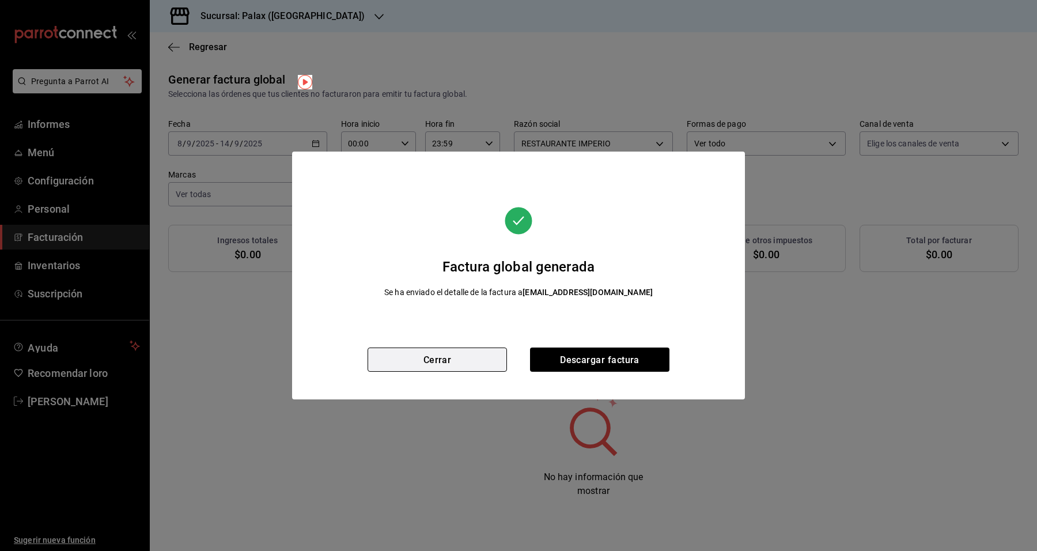
drag, startPoint x: 458, startPoint y: 373, endPoint x: 458, endPoint y: 366, distance: 6.3
click at [458, 372] on div "Cerrar Descargar factura" at bounding box center [518, 373] width 453 height 52
click at [459, 355] on button "Cerrar" at bounding box center [437, 359] width 139 height 24
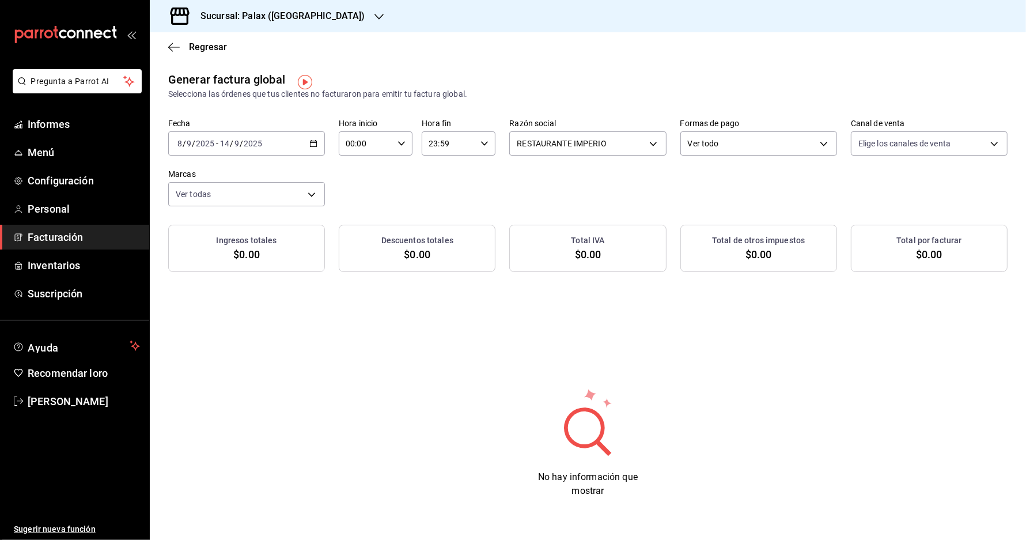
click at [281, 148] on div "2025-09-08 8 / 9 / 2025 - 2025-09-14 14 / 9 / 2025" at bounding box center [246, 143] width 157 height 24
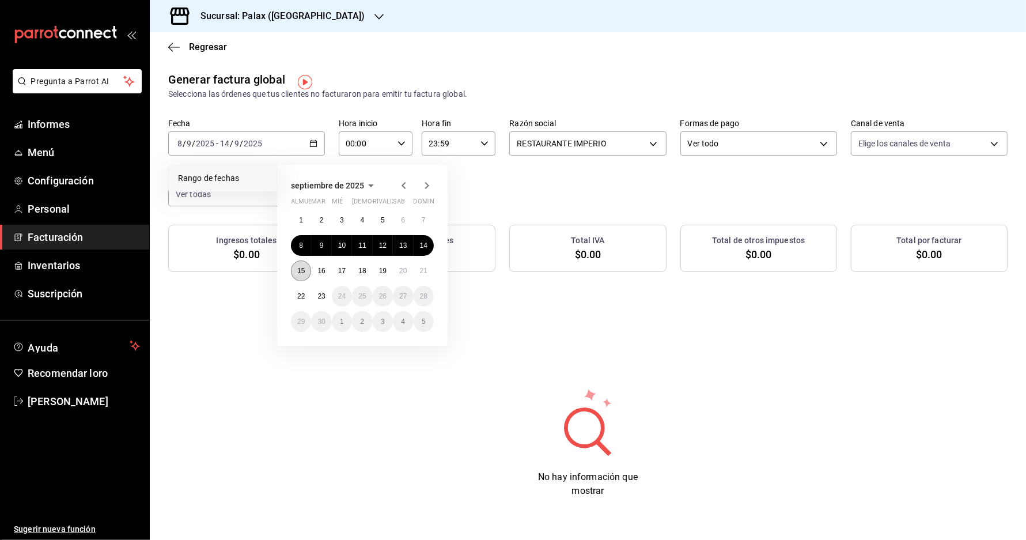
click at [297, 272] on font "15" at bounding box center [300, 271] width 7 height 8
click at [428, 275] on button "21" at bounding box center [424, 270] width 20 height 21
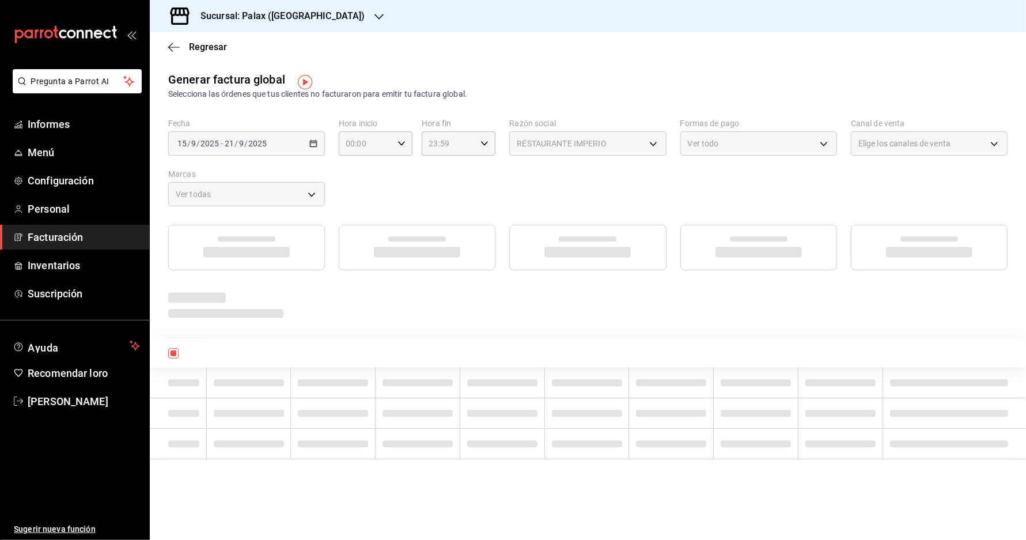
click at [294, 145] on div "[DATE] [DATE] - [DATE] [DATE]" at bounding box center [246, 143] width 157 height 24
click at [313, 152] on div "[DATE] [DATE] - [DATE] [DATE]" at bounding box center [246, 143] width 157 height 24
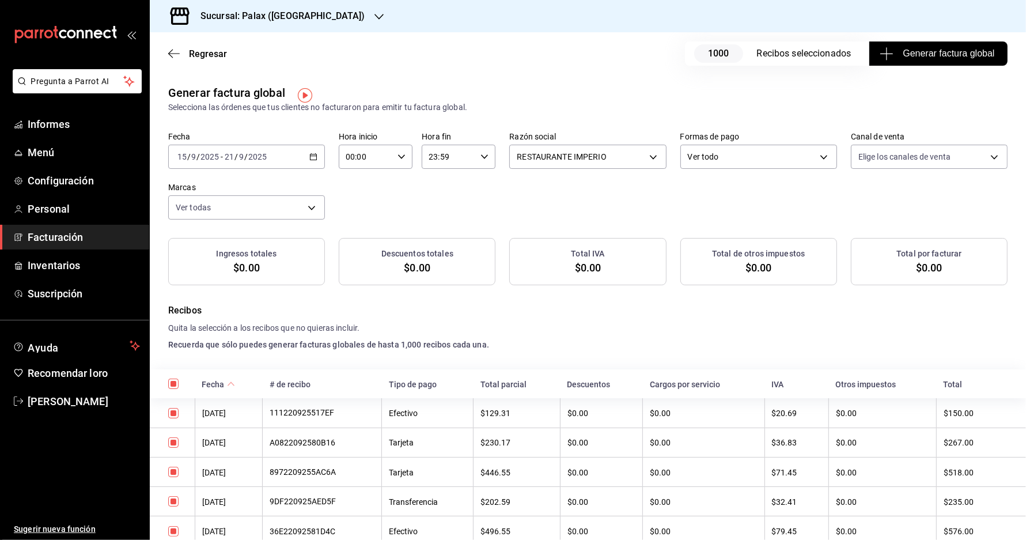
click at [381, 192] on div "Fecha 2025-09-15 15 / 9 / 2025 - 2025-09-21 21 / 9 / 2025 Hora inicio 00:00 Hor…" at bounding box center [587, 176] width 839 height 88
click at [557, 160] on body "Pregunta a Parrot AI Informes Menú Configuración Personal Facturación Inventari…" at bounding box center [513, 270] width 1026 height 540
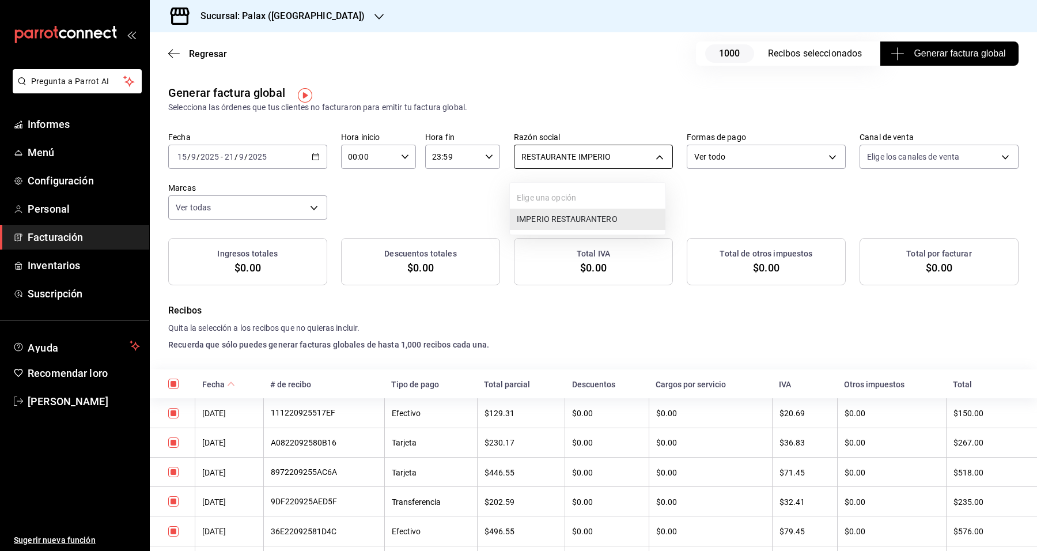
click at [557, 160] on div at bounding box center [518, 275] width 1037 height 551
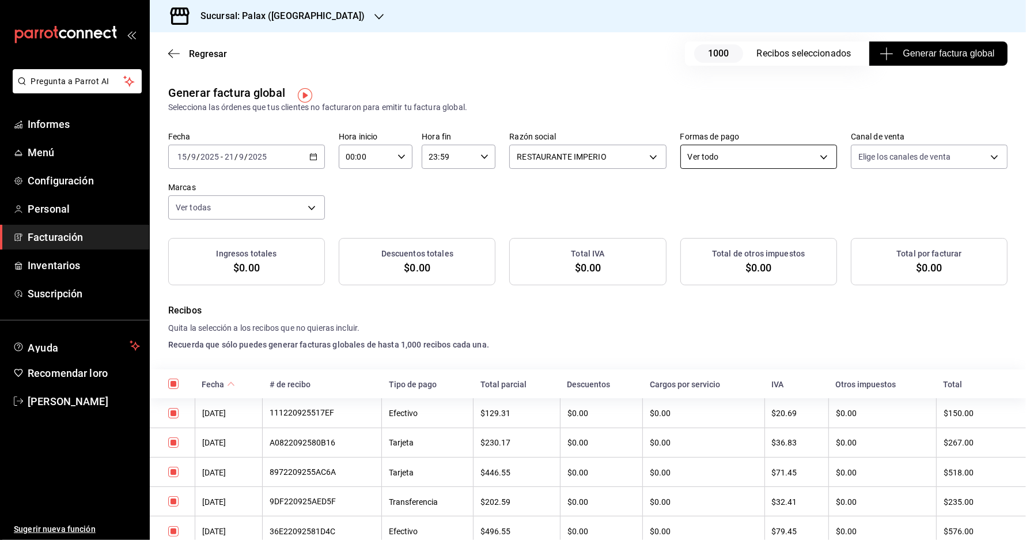
click at [749, 165] on body "Pregunta a Parrot AI Informes Menú Configuración Personal Facturación Inventari…" at bounding box center [513, 270] width 1026 height 540
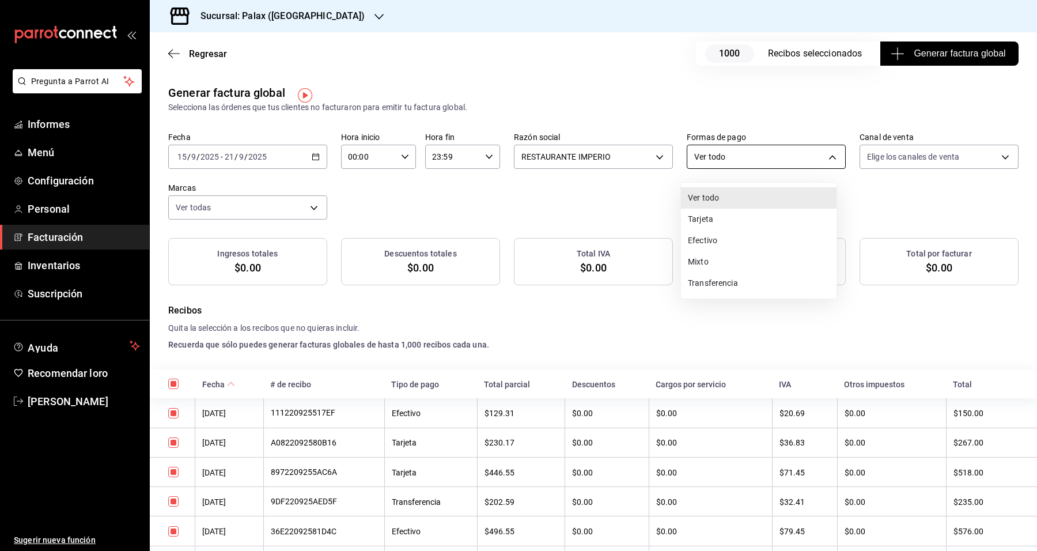
click at [749, 165] on div at bounding box center [518, 275] width 1037 height 551
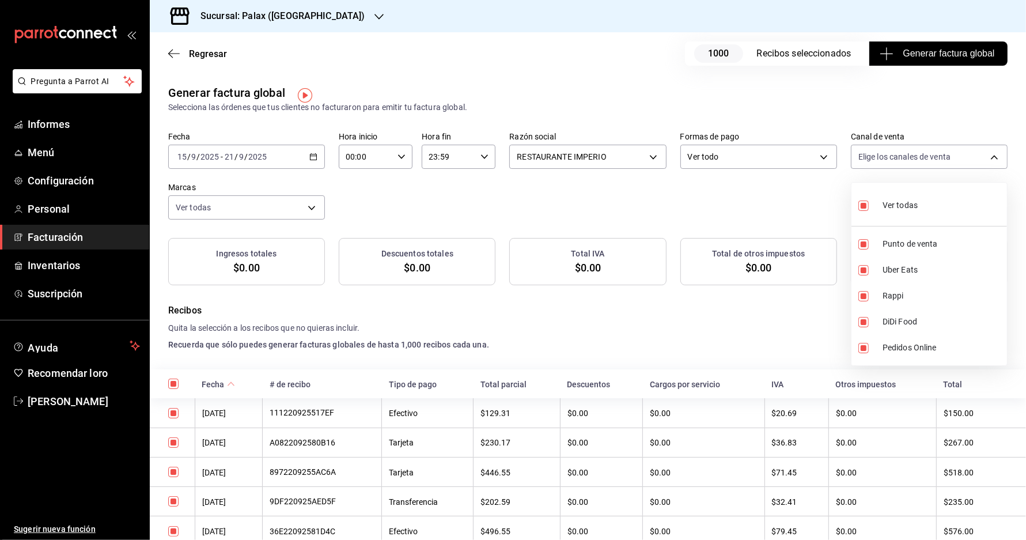
click at [937, 165] on body "Pregunta a Parrot AI Informes Menú Configuración Personal Facturación Inventari…" at bounding box center [513, 270] width 1026 height 540
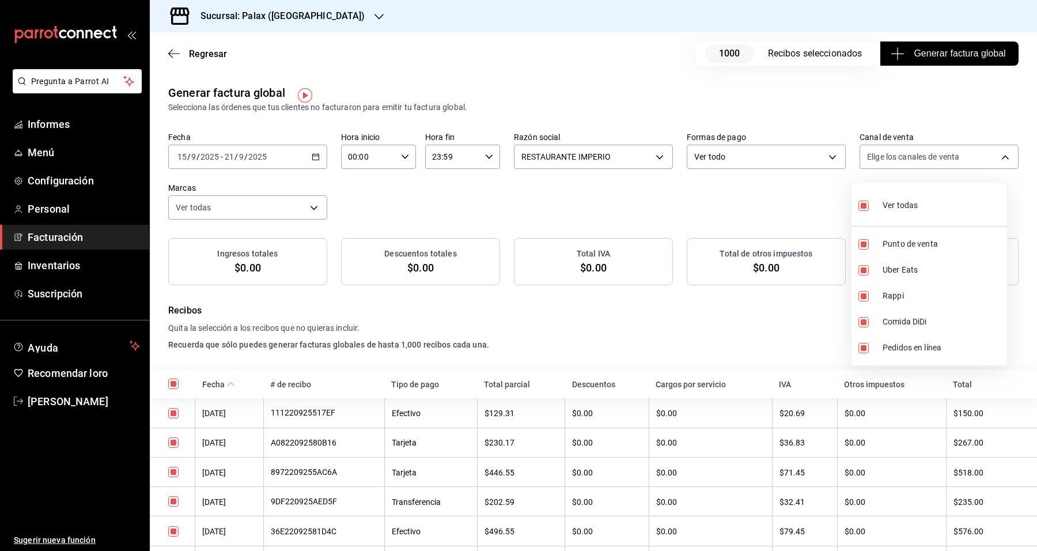
click at [937, 165] on div at bounding box center [518, 275] width 1037 height 551
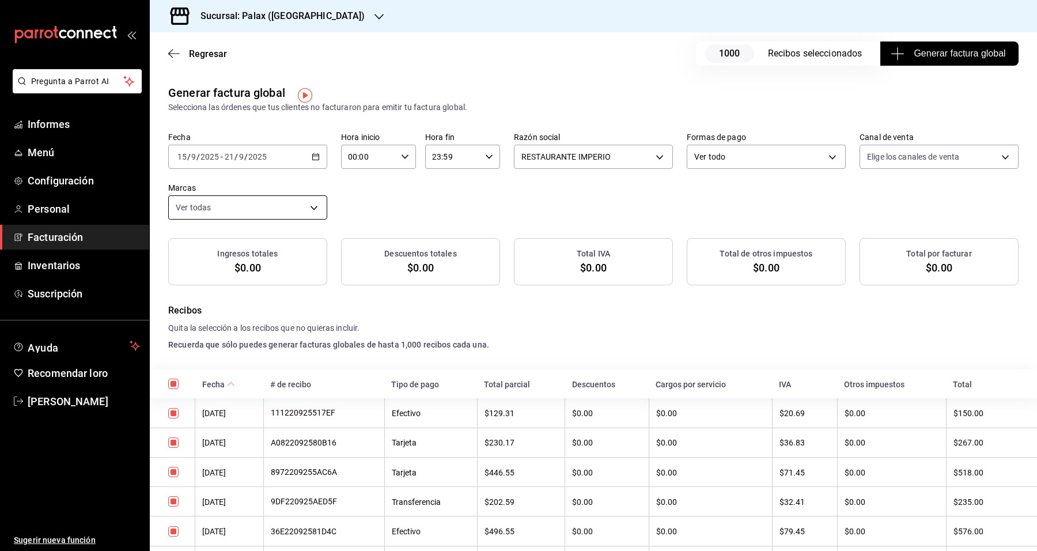
click at [263, 217] on body "Pregunta a Parrot AI Informes Menú Configuración Personal Facturación Inventari…" at bounding box center [518, 275] width 1037 height 551
click at [265, 214] on div at bounding box center [518, 275] width 1037 height 551
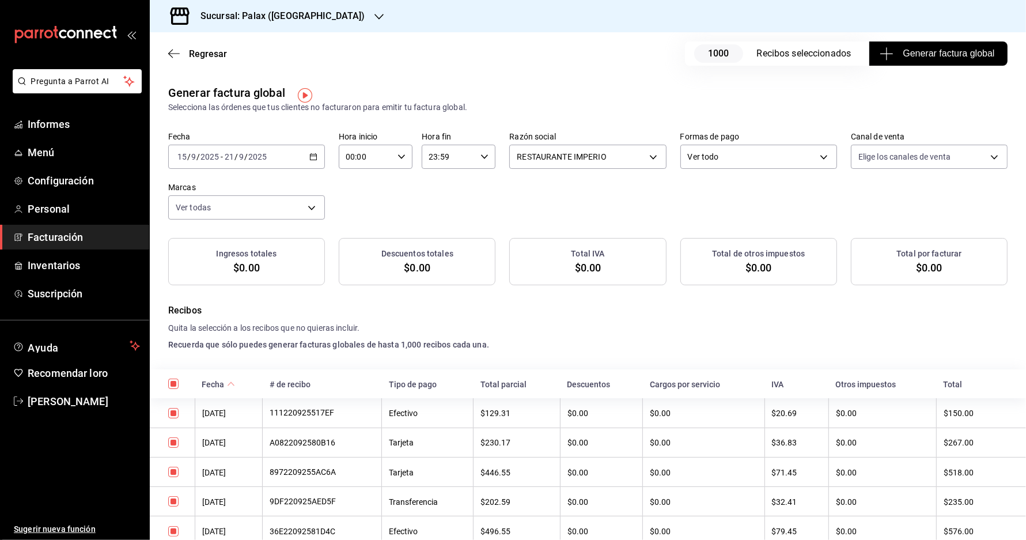
click at [954, 53] on font "Generar factura global" at bounding box center [949, 53] width 92 height 10
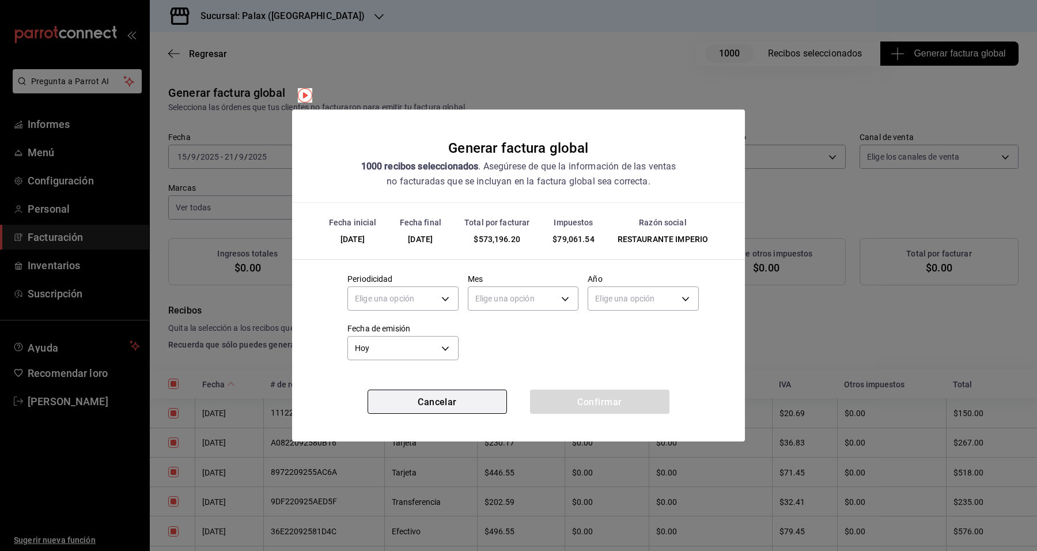
click at [445, 405] on font "Cancelar" at bounding box center [437, 401] width 39 height 11
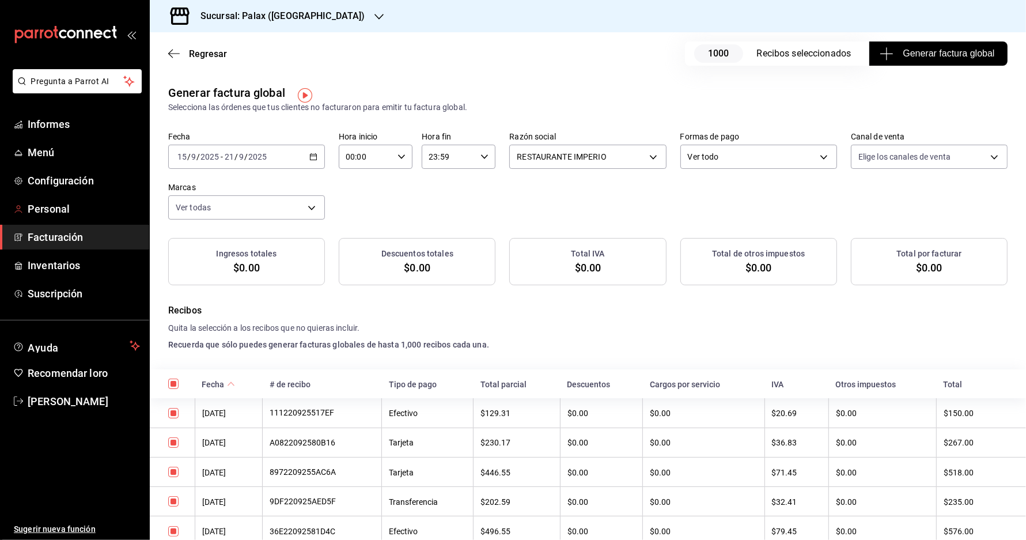
drag, startPoint x: 72, startPoint y: 238, endPoint x: 69, endPoint y: 245, distance: 7.5
click at [72, 238] on link "Facturación" at bounding box center [74, 237] width 149 height 25
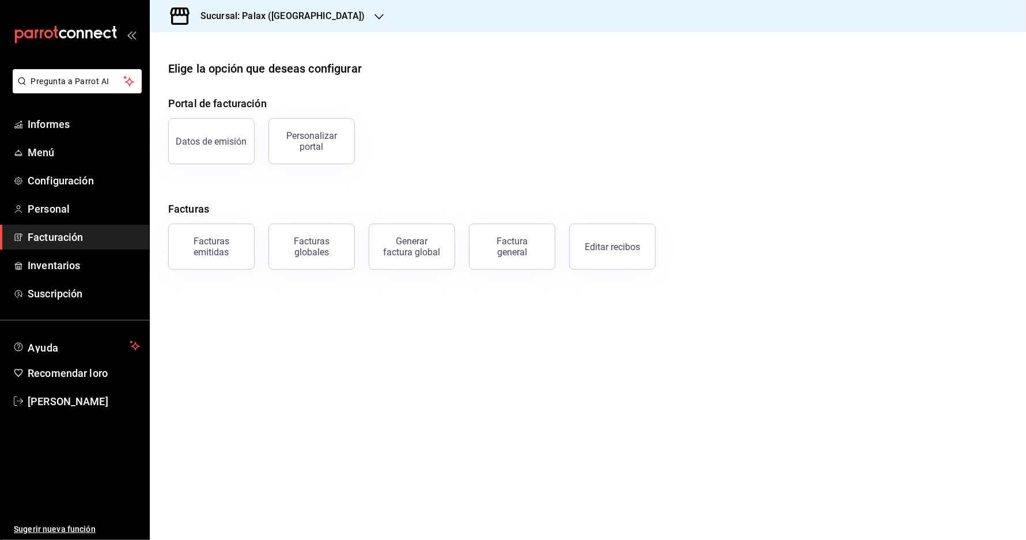
click at [69, 243] on font "Facturación" at bounding box center [55, 237] width 55 height 12
click at [565, 255] on div "Editar recibos" at bounding box center [605, 240] width 100 height 60
click at [617, 260] on button "Editar recibos" at bounding box center [612, 247] width 86 height 46
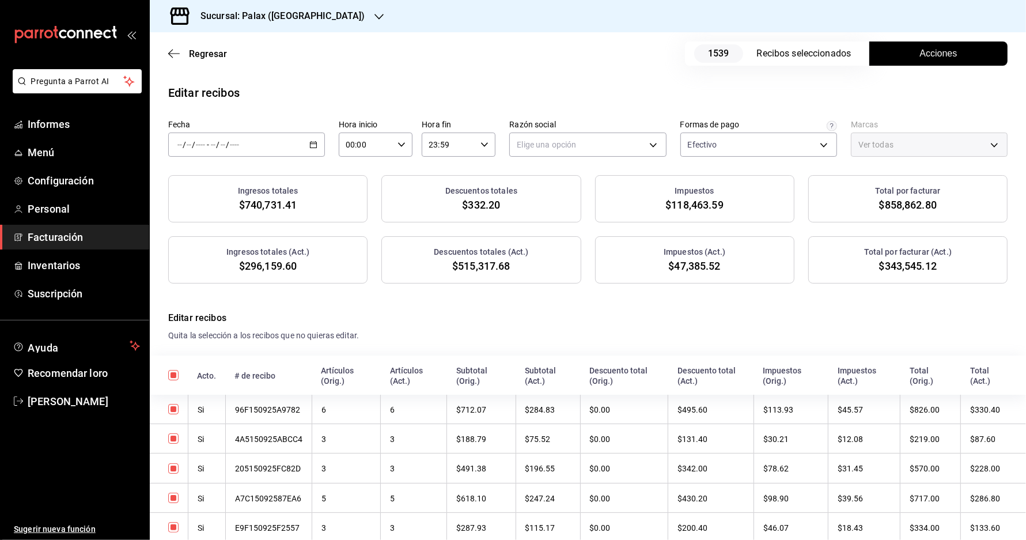
click at [273, 147] on div "/ / - / /" at bounding box center [246, 145] width 157 height 24
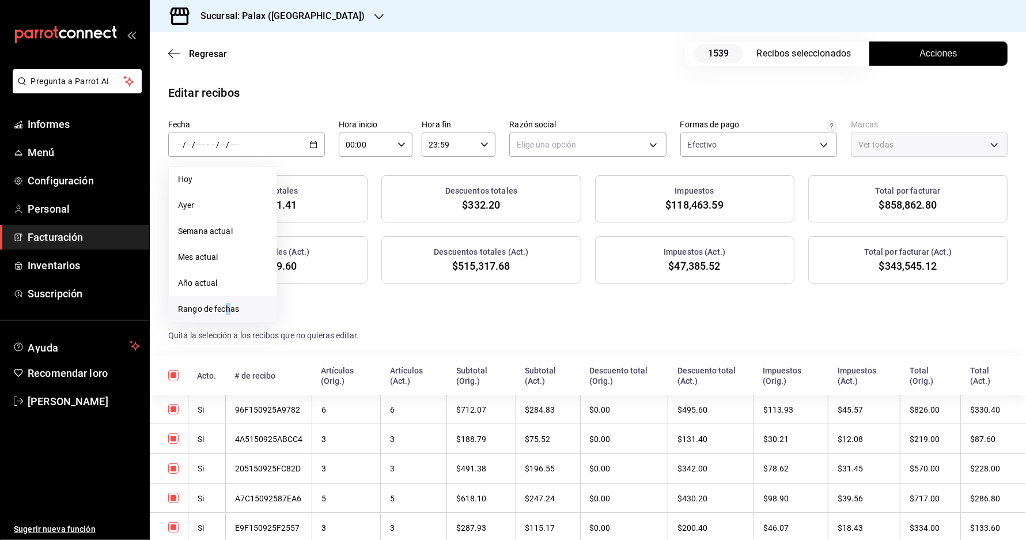
click at [228, 309] on font "Rango de fechas" at bounding box center [208, 308] width 61 height 9
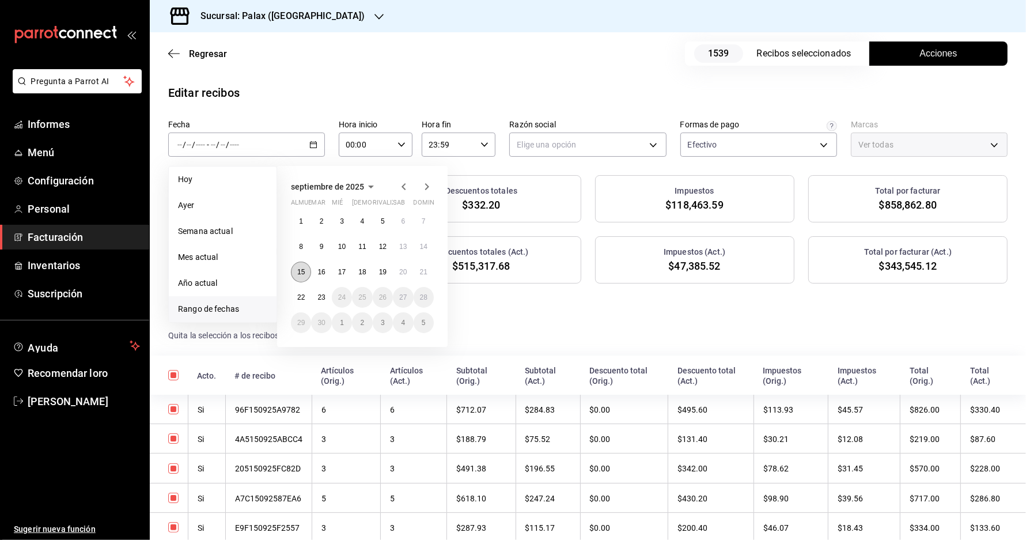
click at [300, 280] on button "15" at bounding box center [301, 272] width 20 height 21
click at [424, 278] on button "21" at bounding box center [424, 272] width 20 height 21
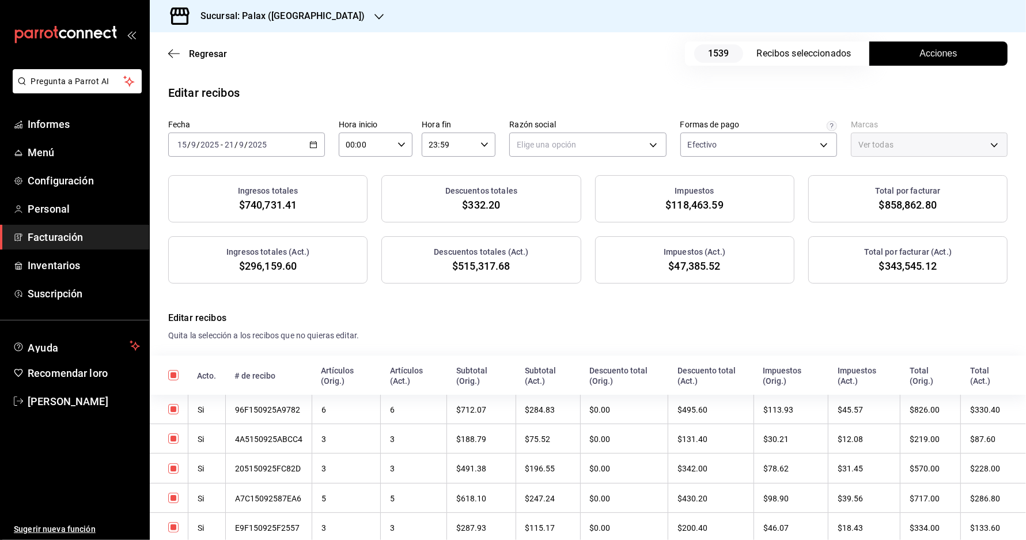
click at [827, 58] on font "Recibos seleccionados" at bounding box center [804, 53] width 94 height 11
click at [937, 54] on font "Acciones" at bounding box center [938, 53] width 37 height 10
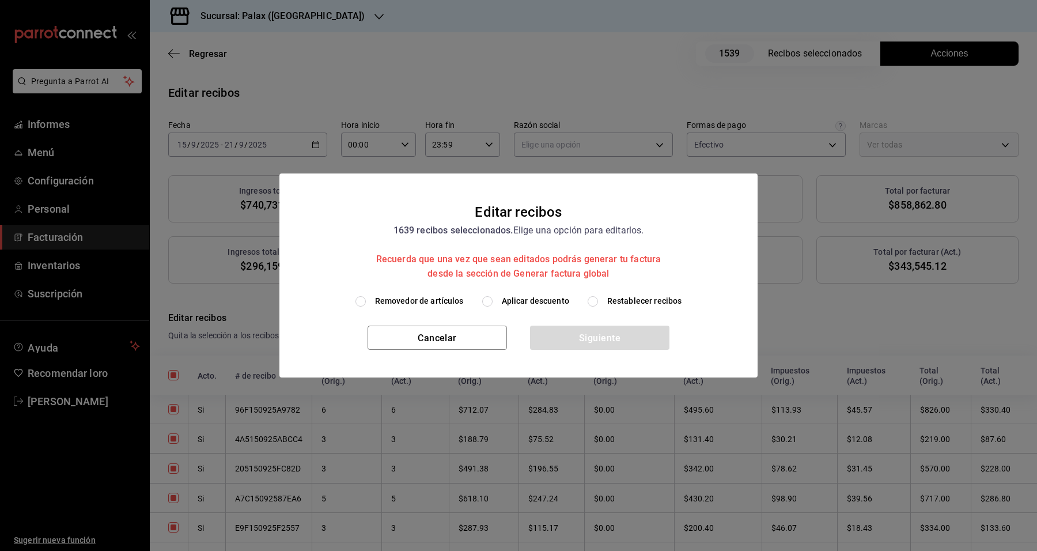
click at [483, 304] on input "Aplicar descuento" at bounding box center [487, 301] width 10 height 10
radio input "true"
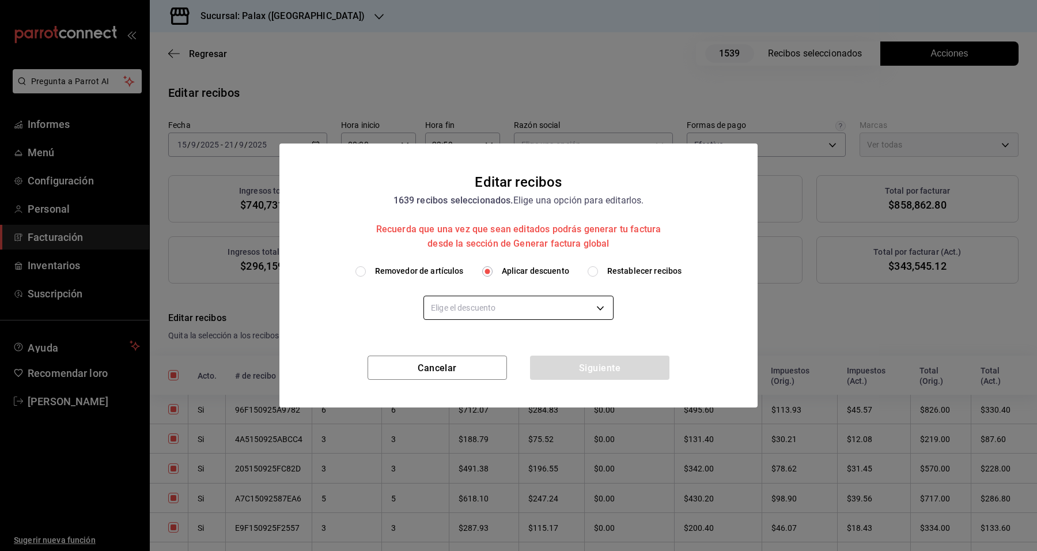
click at [487, 304] on body "Pregunta a Parrot AI Informes Menú Configuración Personal Facturación Inventari…" at bounding box center [518, 275] width 1037 height 551
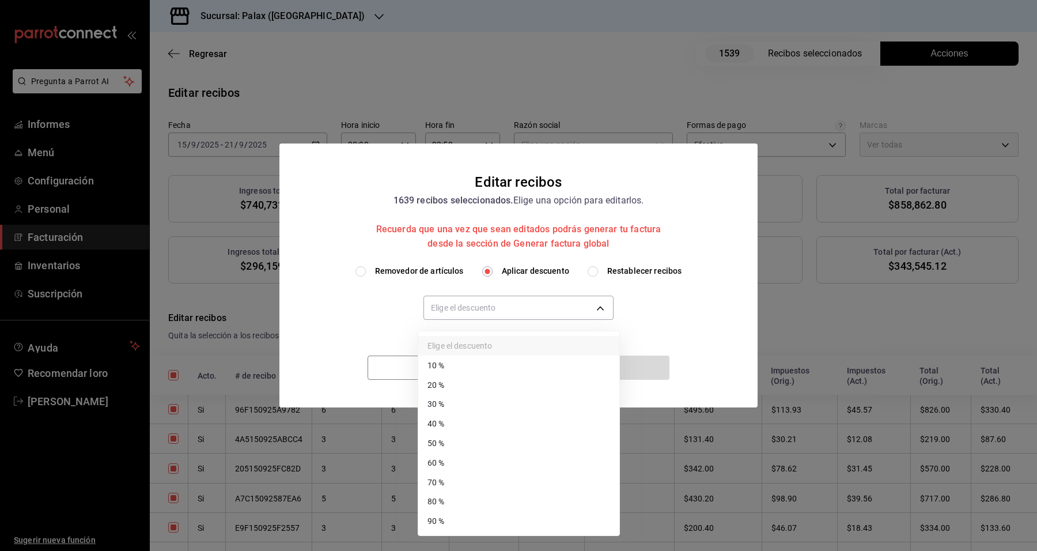
click at [464, 456] on li "60 %" at bounding box center [518, 463] width 201 height 20
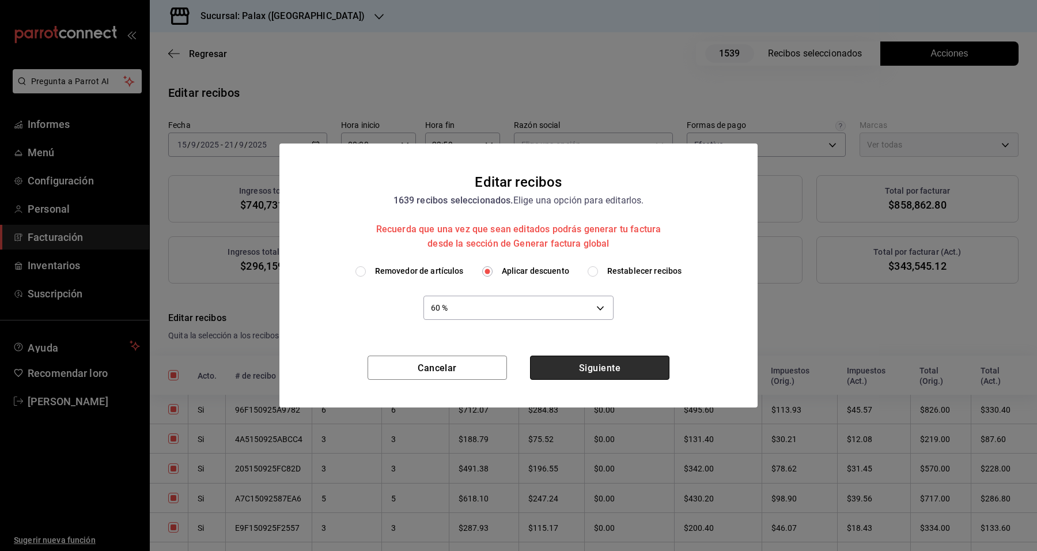
click at [571, 380] on button "Siguiente" at bounding box center [599, 367] width 139 height 24
click at [588, 307] on body "Pregunta a Parrot AI Informes Menú Configuración Personal Facturación Inventari…" at bounding box center [518, 275] width 1037 height 551
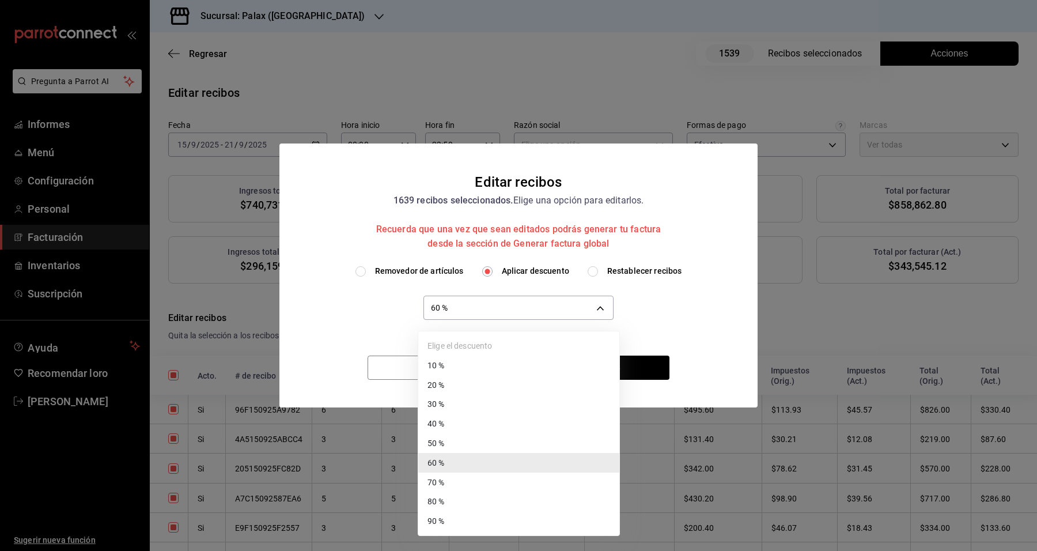
click at [476, 484] on li "70 %" at bounding box center [518, 482] width 201 height 20
type input "70"
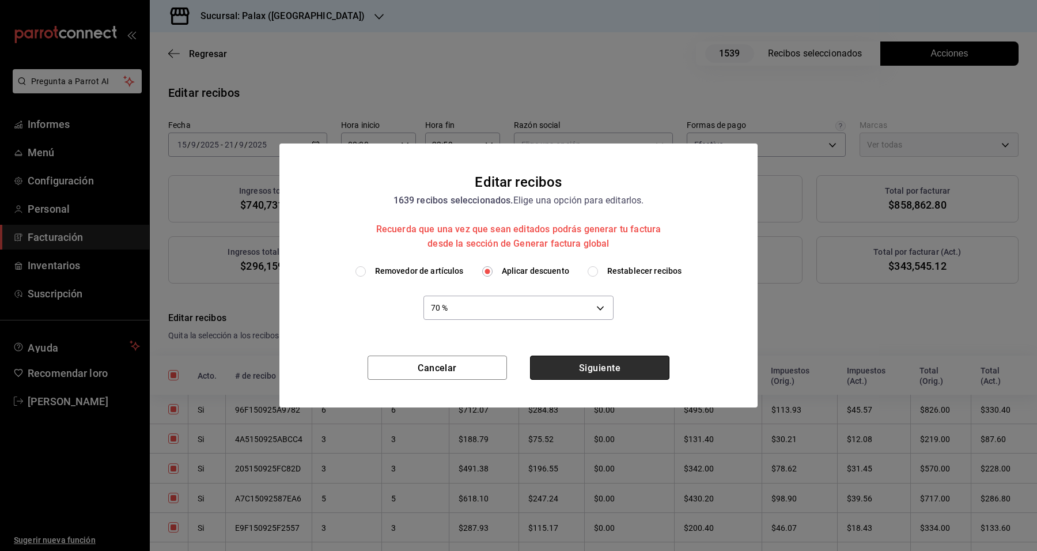
click at [612, 365] on font "Siguiente" at bounding box center [599, 367] width 41 height 11
click at [629, 366] on button "Siguiente" at bounding box center [599, 367] width 139 height 24
click at [571, 314] on body "Pregunta a Parrot AI Informes Menú Configuración Personal Facturación Inventari…" at bounding box center [518, 275] width 1037 height 551
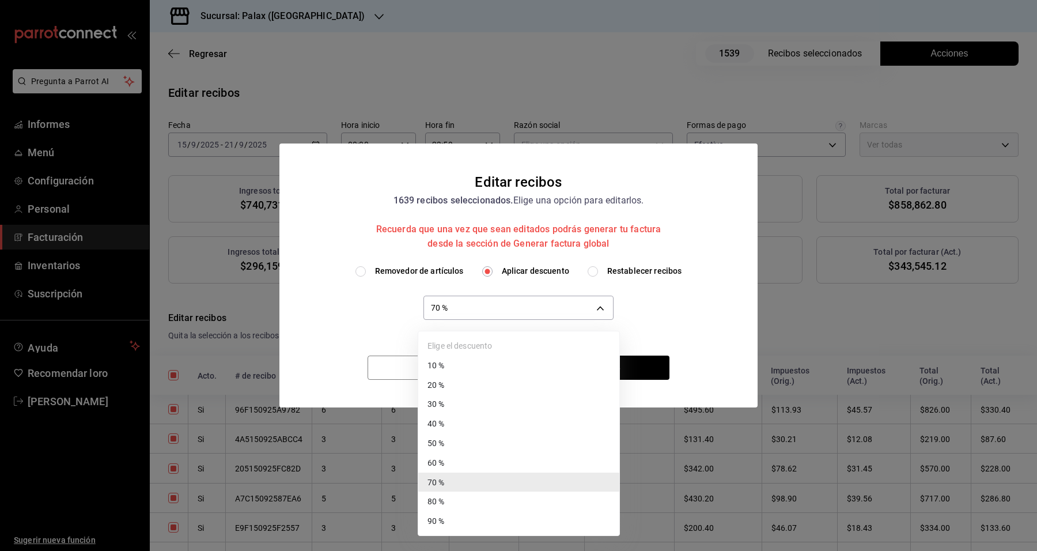
click at [603, 304] on div at bounding box center [518, 275] width 1037 height 551
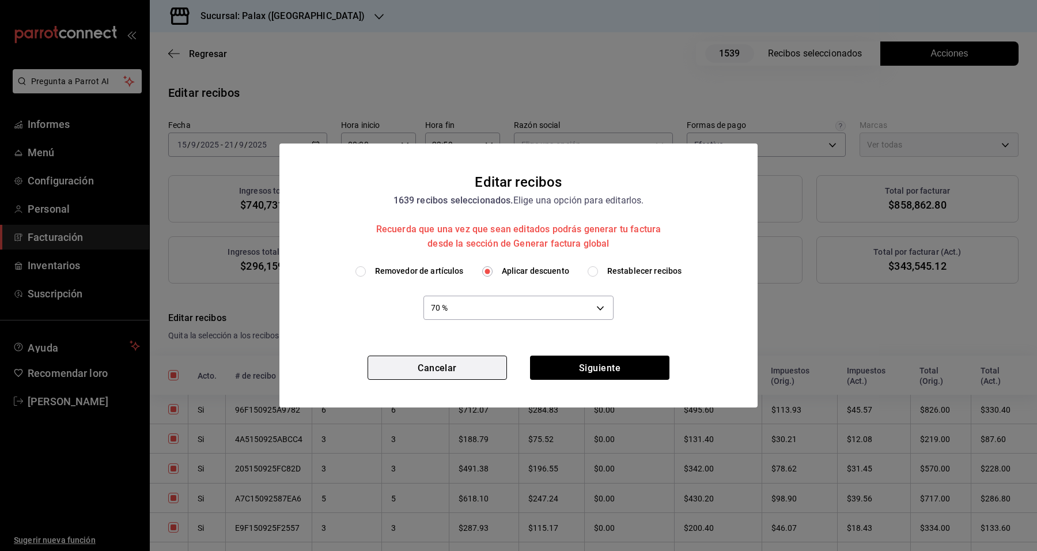
click at [435, 378] on button "Cancelar" at bounding box center [437, 367] width 139 height 24
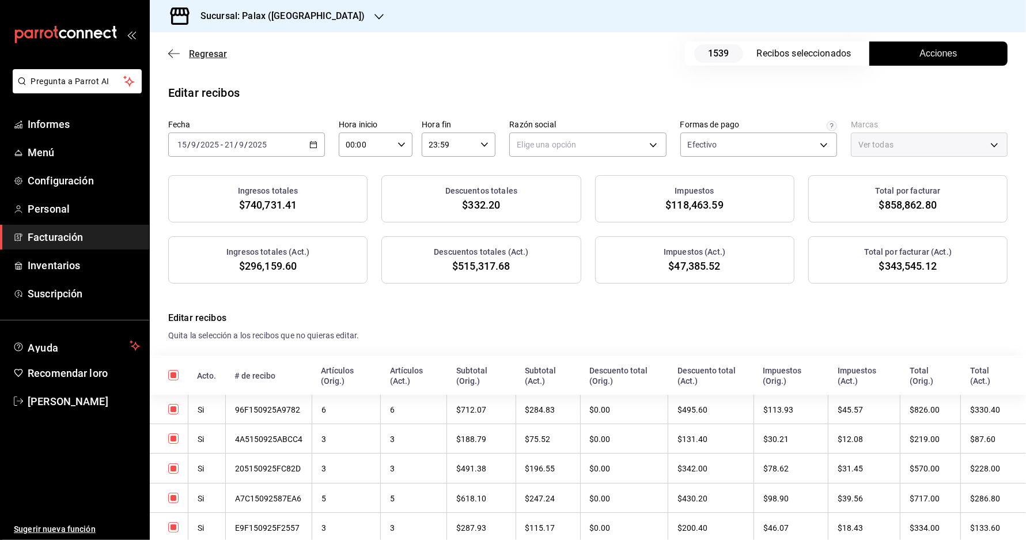
click at [170, 58] on icon "button" at bounding box center [174, 53] width 12 height 10
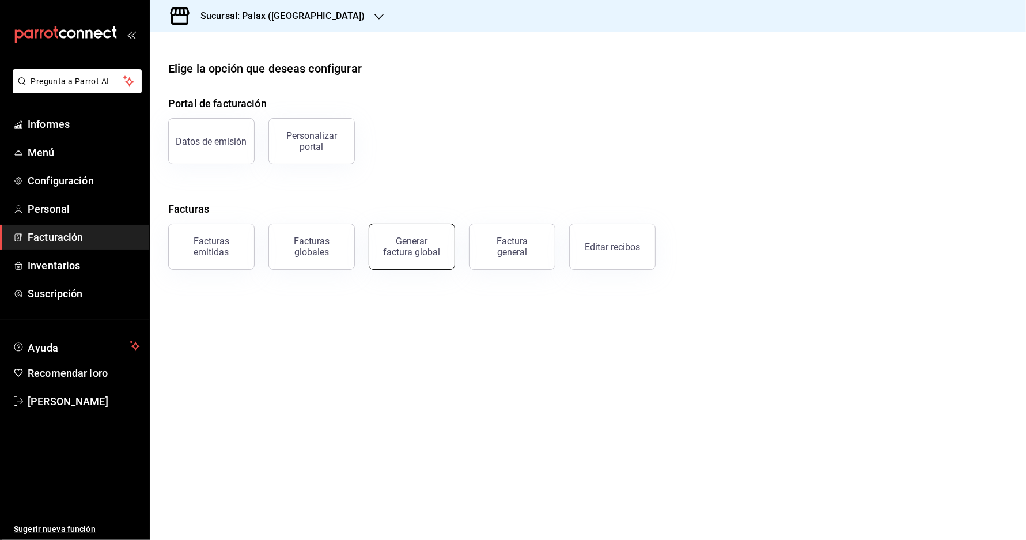
click at [405, 257] on font "Generar factura global" at bounding box center [412, 247] width 57 height 22
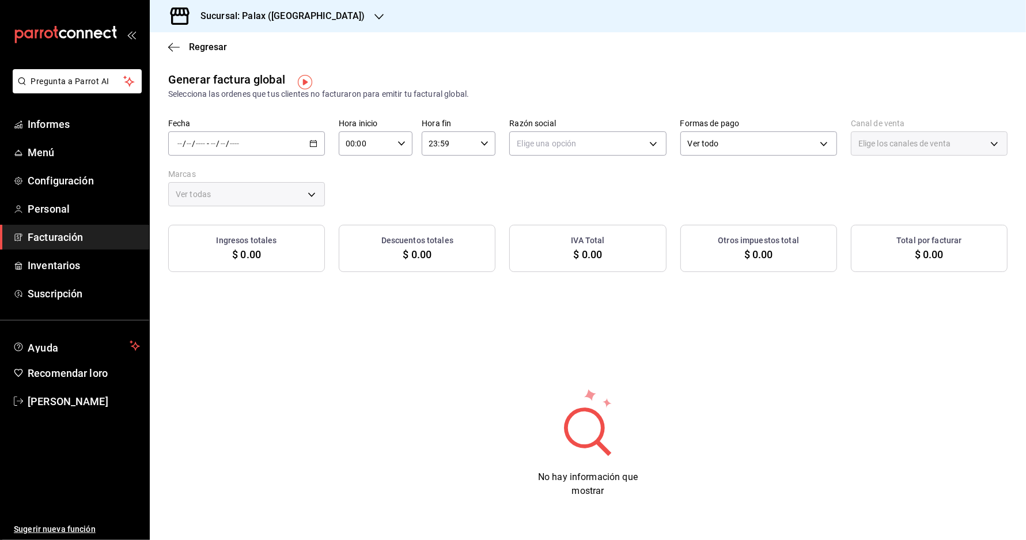
type input "PARROT,UBER_EATS,RAPPI,DIDI_FOOD,ONLINE"
click at [243, 147] on div "/ / - / /" at bounding box center [246, 143] width 157 height 24
click at [236, 183] on font "Rango de fechas" at bounding box center [208, 177] width 61 height 9
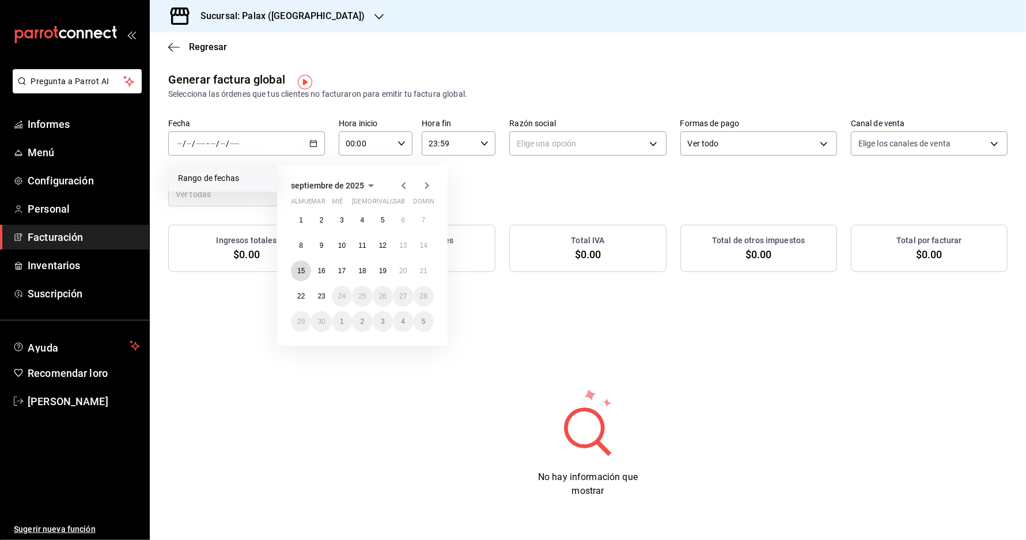
drag, startPoint x: 295, startPoint y: 277, endPoint x: 447, endPoint y: 298, distance: 153.6
click at [294, 277] on button "15" at bounding box center [301, 270] width 20 height 21
click at [427, 271] on font "21" at bounding box center [423, 271] width 7 height 8
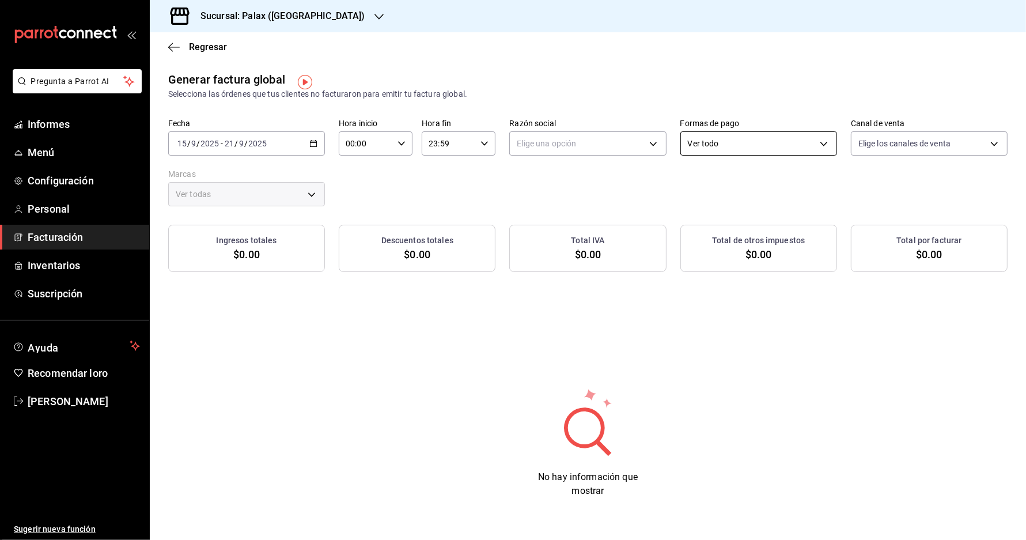
click at [745, 146] on body "Pregunta a Parrot AI Informes Menú Configuración Personal Facturación Inventari…" at bounding box center [513, 270] width 1026 height 540
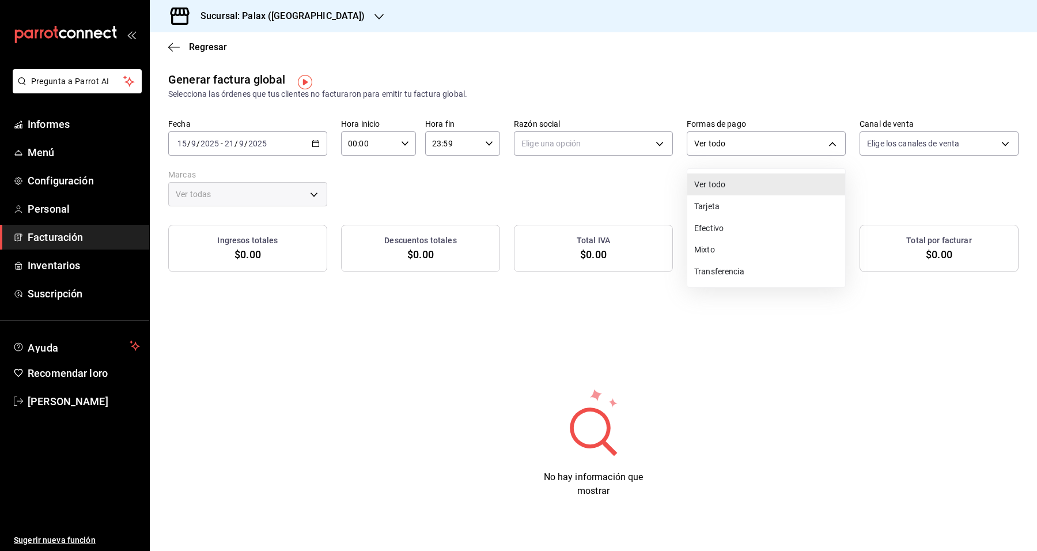
click at [744, 146] on div at bounding box center [518, 275] width 1037 height 551
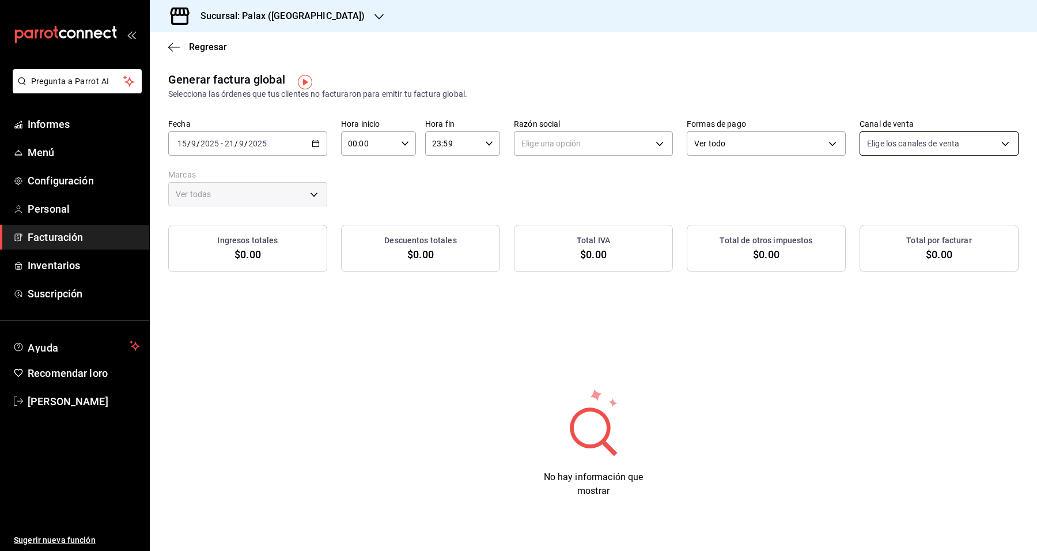
click at [868, 144] on body "Pregunta a Parrot AI Informes Menú Configuración Personal Facturación Inventari…" at bounding box center [518, 275] width 1037 height 551
click at [868, 142] on div at bounding box center [518, 275] width 1037 height 551
click at [612, 150] on body "Pregunta a Parrot AI Informes Menú Configuración Personal Facturación Inventari…" at bounding box center [518, 275] width 1037 height 551
click at [576, 209] on font "RESTAURANTE IMPERIO" at bounding box center [566, 206] width 90 height 9
type input "1a038ec1-b669-4d13-b02e-e8ce73968e76"
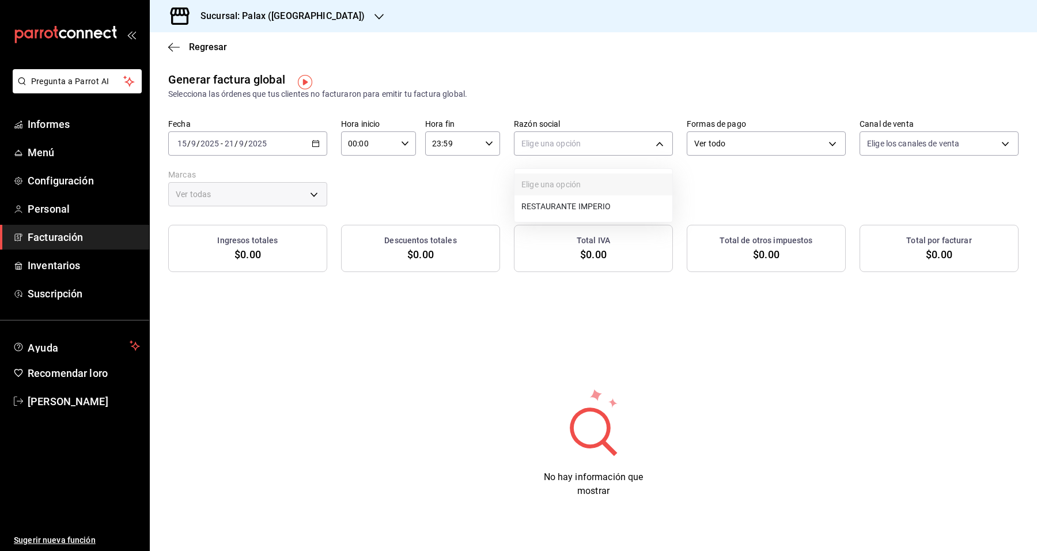
type input "8510d572-c45f-4696-9a08-afbf2d111022"
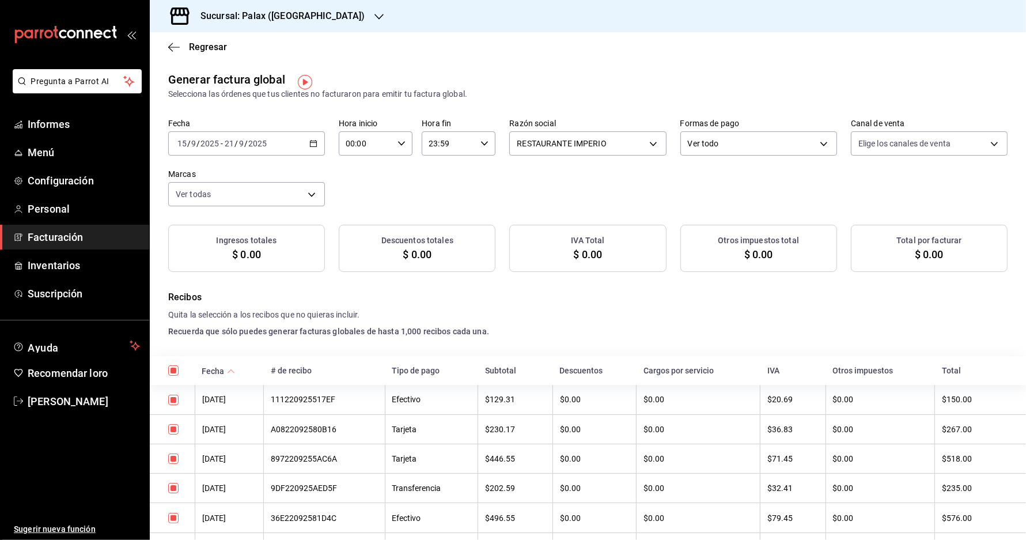
checkbox input "true"
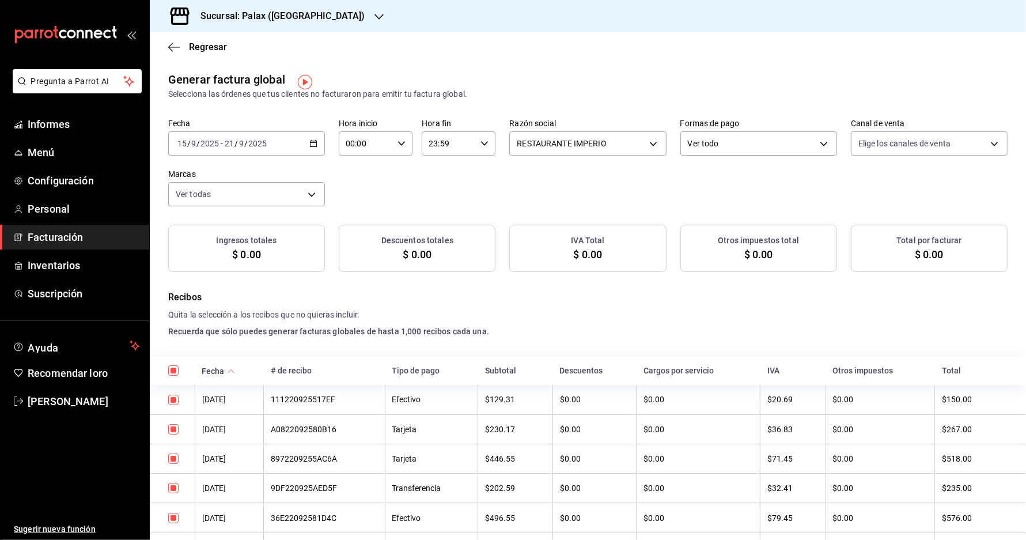
checkbox input "true"
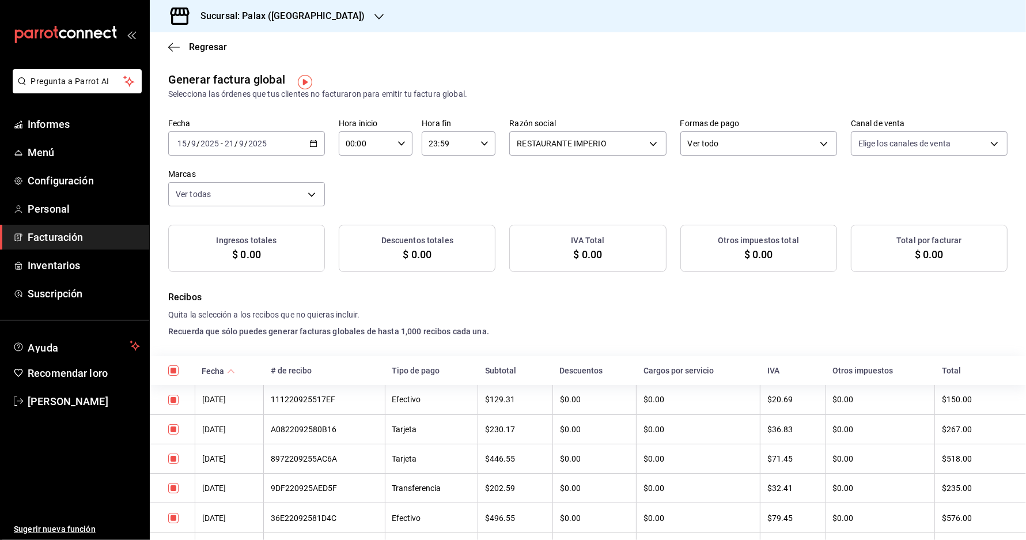
checkbox input "true"
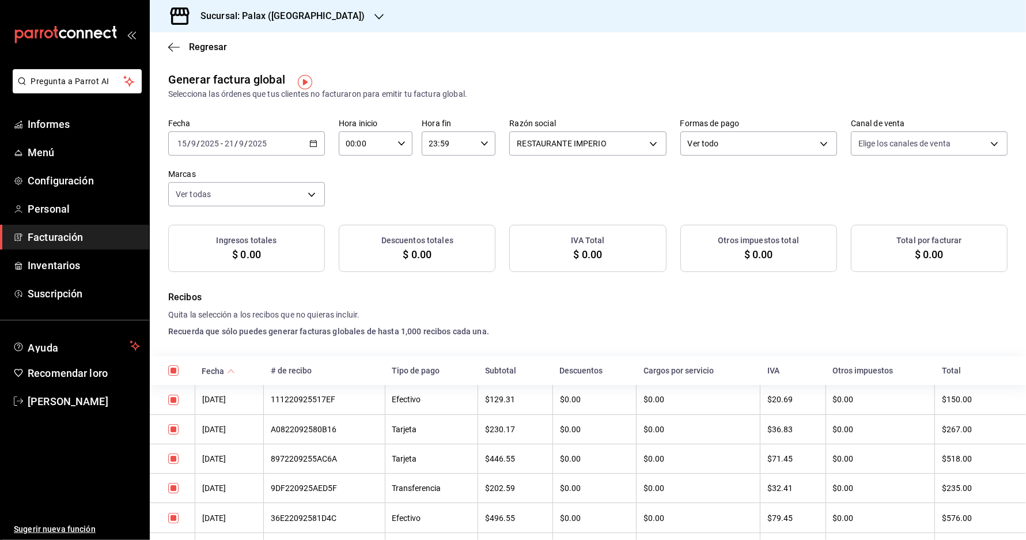
checkbox input "true"
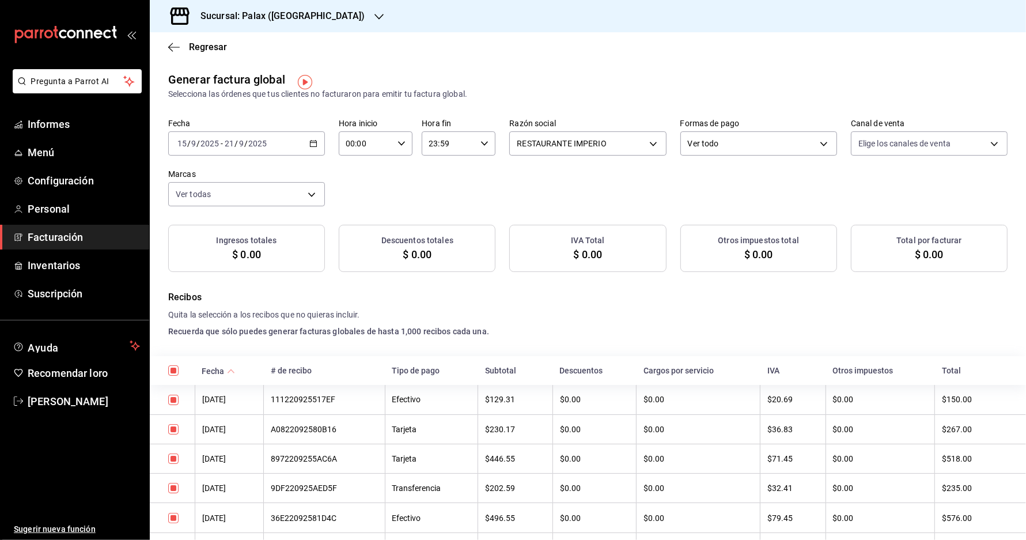
checkbox input "true"
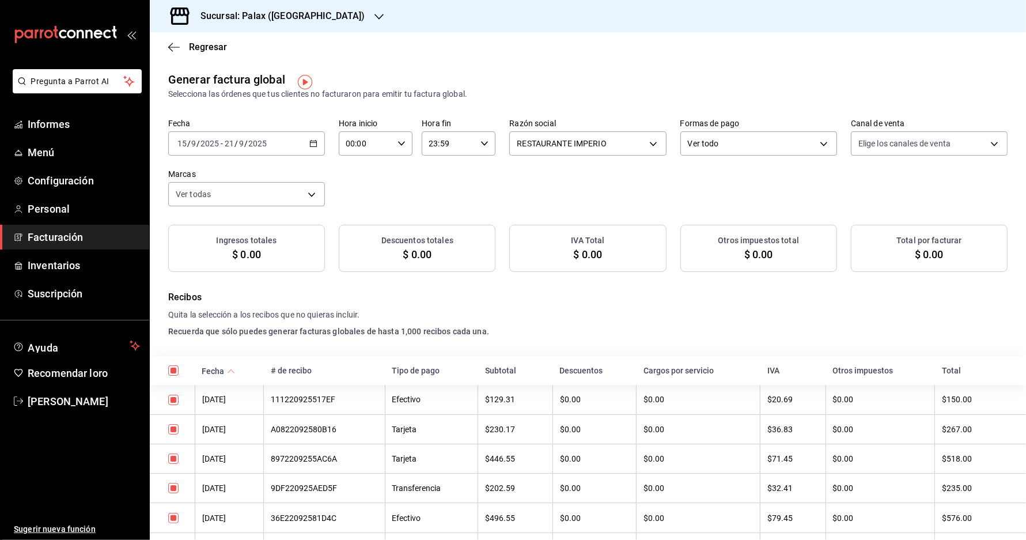
checkbox input "true"
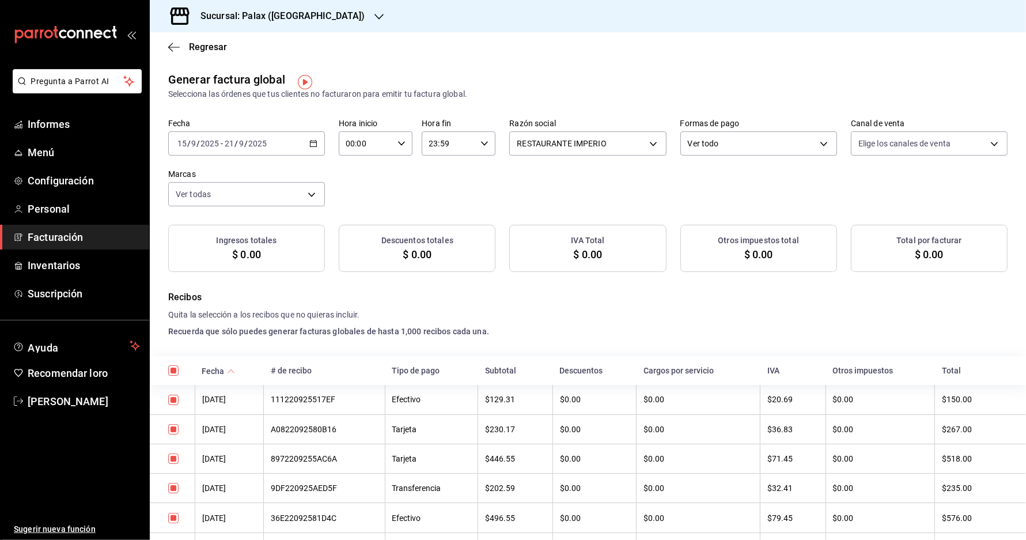
checkbox input "true"
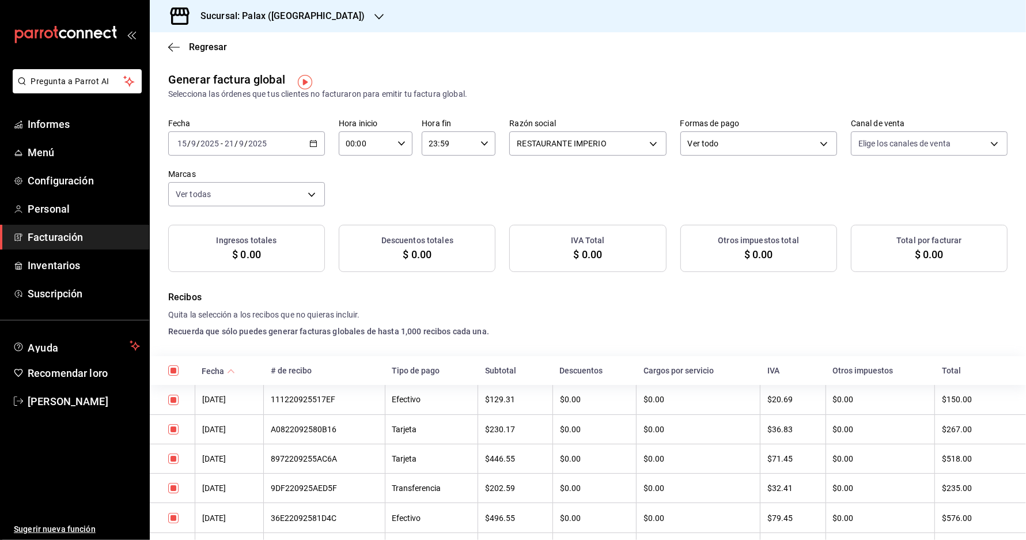
checkbox input "true"
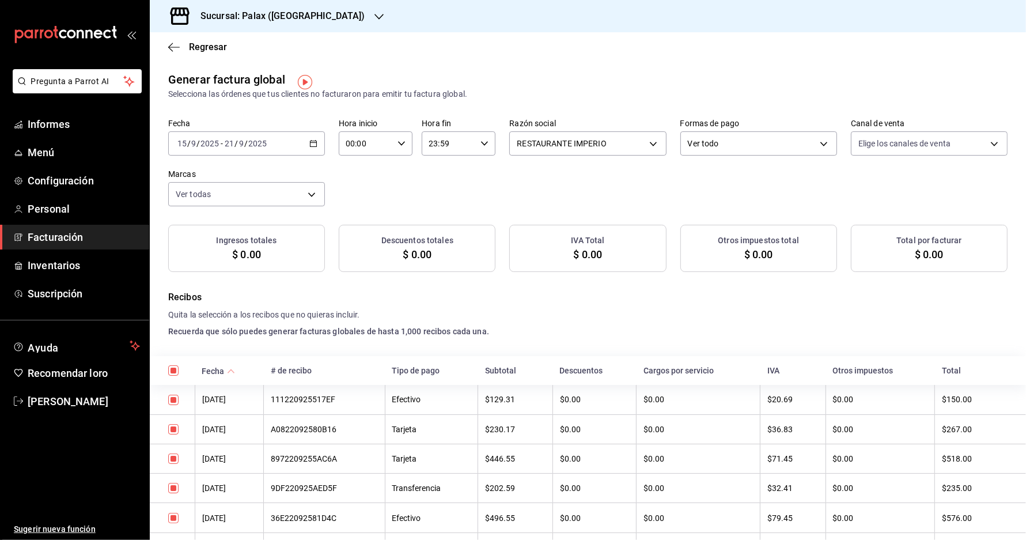
checkbox input "true"
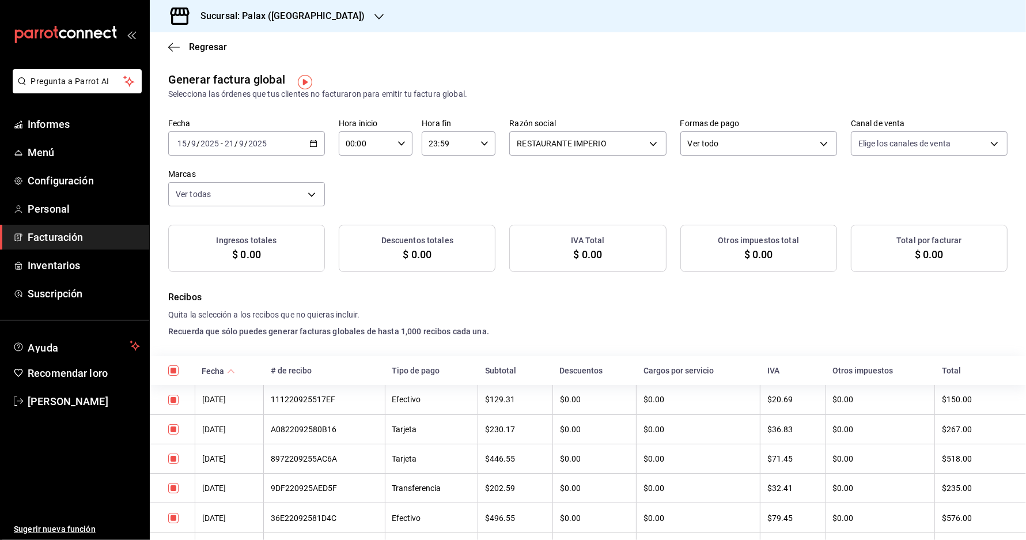
checkbox input "true"
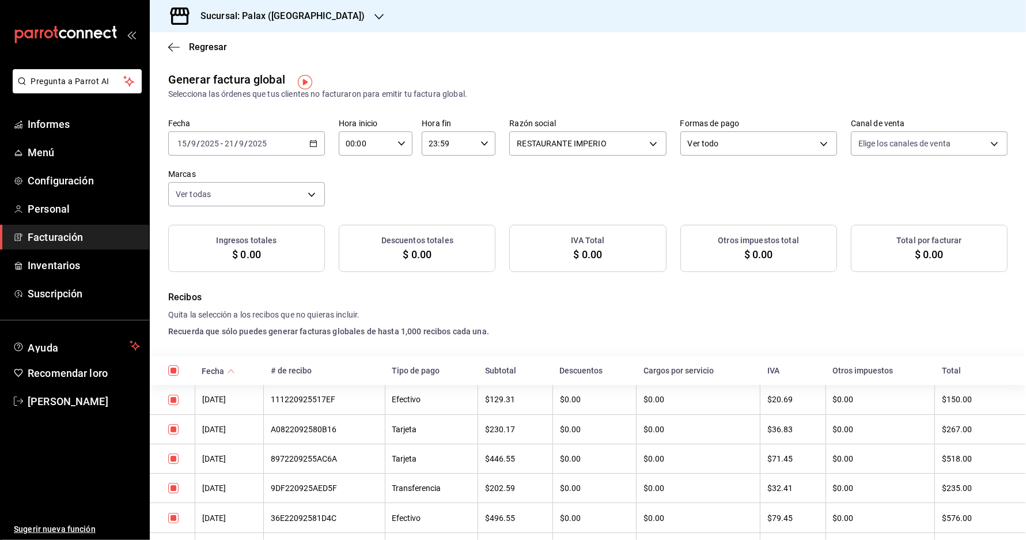
checkbox input "true"
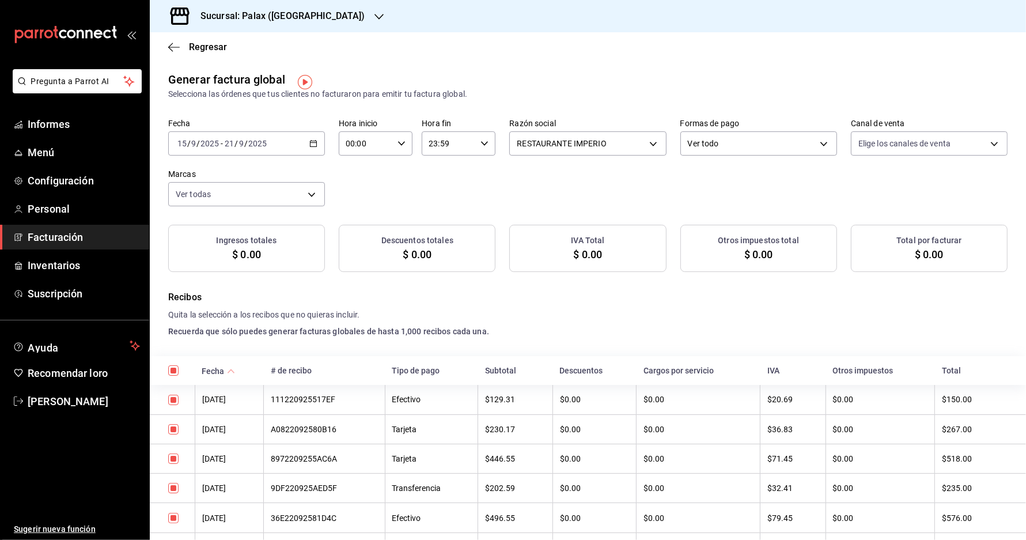
checkbox input "true"
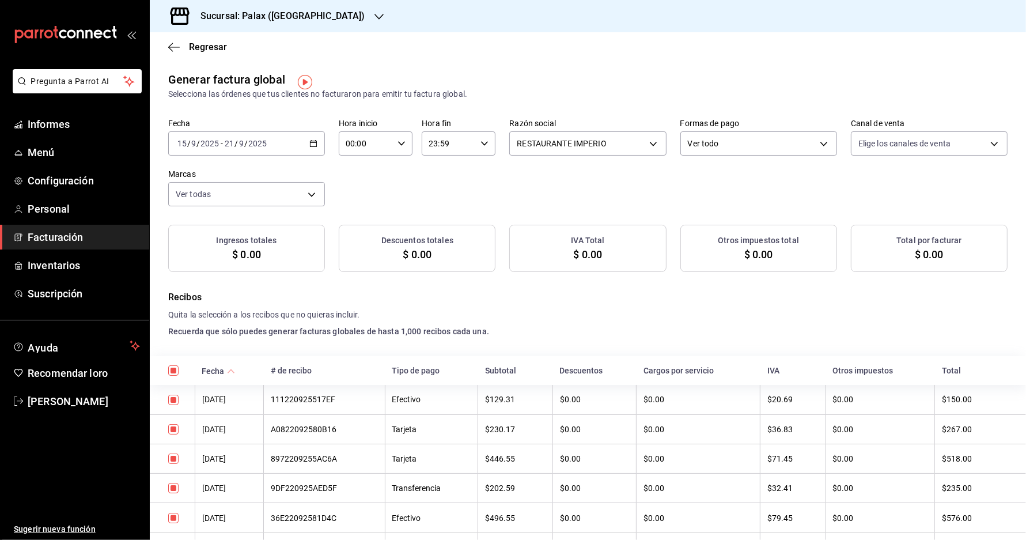
checkbox input "true"
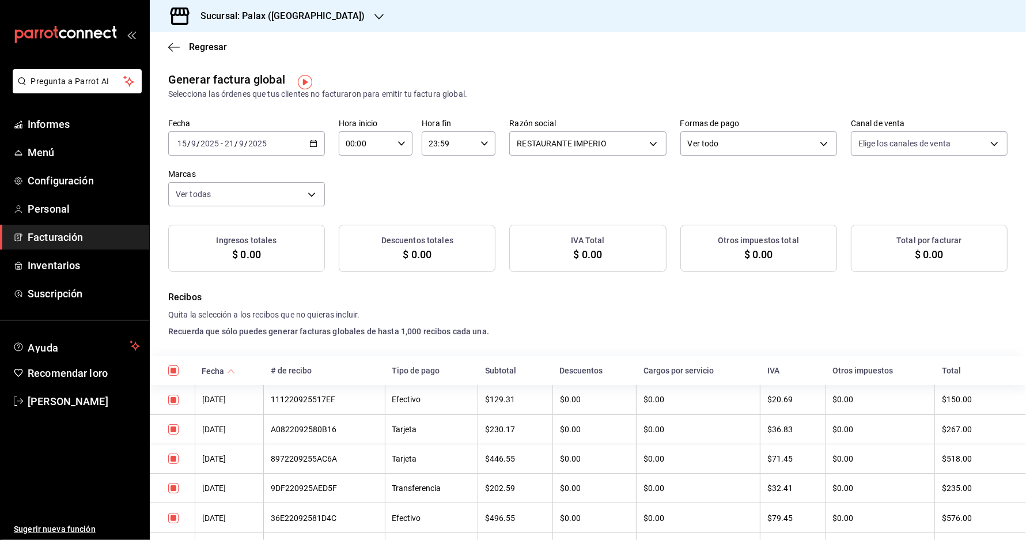
checkbox input "true"
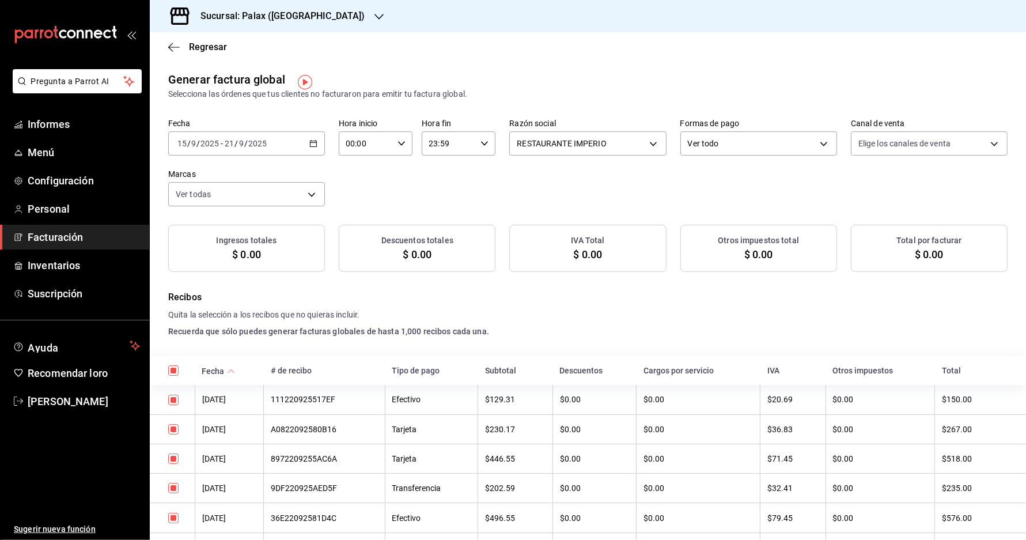
checkbox input "true"
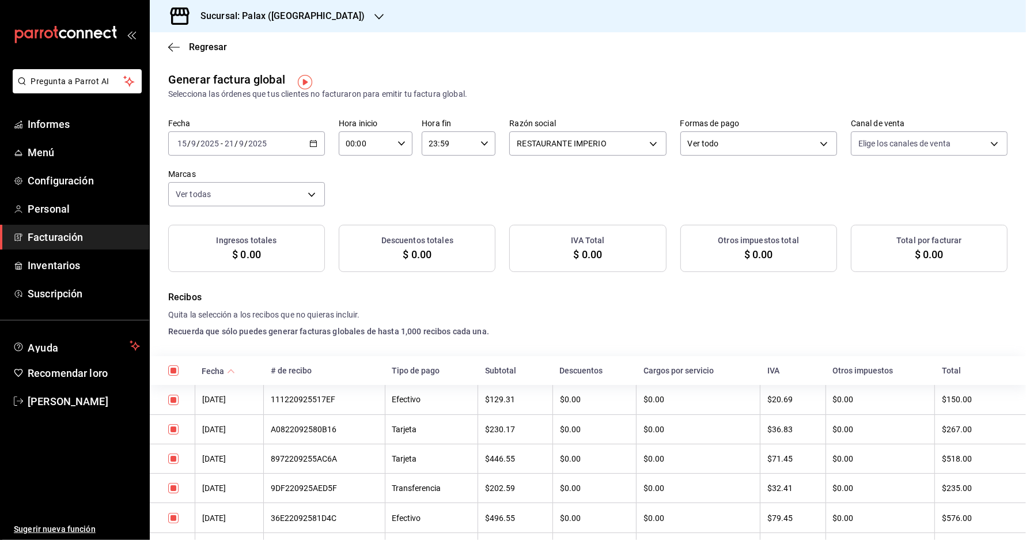
checkbox input "true"
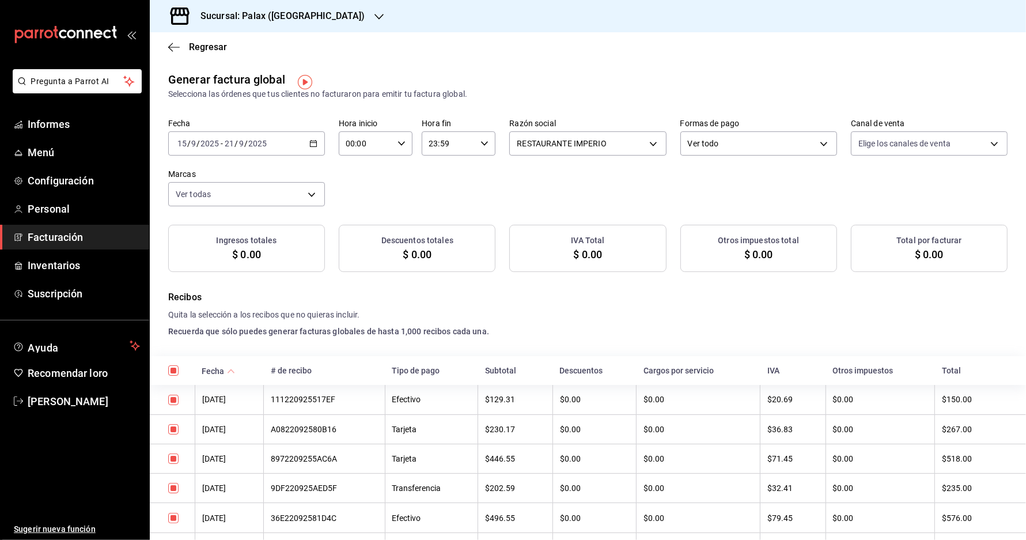
checkbox input "true"
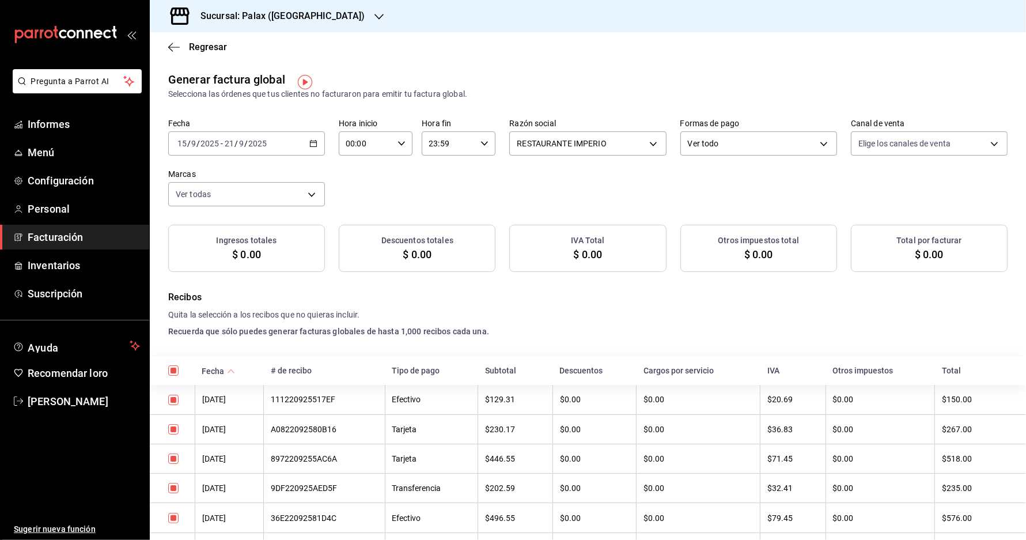
checkbox input "true"
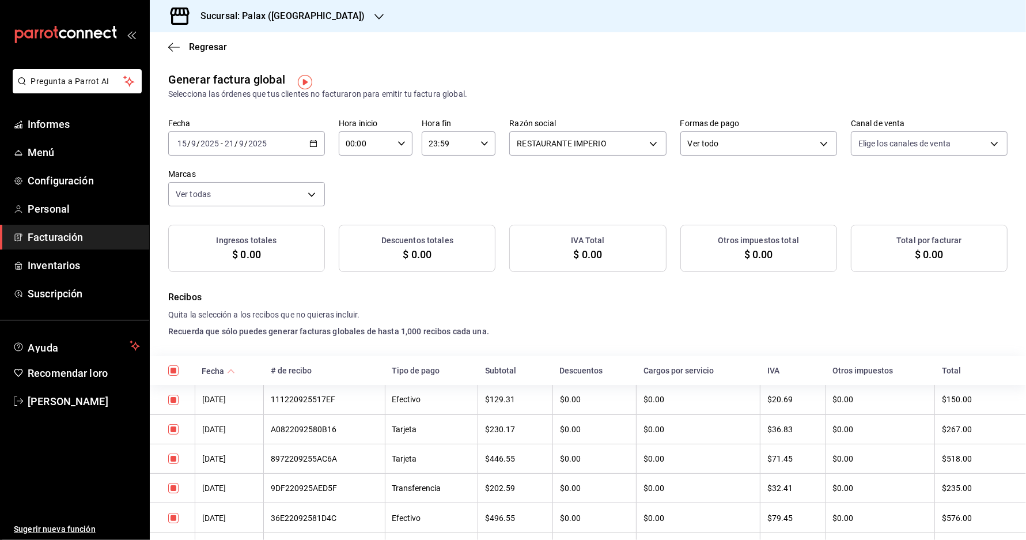
checkbox input "true"
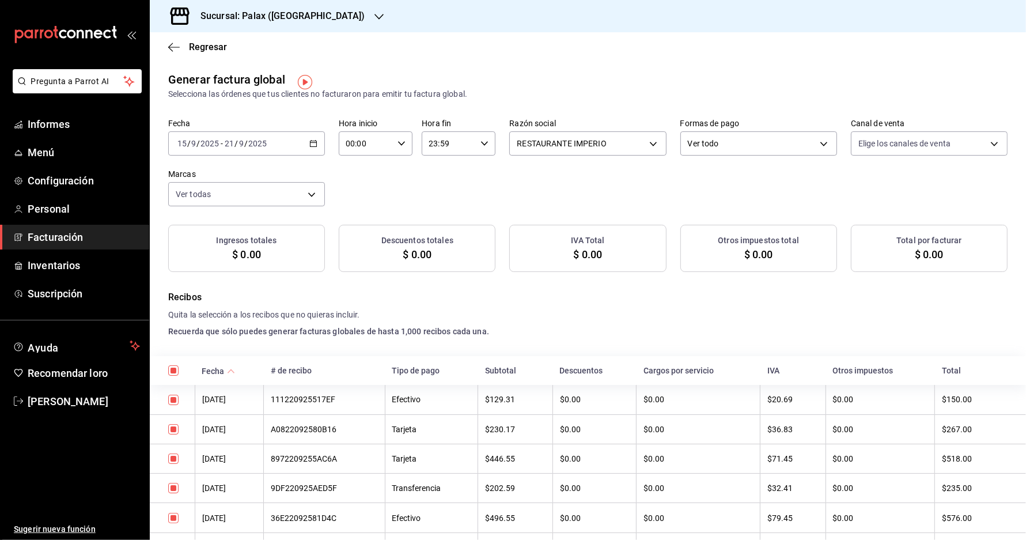
checkbox input "true"
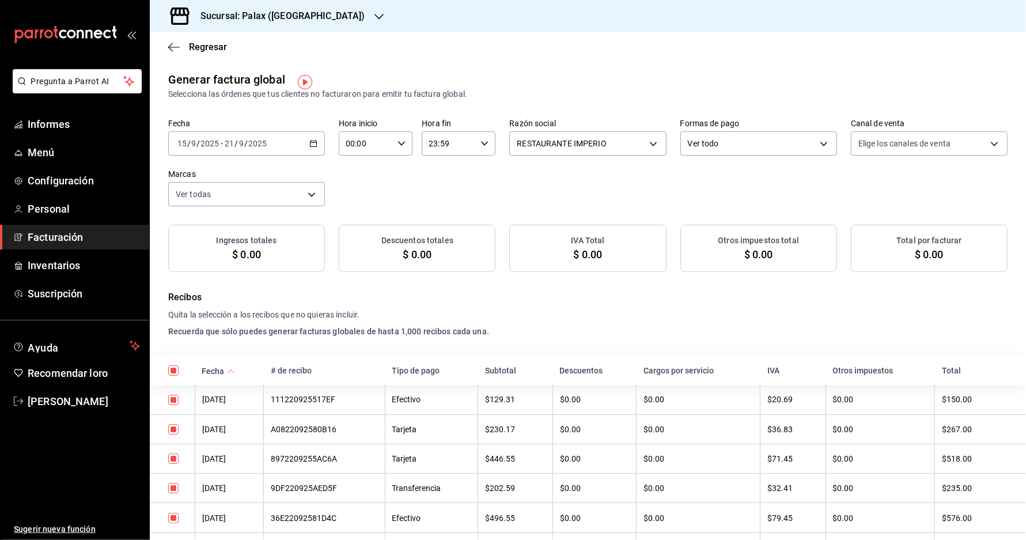
checkbox input "true"
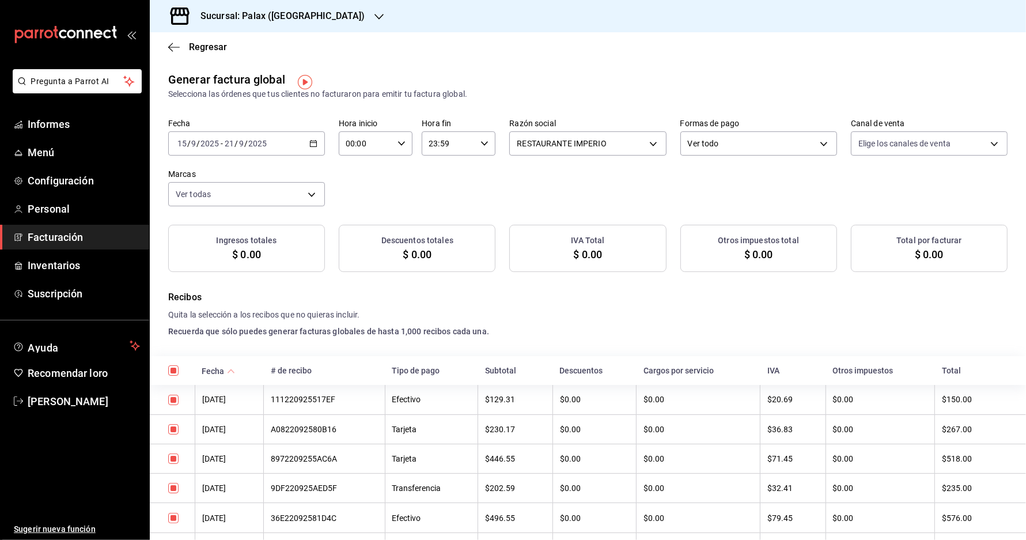
checkbox input "true"
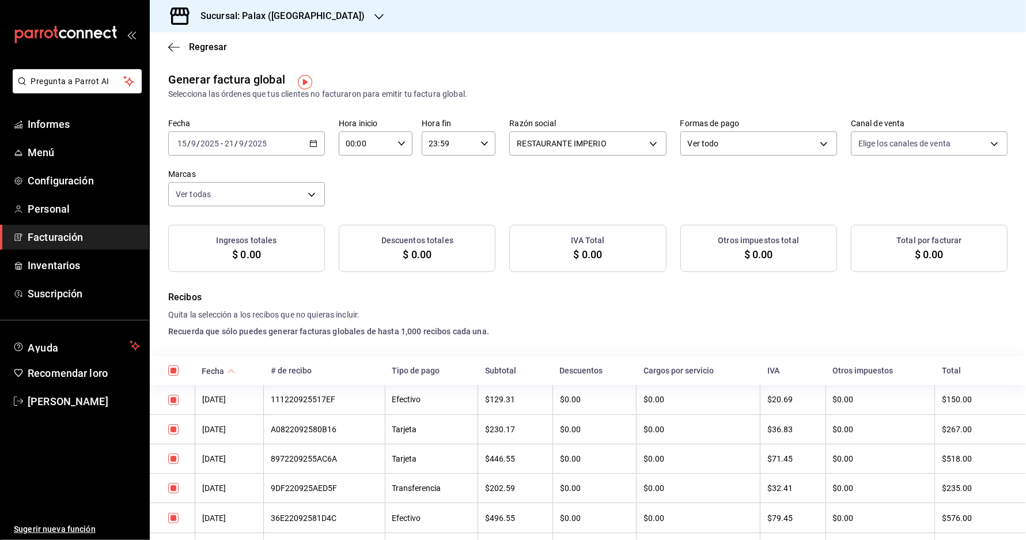
checkbox input "true"
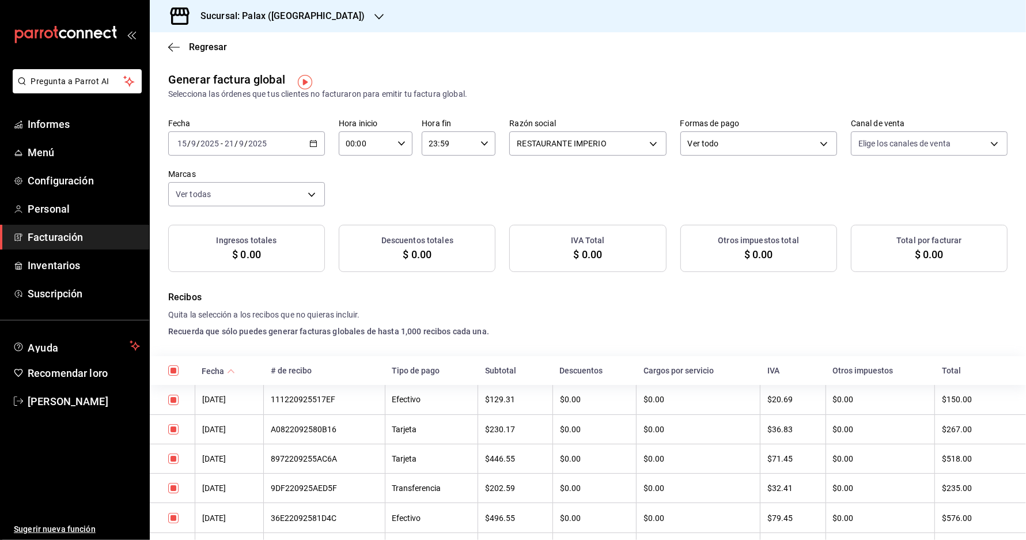
checkbox input "true"
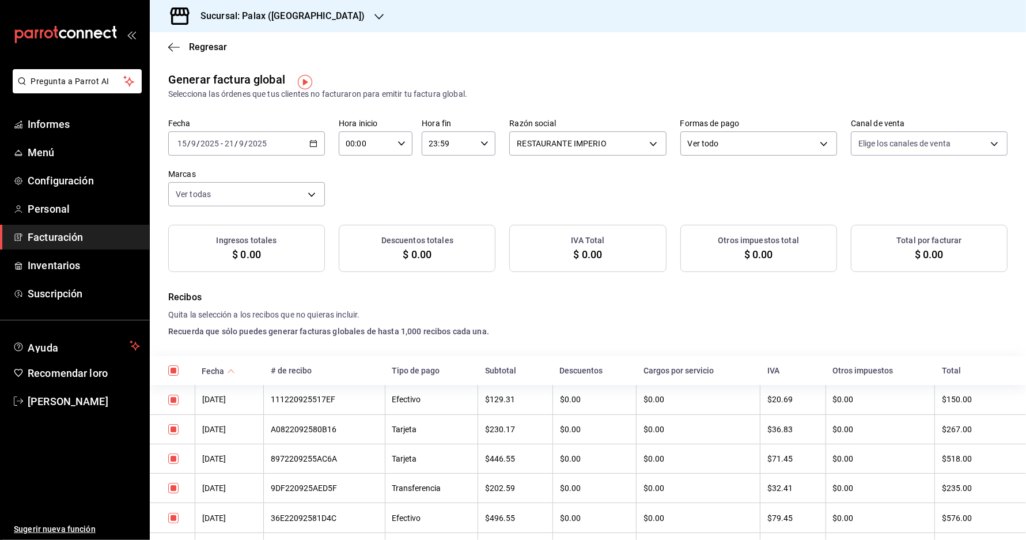
checkbox input "true"
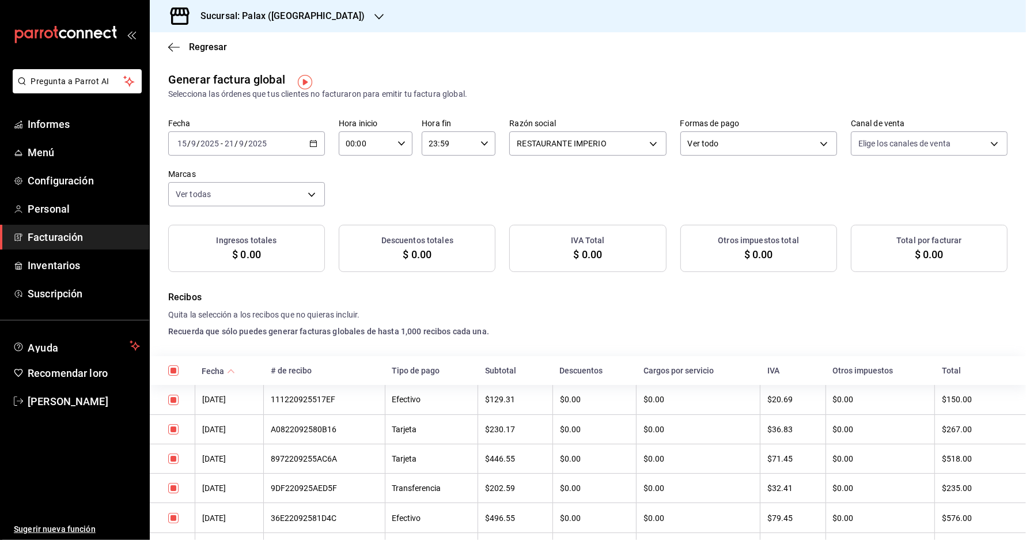
checkbox input "true"
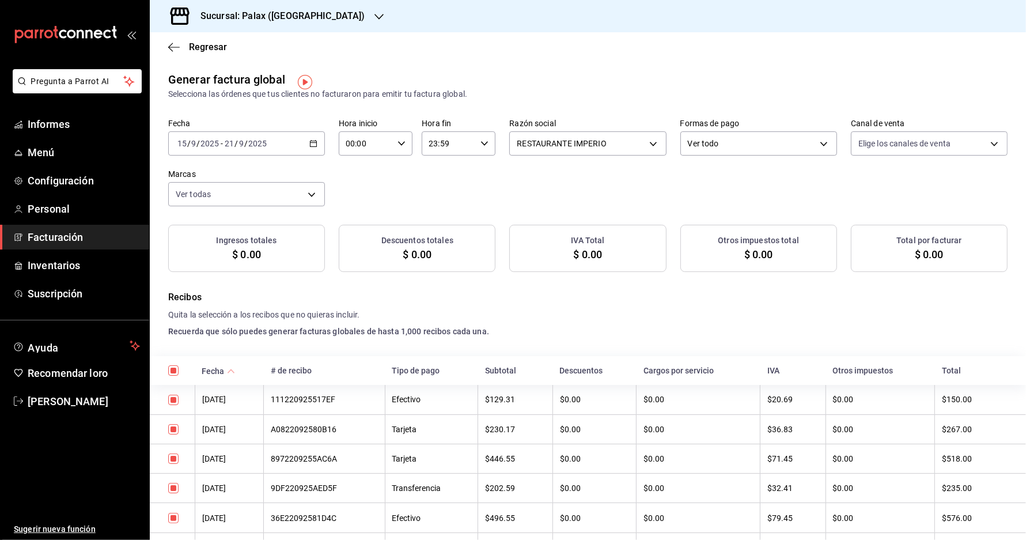
checkbox input "true"
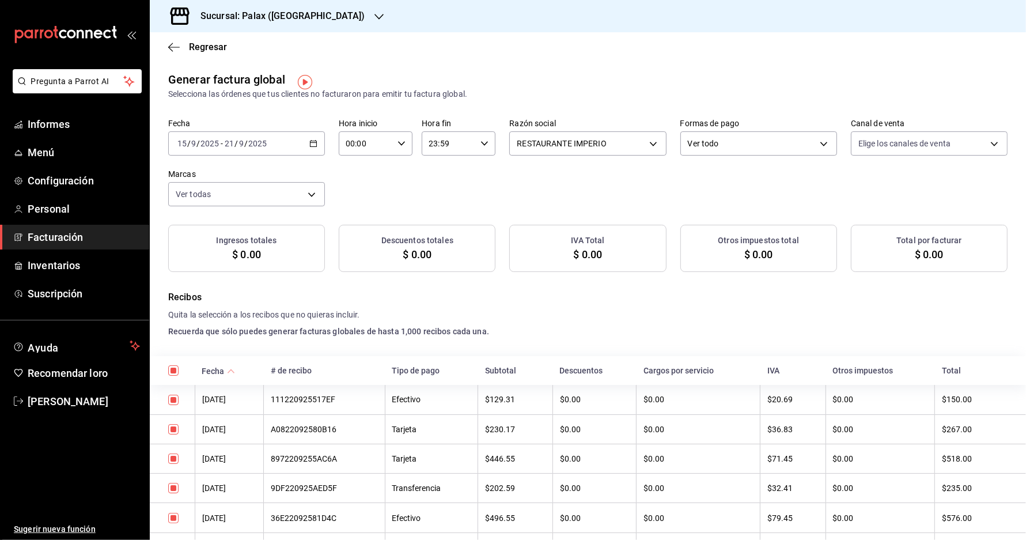
checkbox input "true"
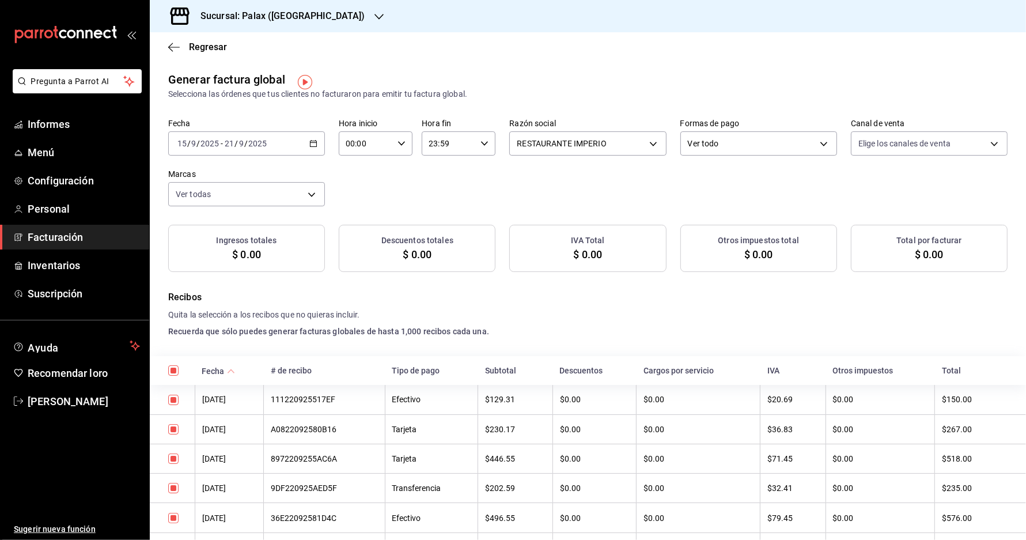
checkbox input "true"
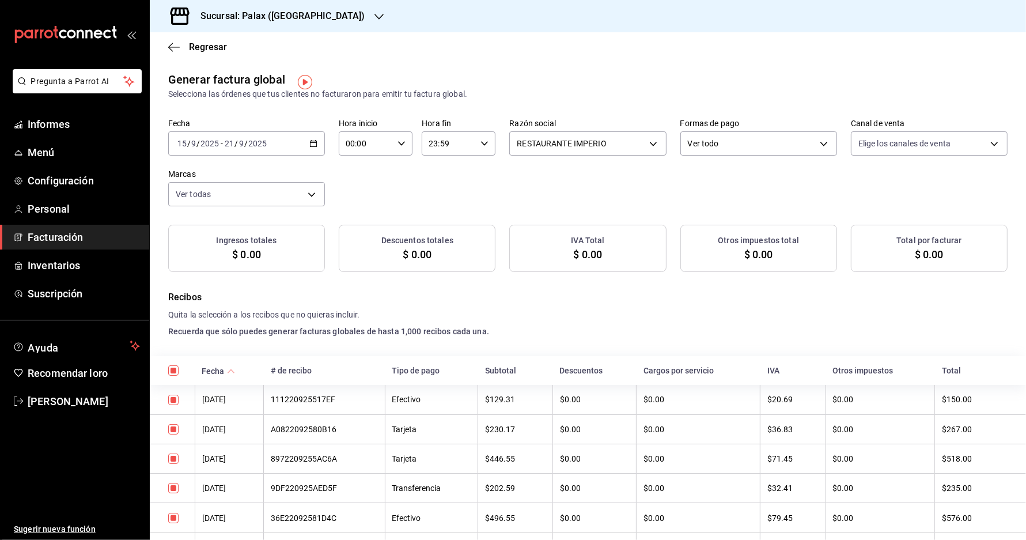
checkbox input "true"
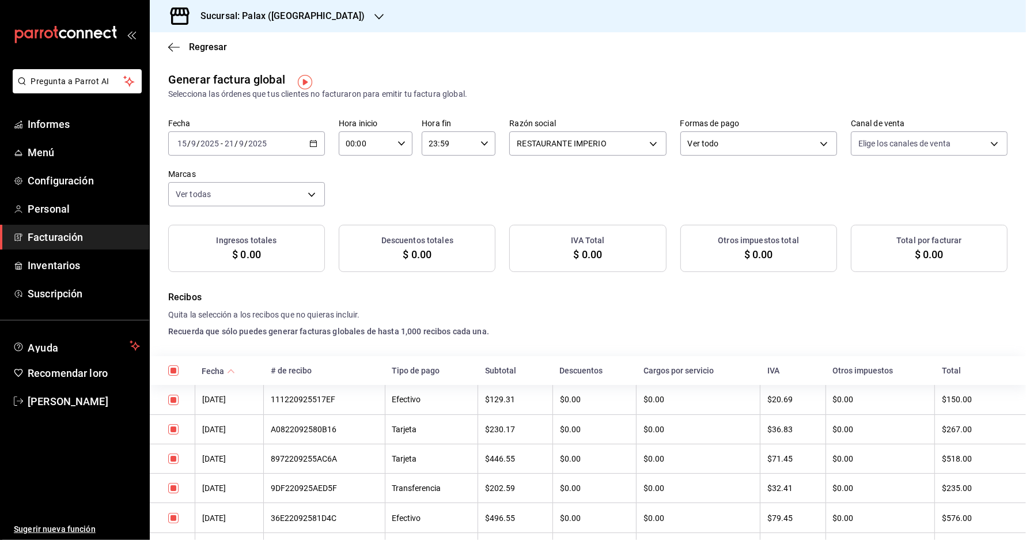
checkbox input "true"
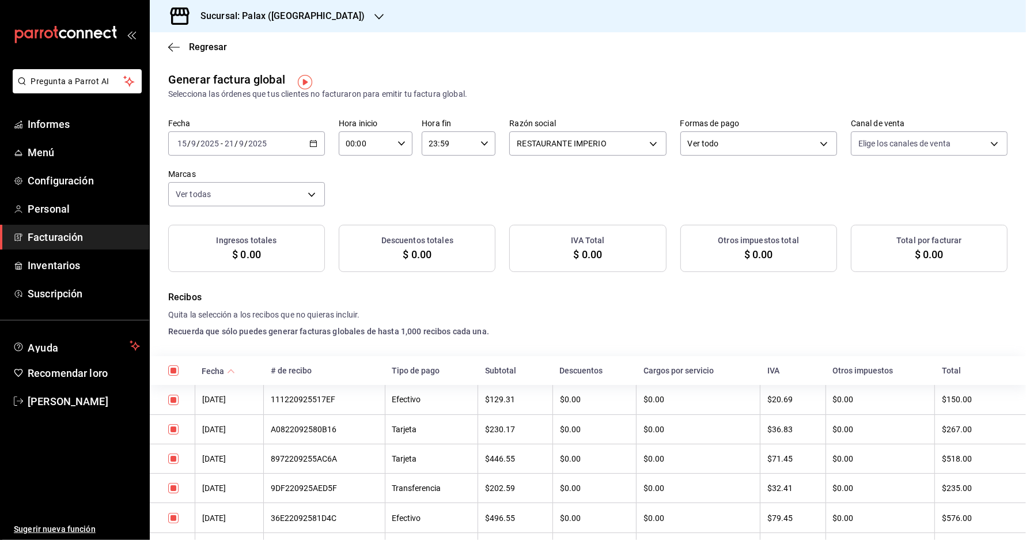
checkbox input "true"
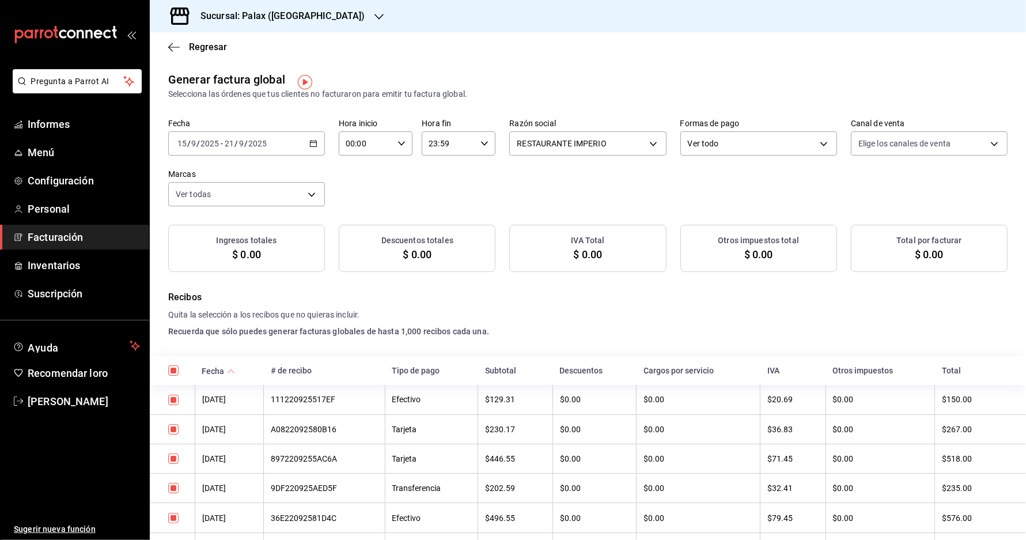
checkbox input "true"
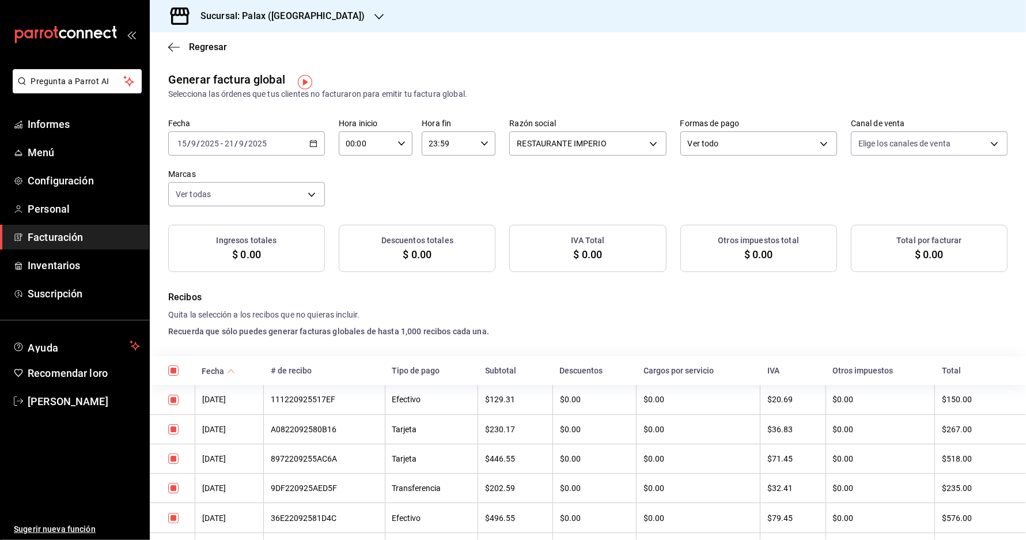
checkbox input "true"
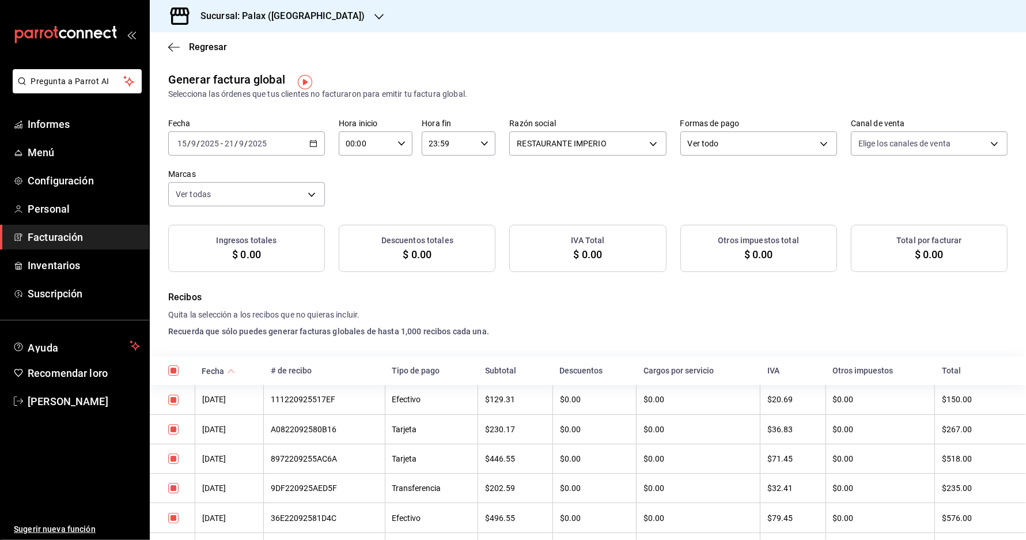
checkbox input "true"
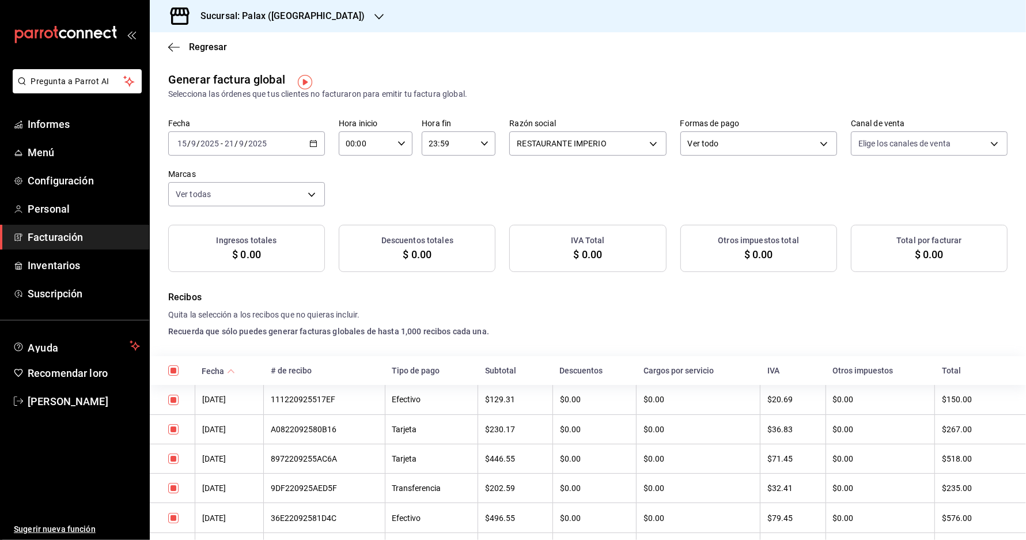
checkbox input "true"
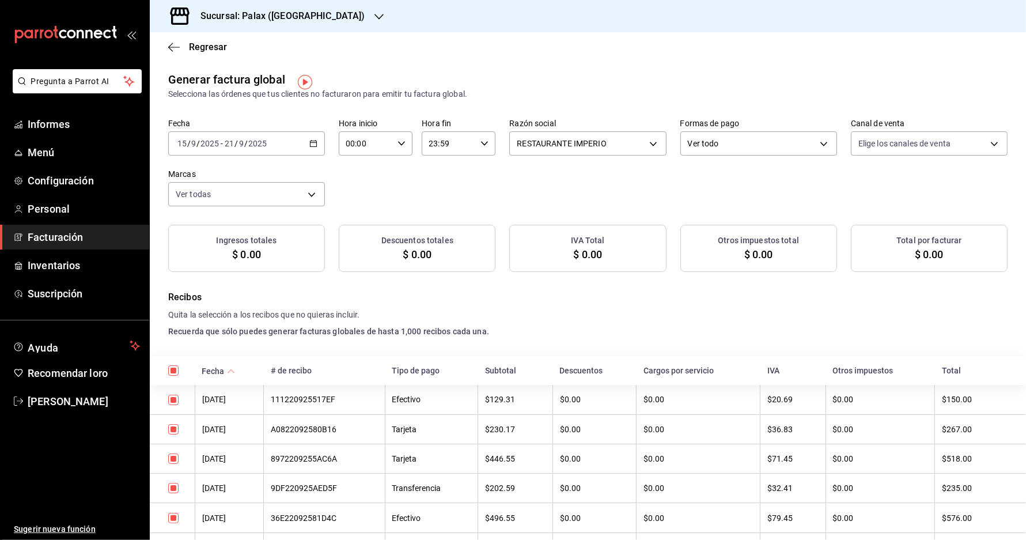
checkbox input "true"
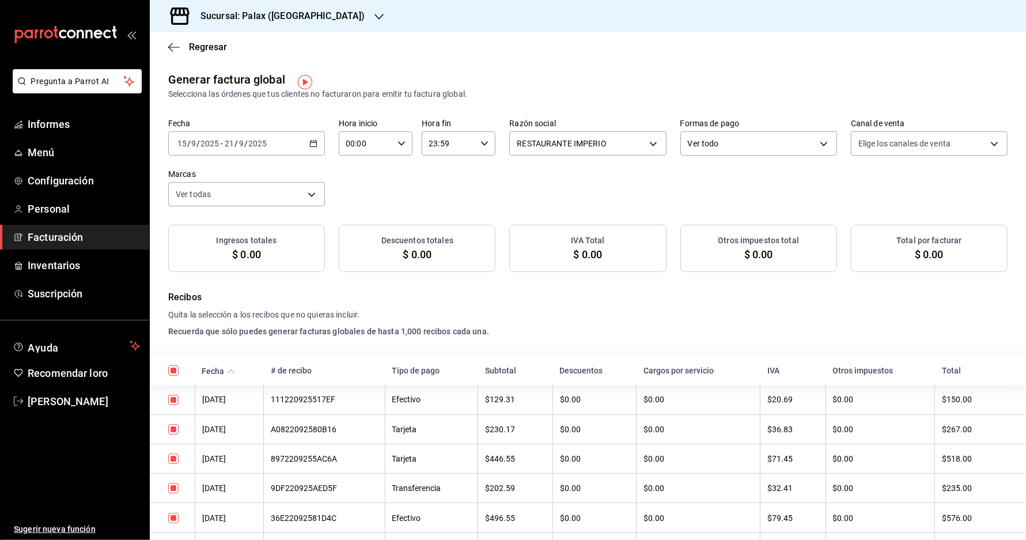
checkbox input "true"
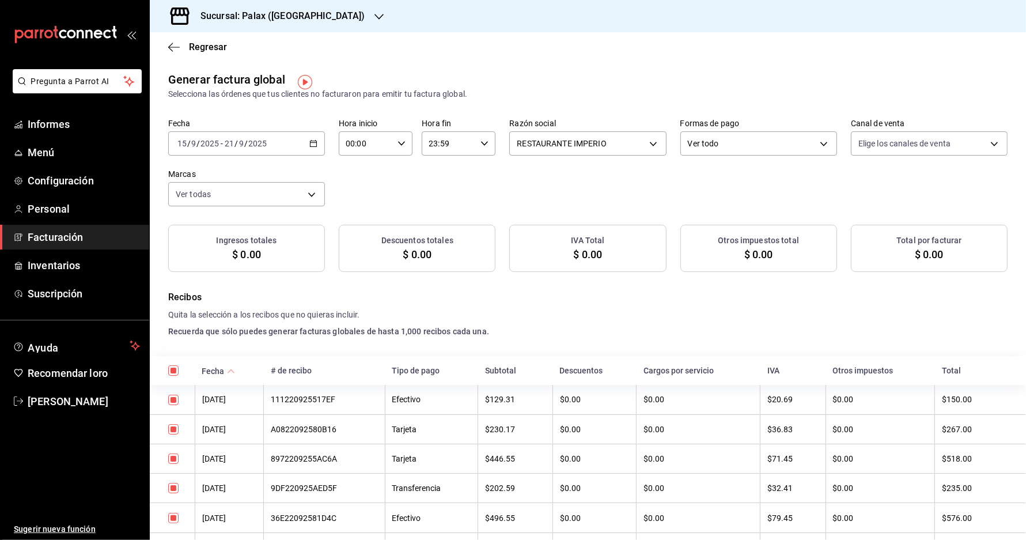
checkbox input "true"
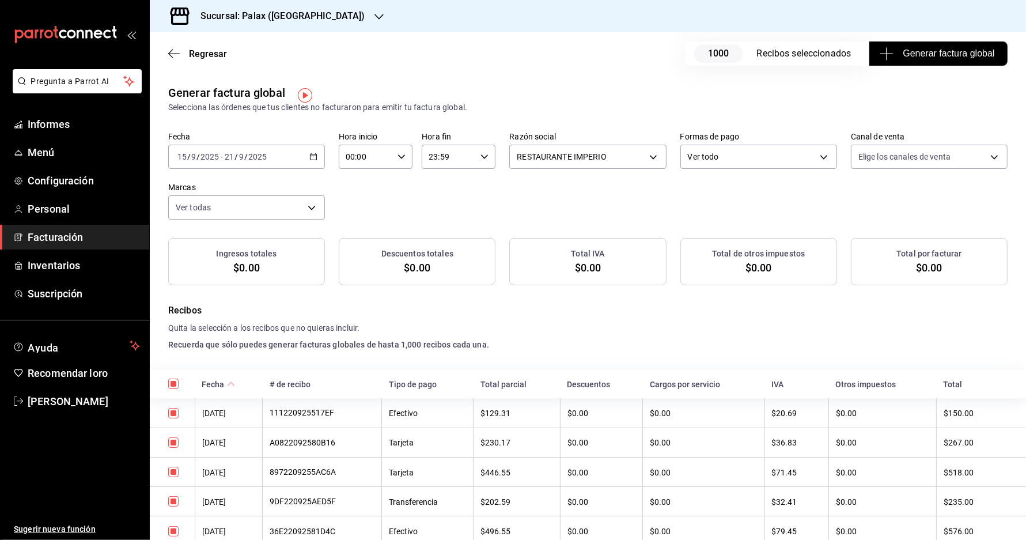
click at [926, 50] on font "Generar factura global" at bounding box center [949, 53] width 92 height 10
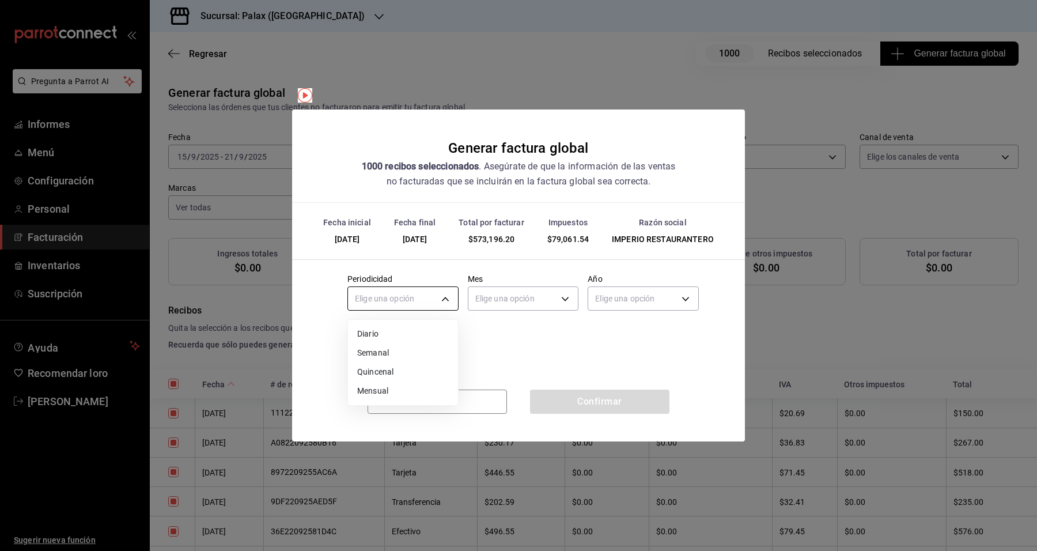
click at [442, 297] on body "Pregunta a Parrot AI Informes Menú Configuración Personal Facturación Inventari…" at bounding box center [518, 275] width 1037 height 551
click at [415, 361] on li "Semanal" at bounding box center [403, 354] width 110 height 20
click at [447, 280] on label "Periodicidad" at bounding box center [402, 279] width 111 height 8
click at [442, 289] on body "Pregunta a Parrot AI Informes Menú Configuración Personal Facturación Inventari…" at bounding box center [518, 275] width 1037 height 551
click at [441, 298] on div at bounding box center [518, 275] width 1037 height 551
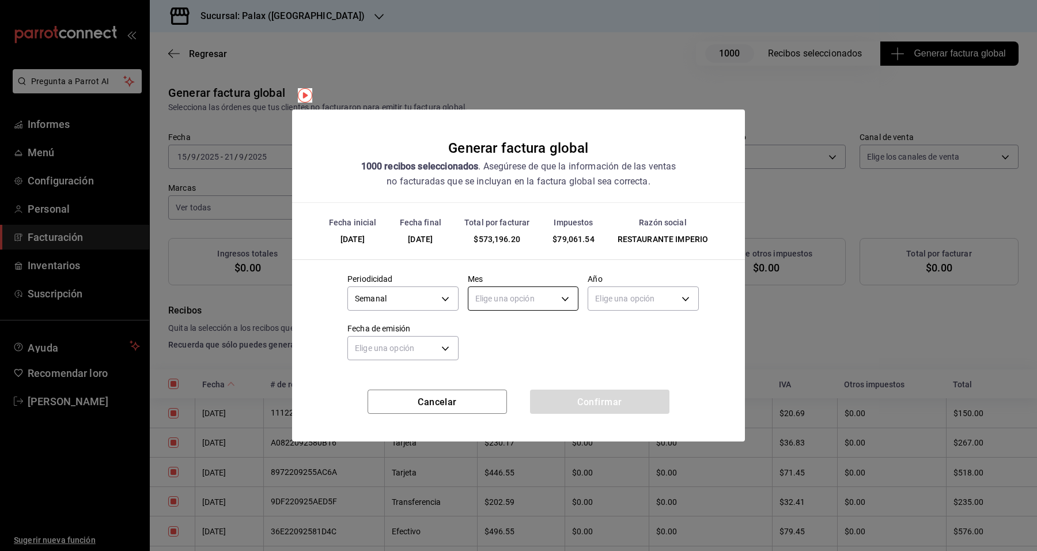
click at [510, 305] on body "Pregunta a Parrot AI Informes Menú Configuración Personal Facturación Inventari…" at bounding box center [518, 275] width 1037 height 551
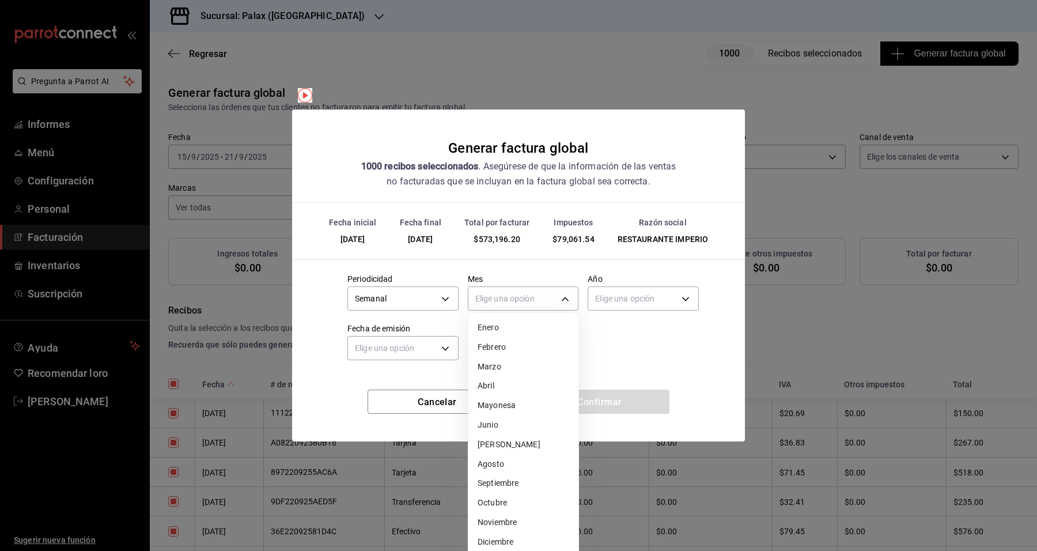
click at [510, 479] on font "Septiembre" at bounding box center [498, 482] width 41 height 9
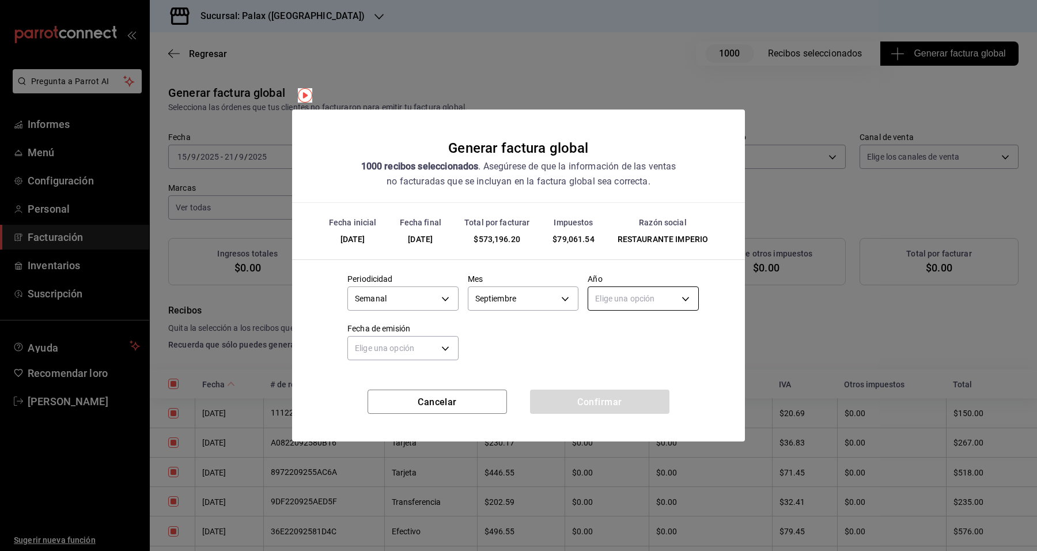
click at [640, 297] on body "Pregunta a Parrot AI Informes Menú Configuración Personal Facturación Inventari…" at bounding box center [518, 275] width 1037 height 551
click at [618, 336] on li "2025" at bounding box center [643, 334] width 110 height 20
click at [424, 342] on body "Pregunta a Parrot AI Informes Menú Configuración Personal Facturación Inventari…" at bounding box center [518, 275] width 1037 height 551
click at [402, 389] on li "Hoy" at bounding box center [403, 384] width 110 height 20
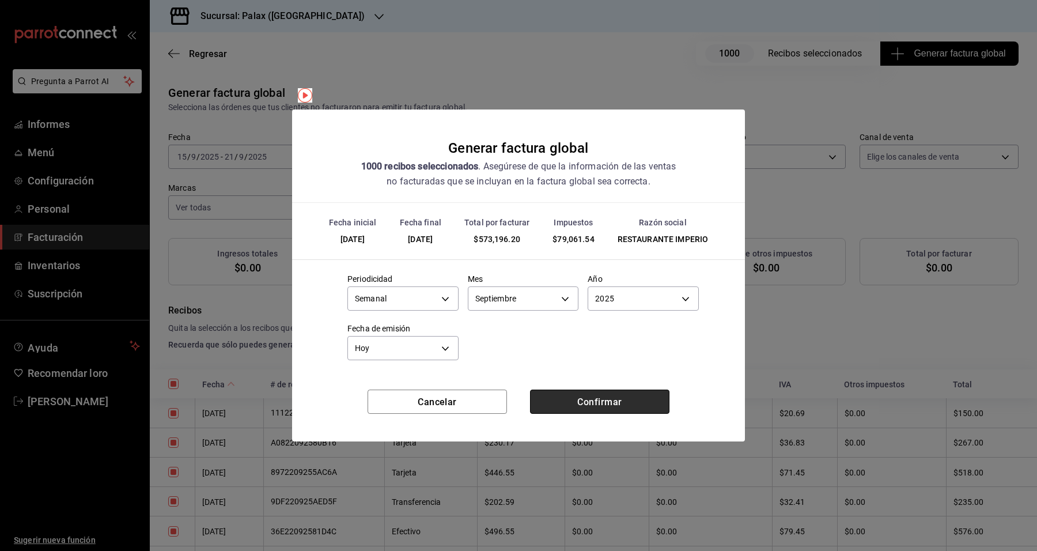
click at [592, 398] on font "Confirmar" at bounding box center [599, 401] width 44 height 11
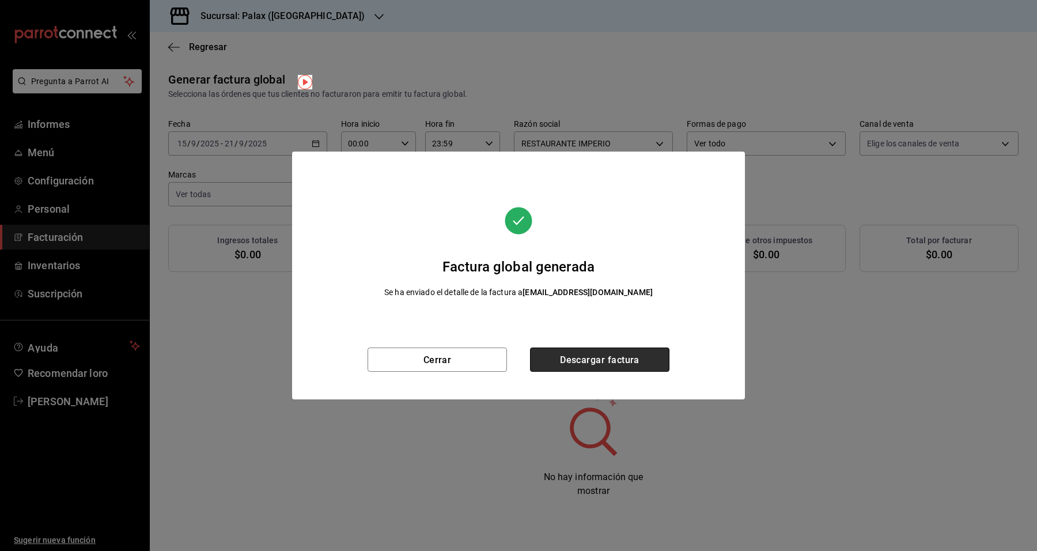
click at [585, 347] on button "Descargar factura" at bounding box center [599, 359] width 139 height 24
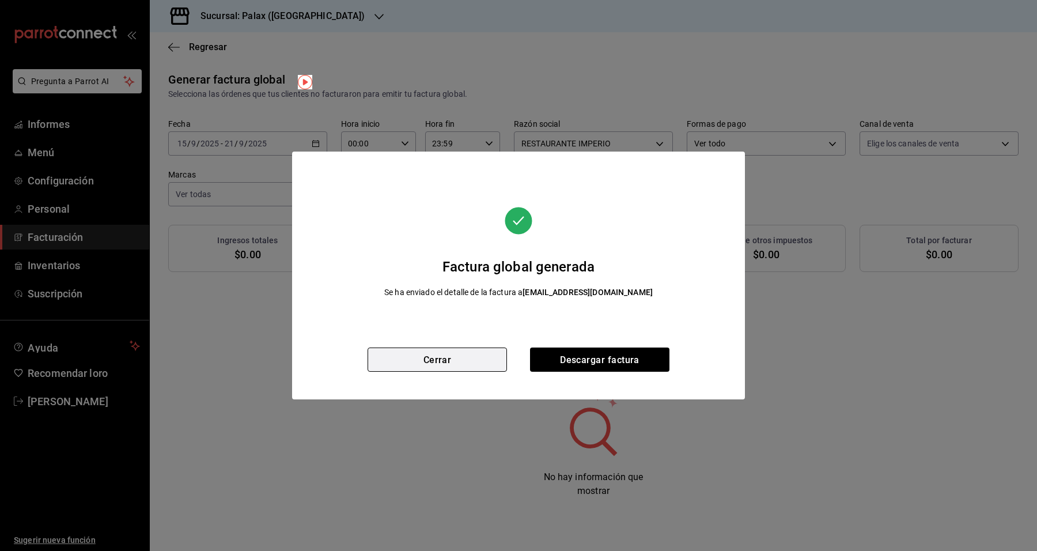
click at [424, 359] on font "Cerrar" at bounding box center [437, 359] width 28 height 11
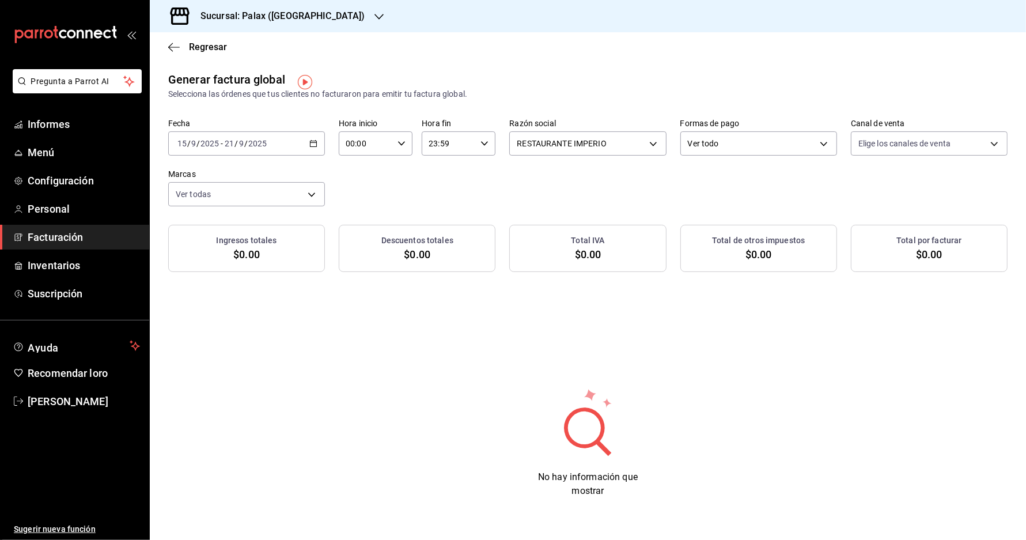
click at [284, 147] on div "[DATE] [DATE] - [DATE] [DATE]" at bounding box center [246, 143] width 157 height 24
